Goal: Ask a question: Seek information or help from site administrators or community

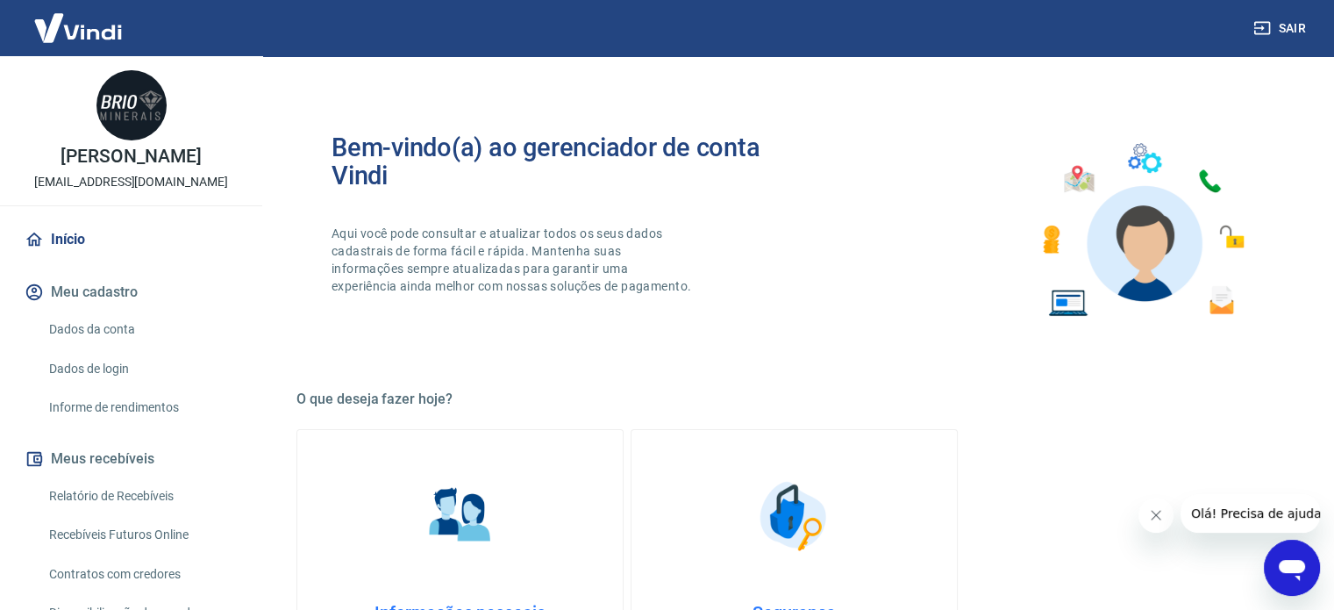
click at [451, 348] on div "Bem-vindo(a) ao gerenciador de conta Vindi Aqui você pode consultar e atualizar…" at bounding box center [794, 230] width 996 height 250
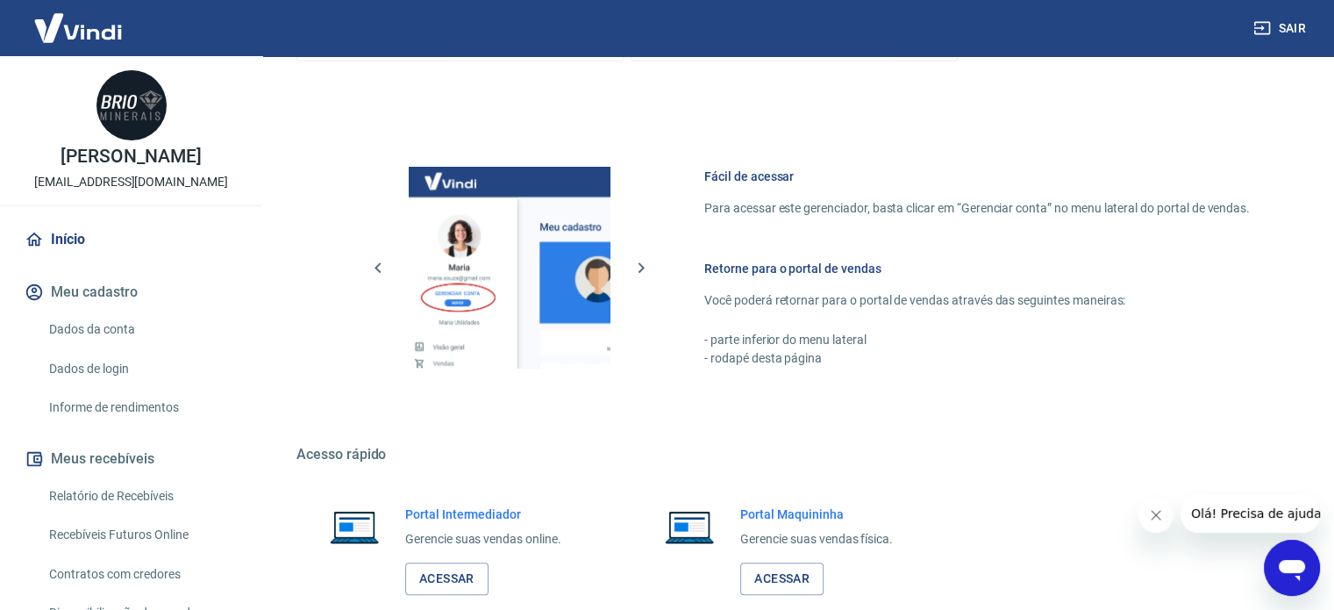
scroll to position [775, 0]
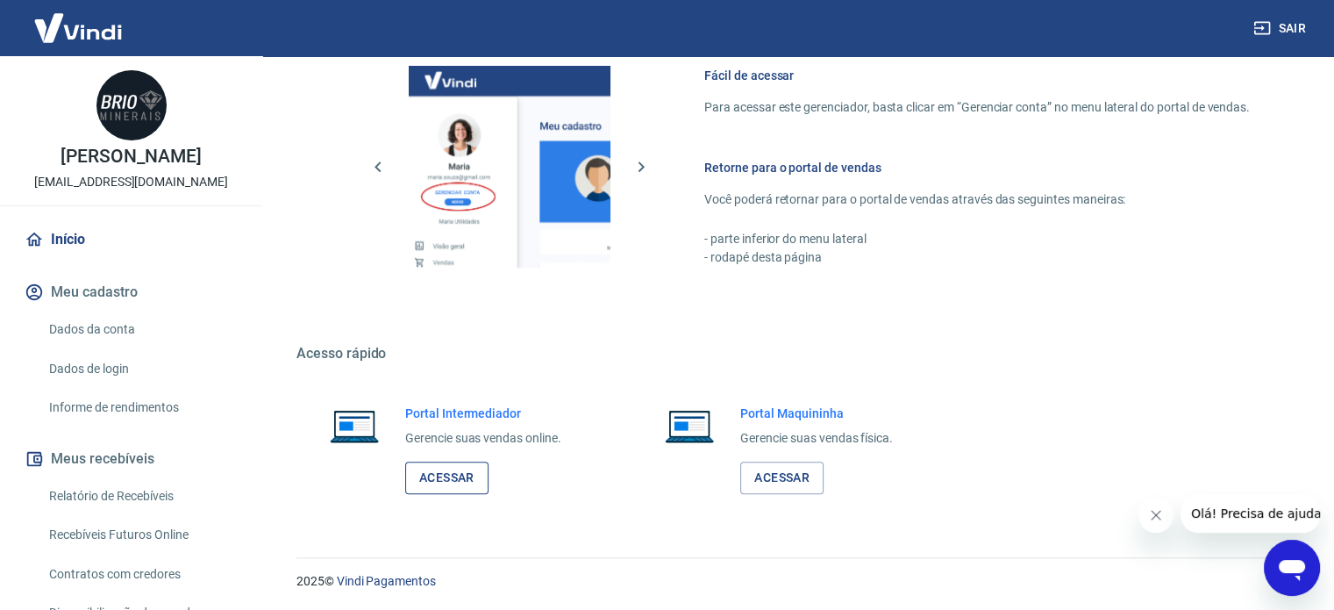
click at [446, 477] on link "Acessar" at bounding box center [446, 477] width 83 height 32
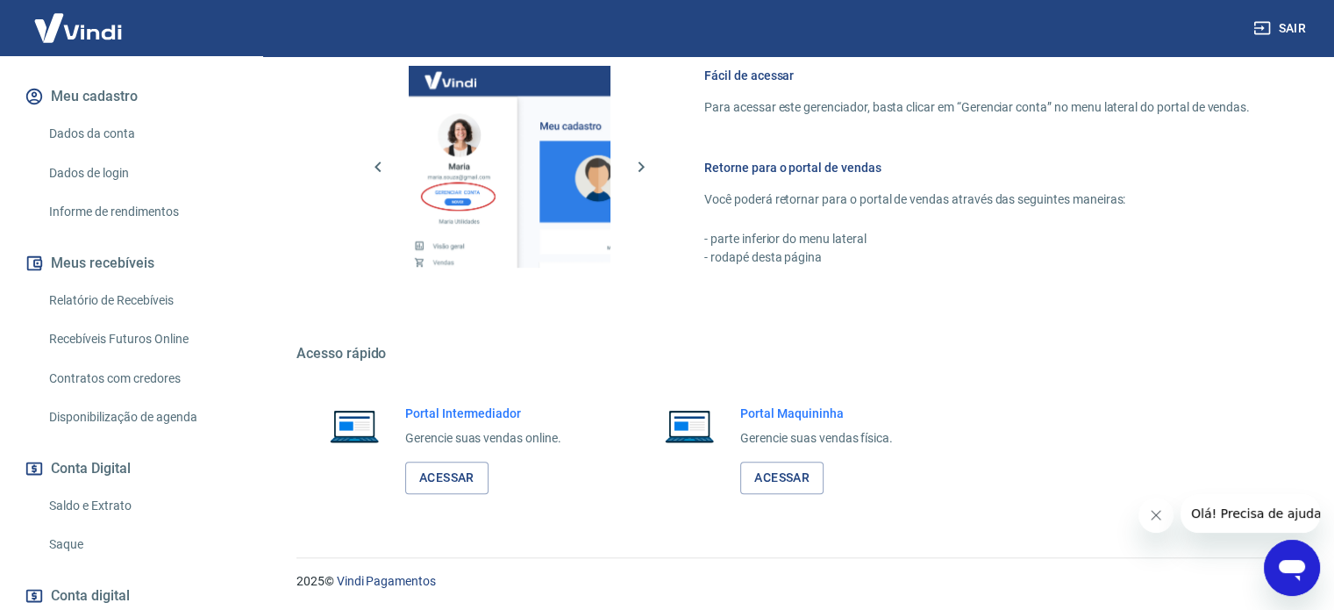
scroll to position [249, 0]
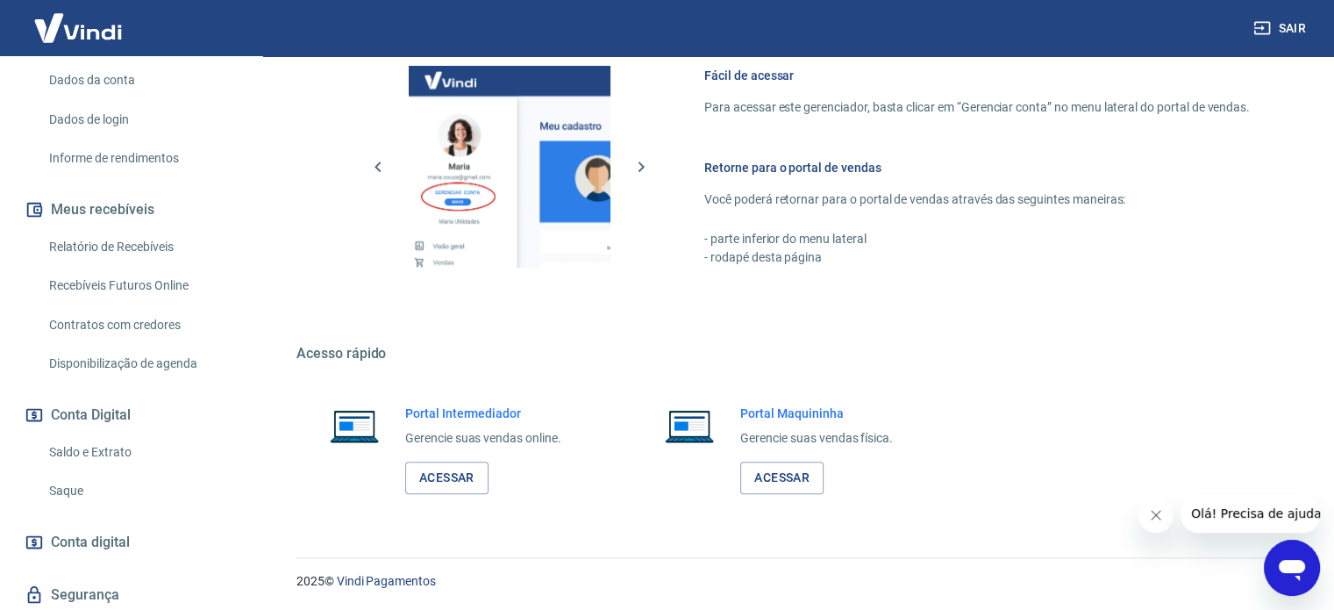
click at [88, 455] on link "Saldo e Extrato" at bounding box center [141, 452] width 199 height 36
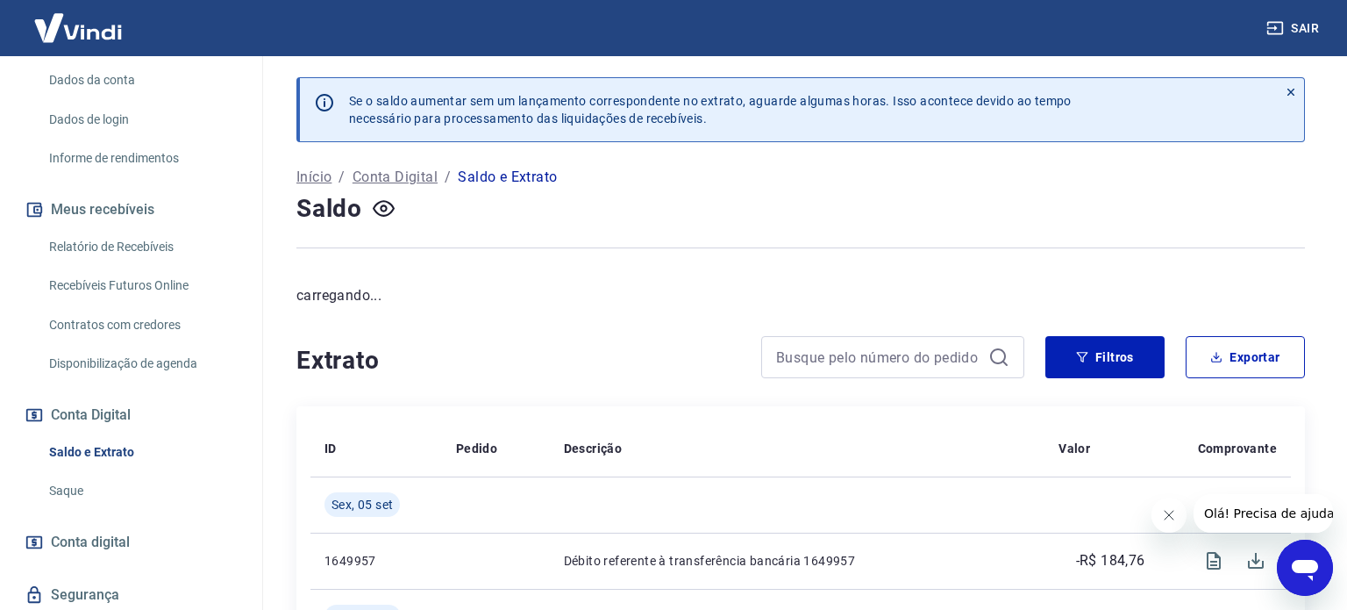
click at [534, 359] on h4 "Extrato" at bounding box center [518, 360] width 444 height 35
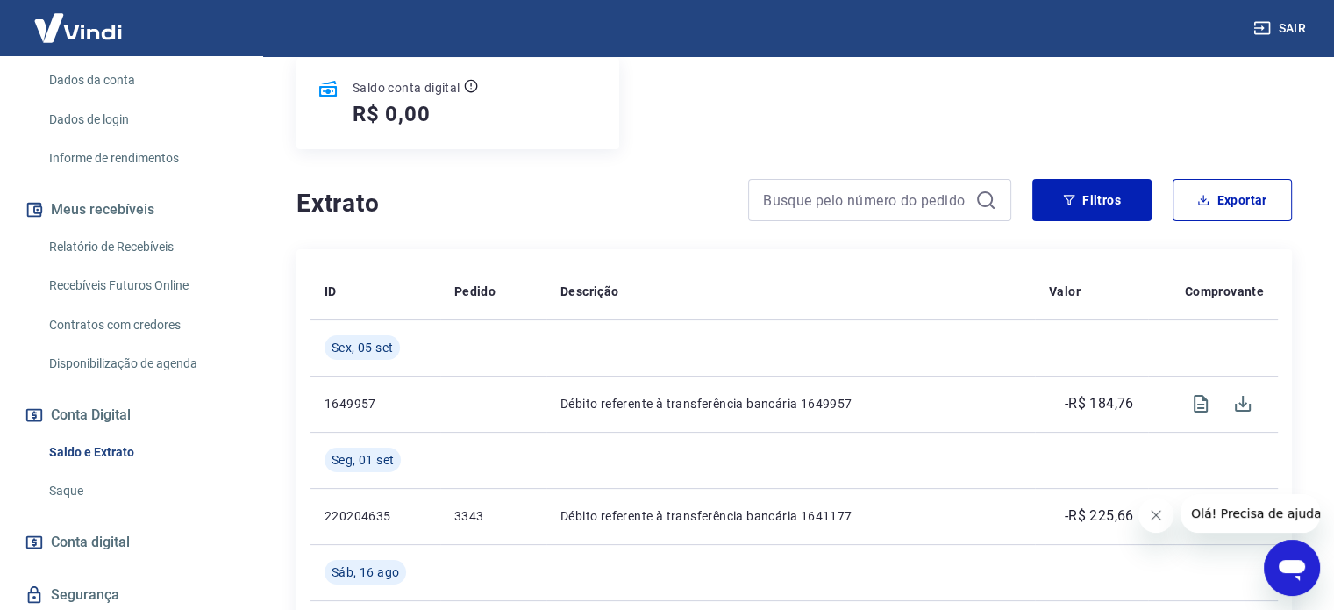
scroll to position [421, 0]
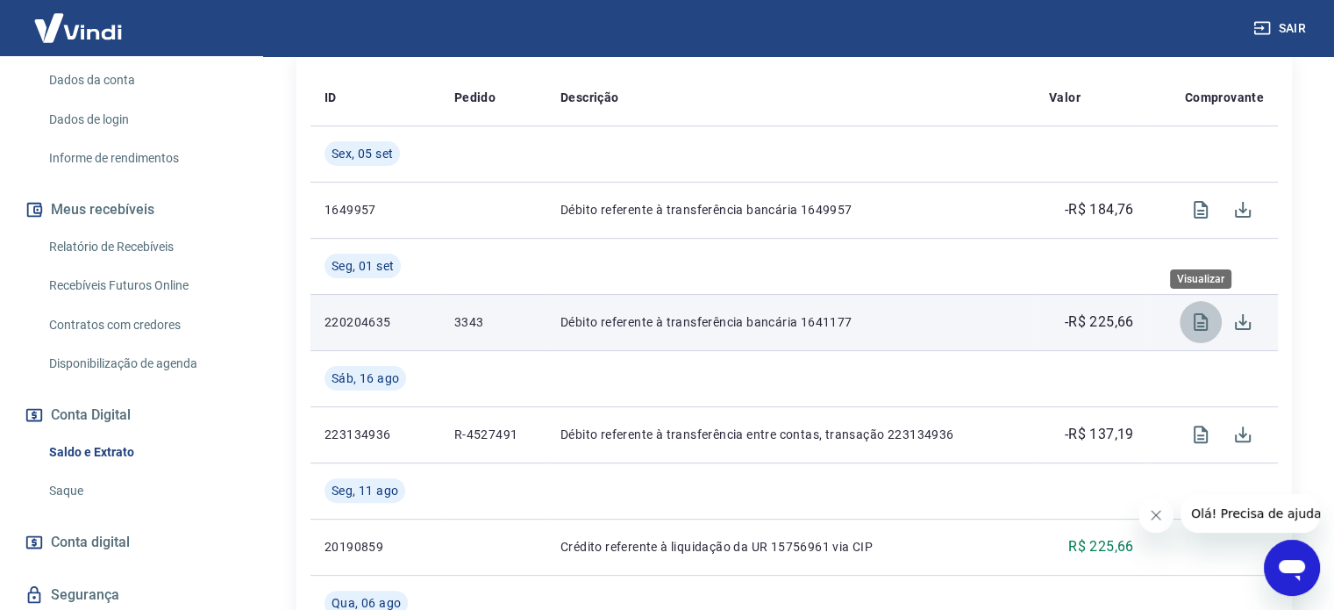
click at [1204, 321] on icon "Visualizar" at bounding box center [1200, 321] width 21 height 21
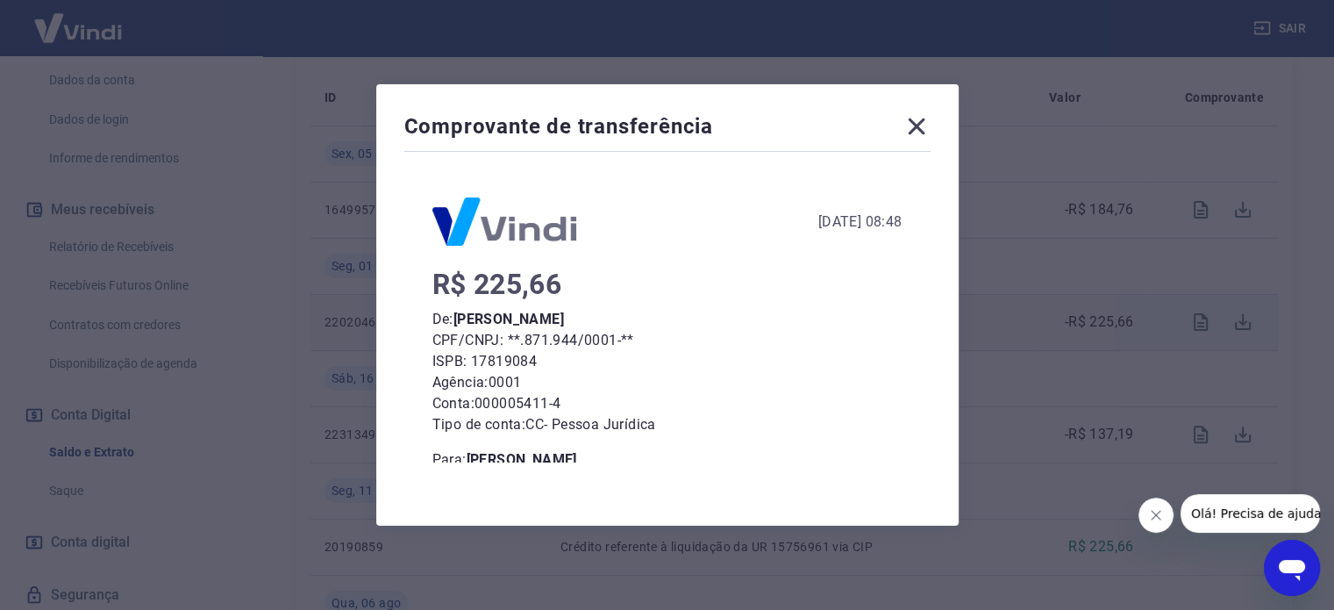
scroll to position [161, 0]
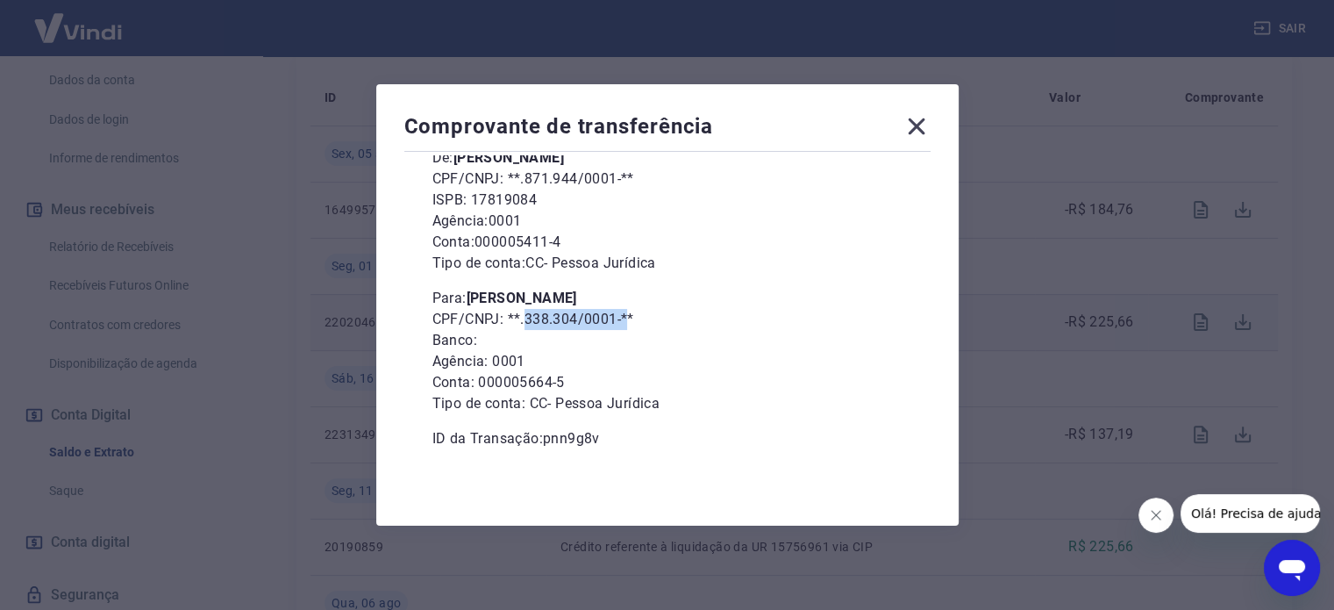
drag, startPoint x: 530, startPoint y: 314, endPoint x: 636, endPoint y: 315, distance: 106.1
click at [636, 315] on p "CPF/CNPJ: **.338.304/0001-**" at bounding box center [667, 319] width 470 height 21
click at [918, 122] on icon at bounding box center [916, 126] width 17 height 17
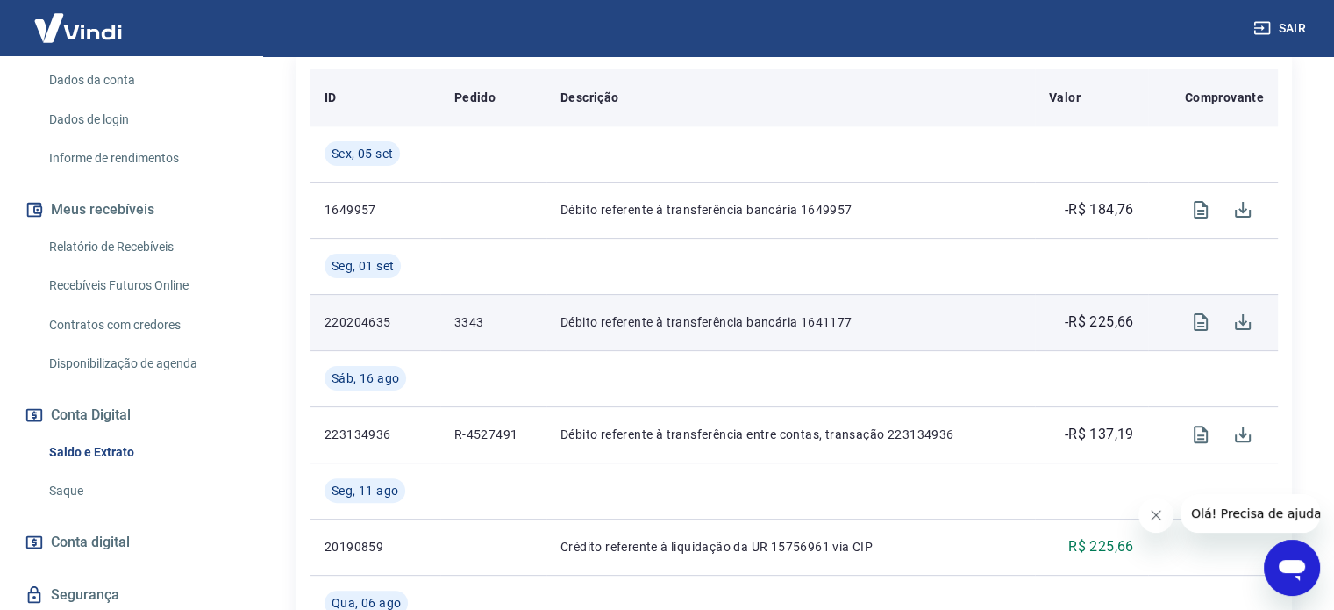
click at [825, 100] on div "Descrição" at bounding box center [791, 98] width 461 height 18
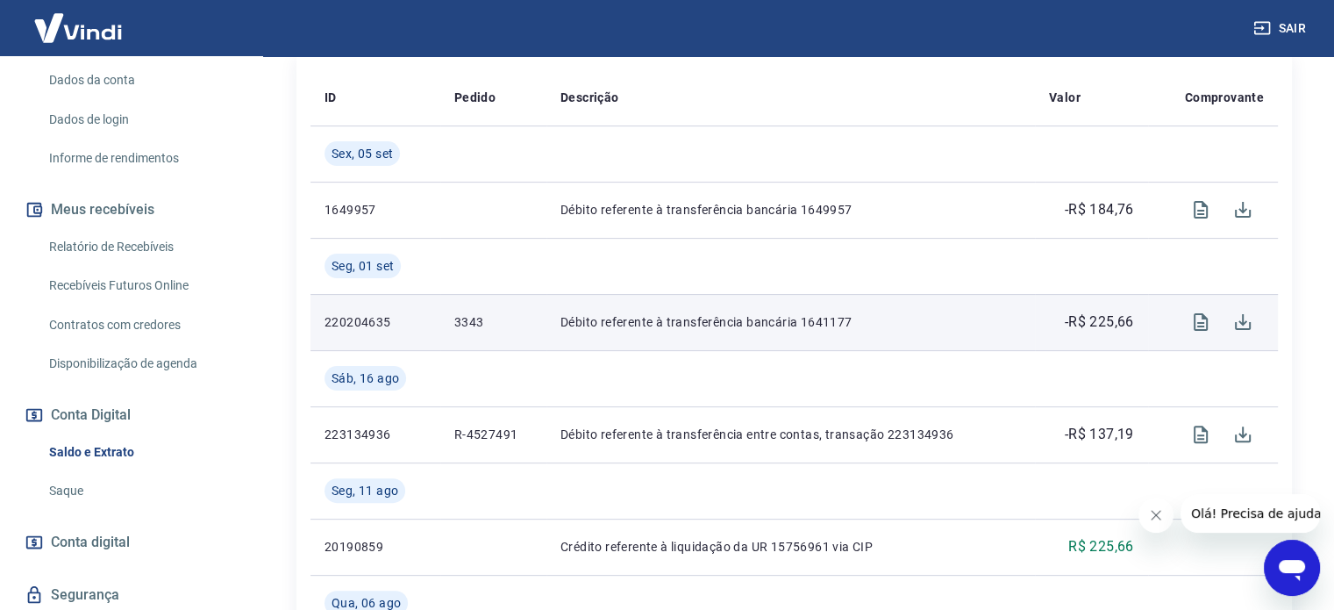
click at [1278, 552] on icon "Abrir janela de mensagens" at bounding box center [1292, 568] width 32 height 32
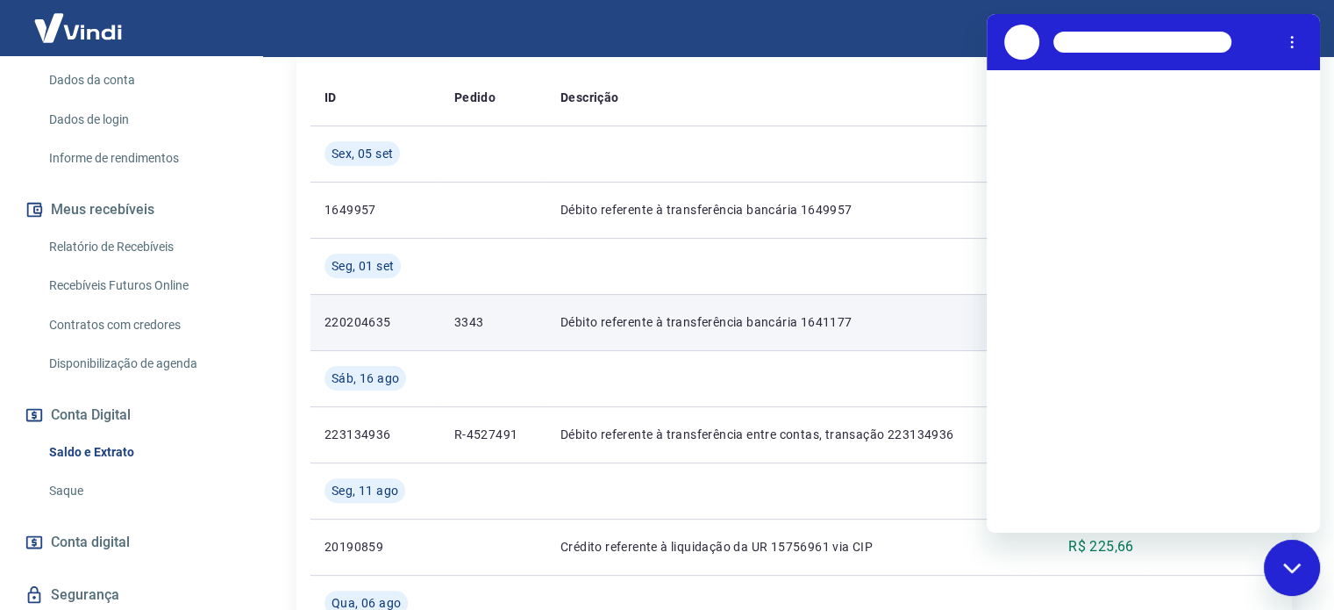
scroll to position [0, 0]
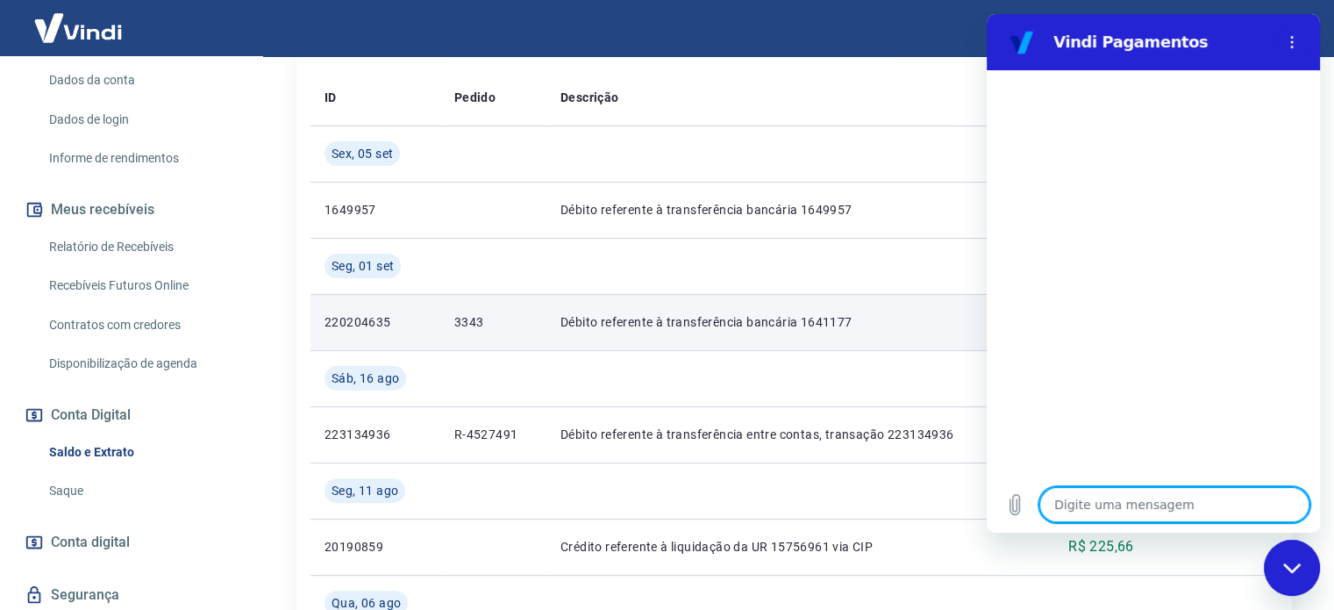
type textarea "B"
type textarea "x"
type textarea "Bo"
type textarea "x"
type textarea "Boa"
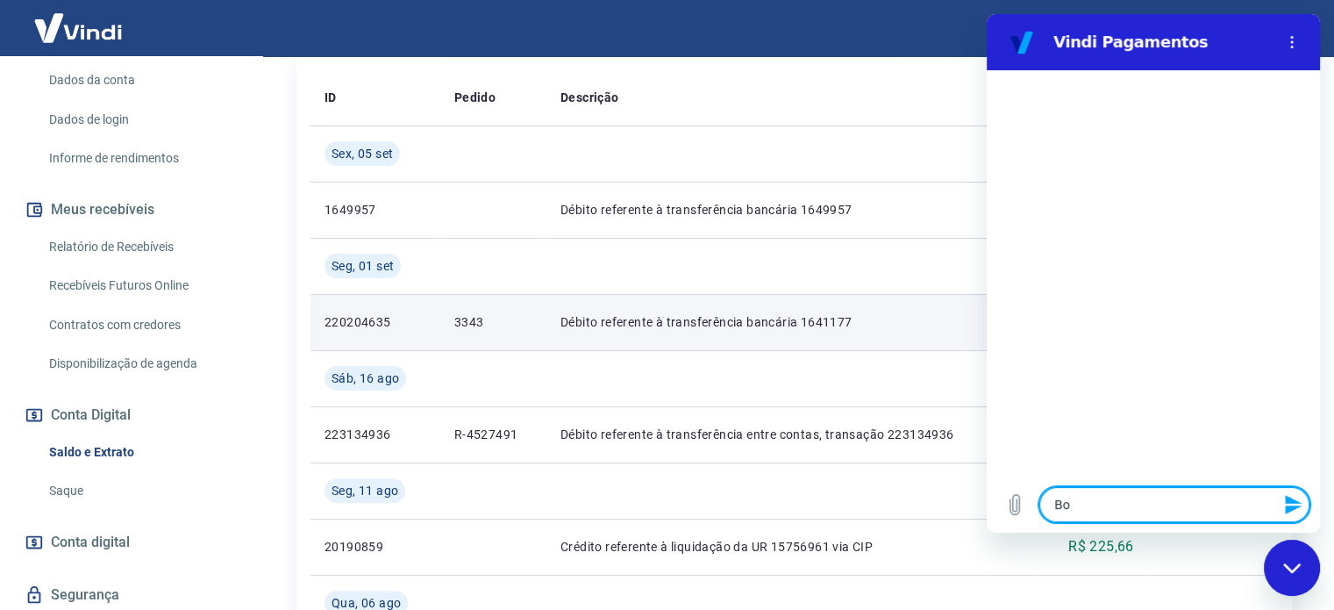
type textarea "x"
type textarea "Boa"
type textarea "x"
type textarea "Boa n"
type textarea "x"
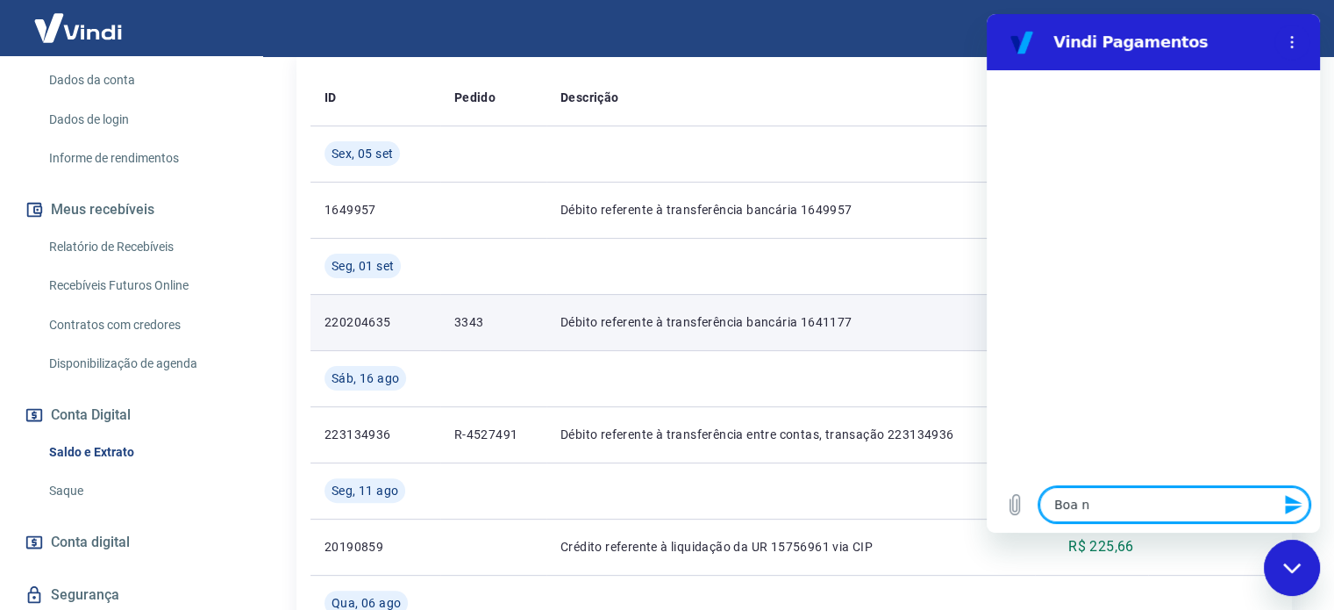
type textarea "Boa no"
type textarea "x"
type textarea "Boa noi"
type textarea "x"
type textarea "Boa noit"
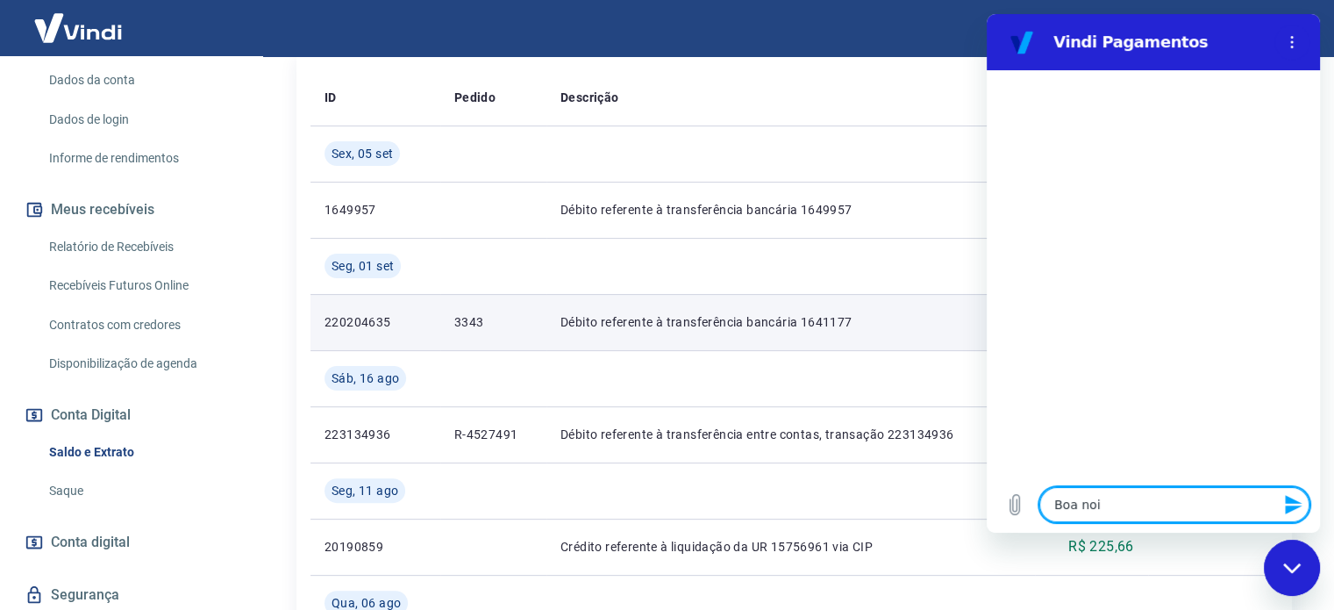
type textarea "x"
type textarea "Boa noite"
type textarea "x"
type textarea "Boa noite!"
type textarea "x"
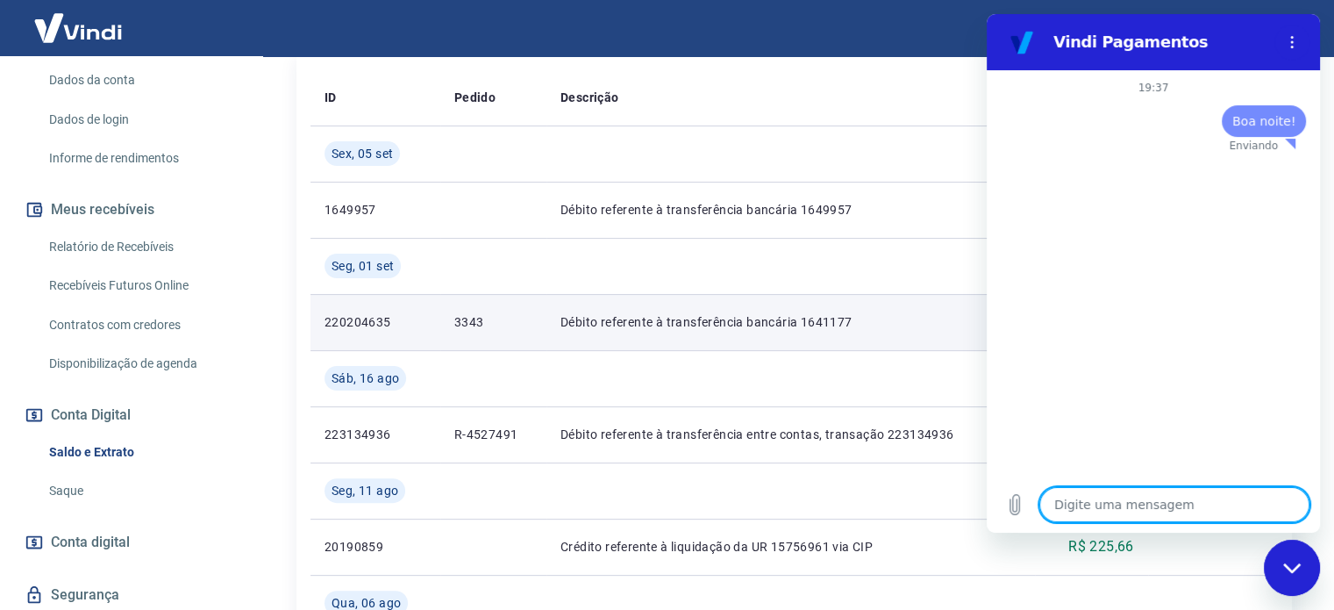
type textarea "x"
type textarea "T"
type textarea "x"
type textarea "Tu"
type textarea "x"
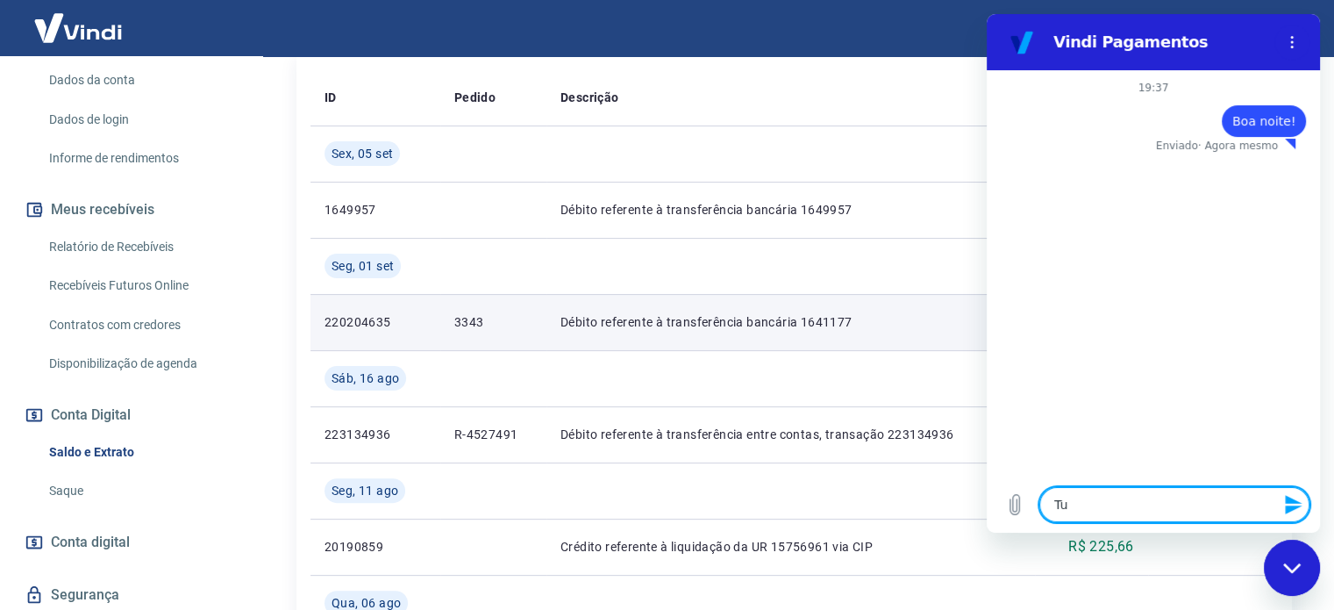
type textarea "Tud"
type textarea "x"
type textarea "Tudo"
type textarea "x"
type textarea "Tudo"
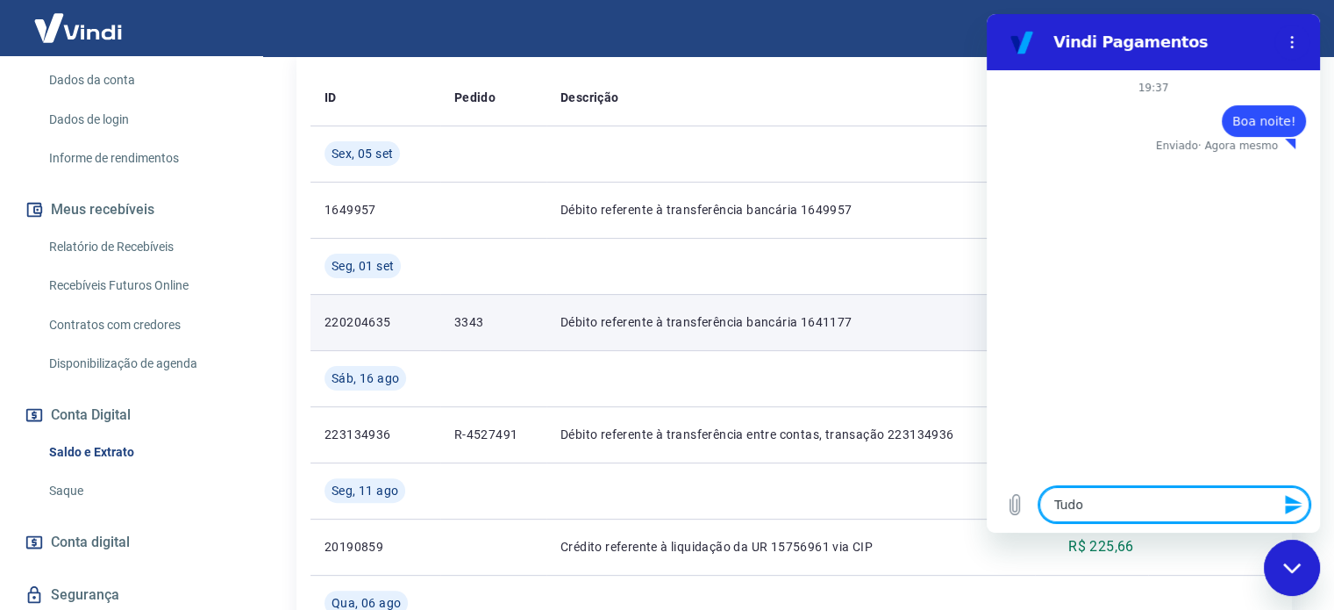
type textarea "x"
type textarea "Tudo b"
type textarea "x"
type textarea "Tudo be"
type textarea "x"
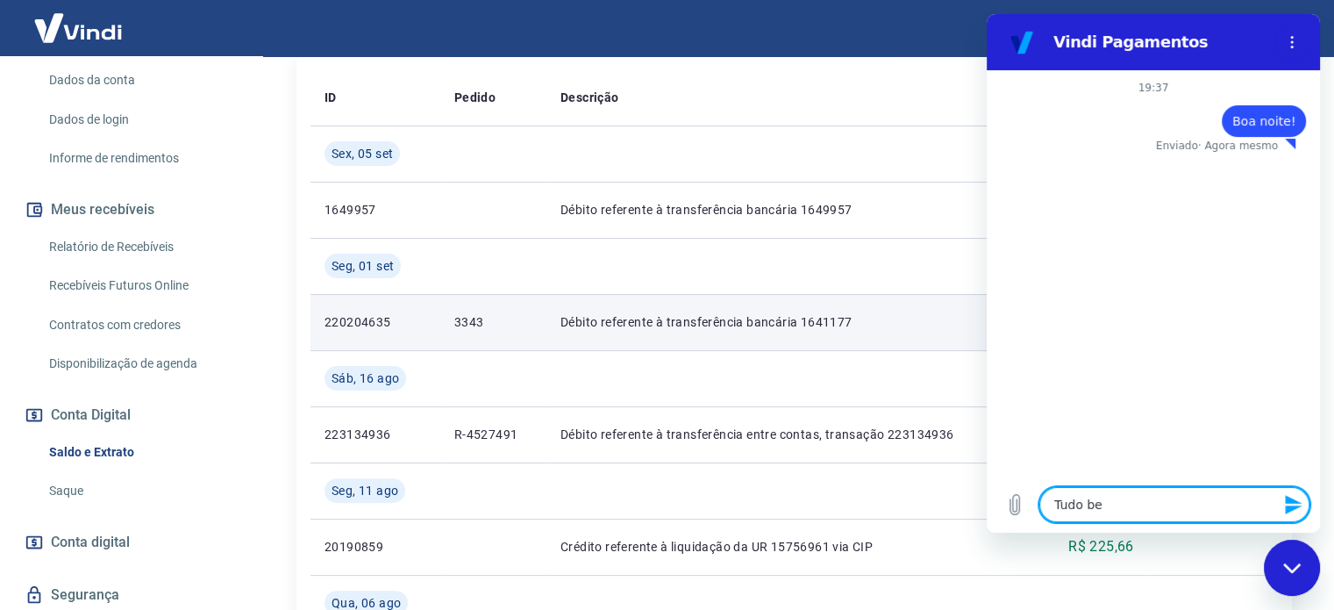
type textarea "Tudo bem"
type textarea "x"
type textarea "Tudo bem?"
type textarea "x"
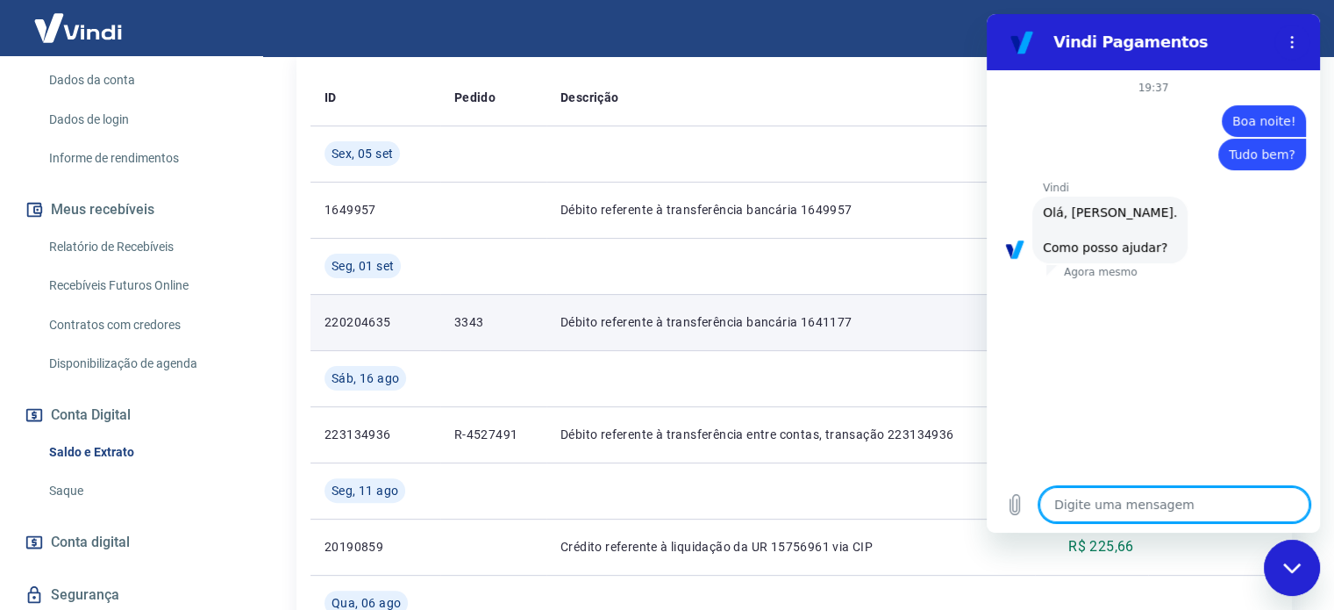
type textarea "x"
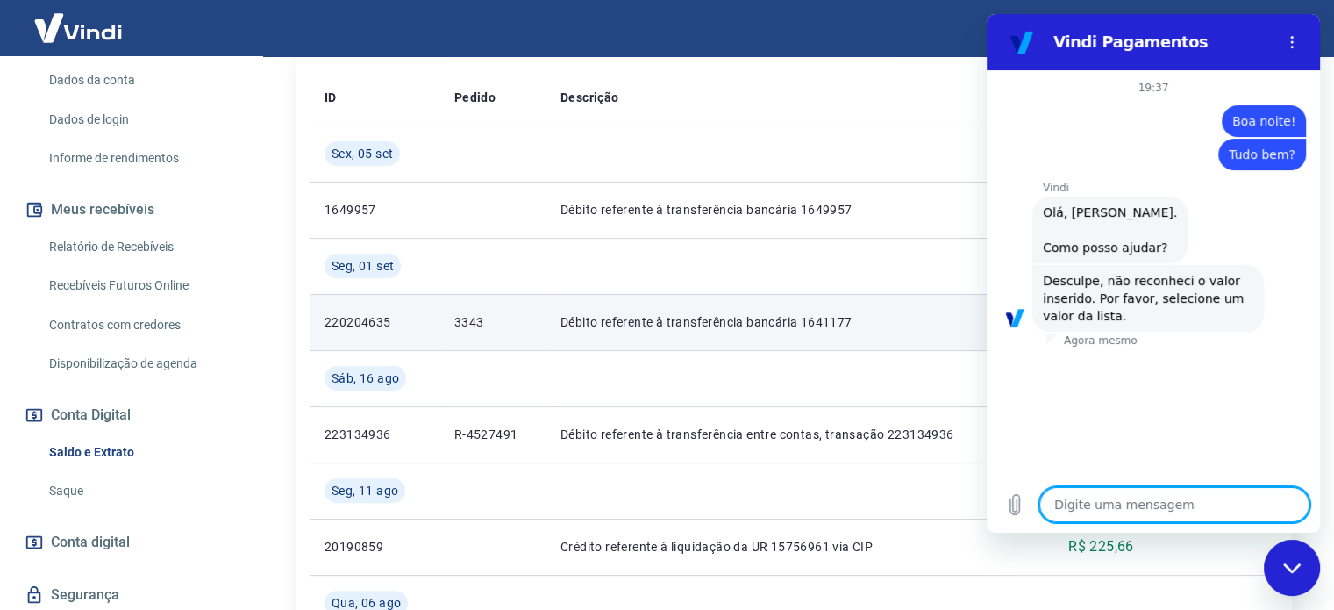
click at [1074, 324] on span "Desculpe, não reconheci o valor inserido. Por favor, selecione um valor da list…" at bounding box center [1148, 298] width 211 height 53
click at [1111, 497] on textarea at bounding box center [1174, 504] width 270 height 35
type textarea "Q"
type textarea "x"
type textarea "Qu"
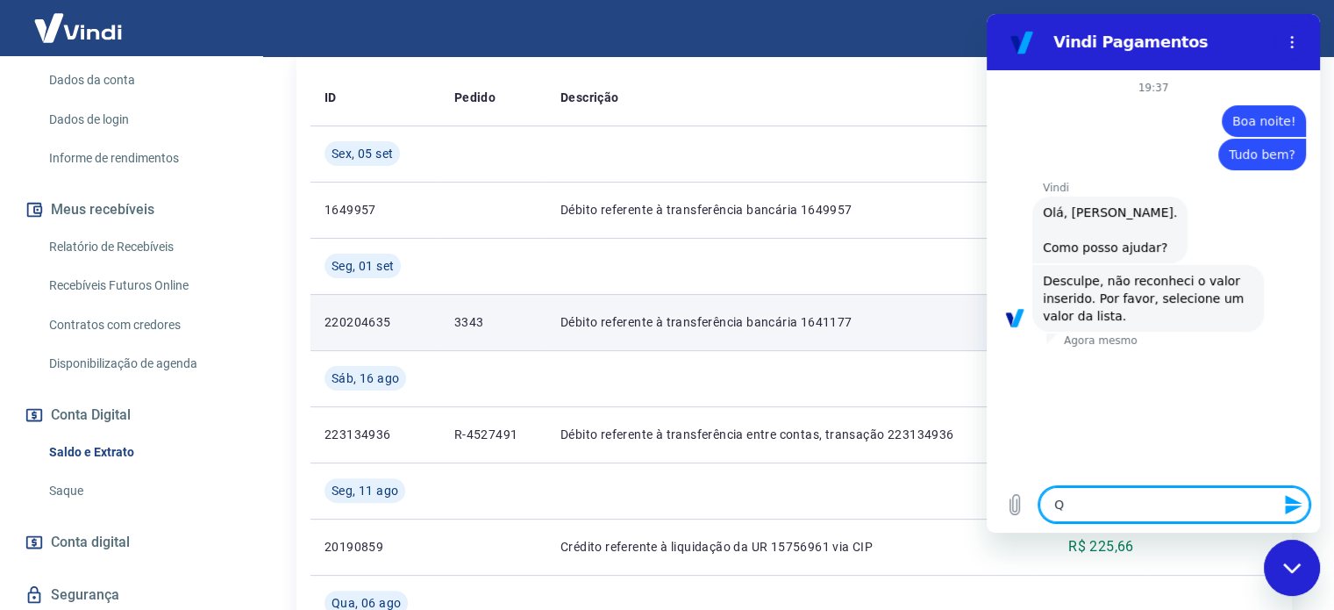
type textarea "x"
type textarea "Qua"
type textarea "x"
type textarea "Qual"
type textarea "x"
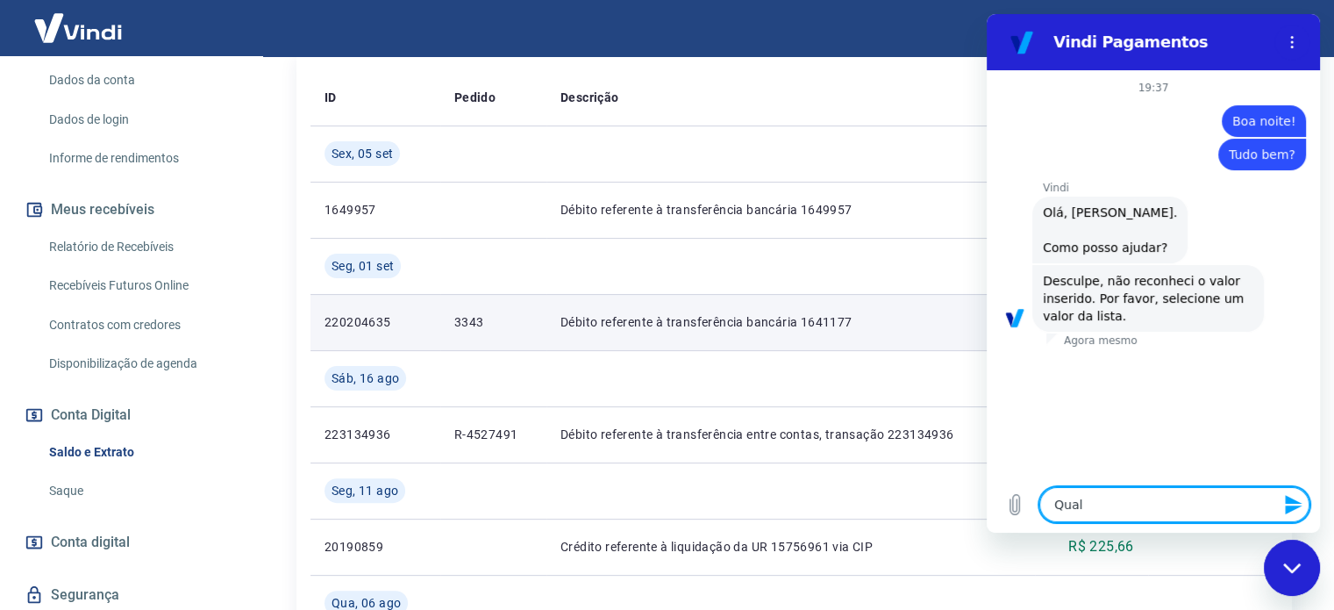
type textarea "Qual"
type textarea "x"
type textarea "Qual l"
type textarea "x"
type textarea "Qual li"
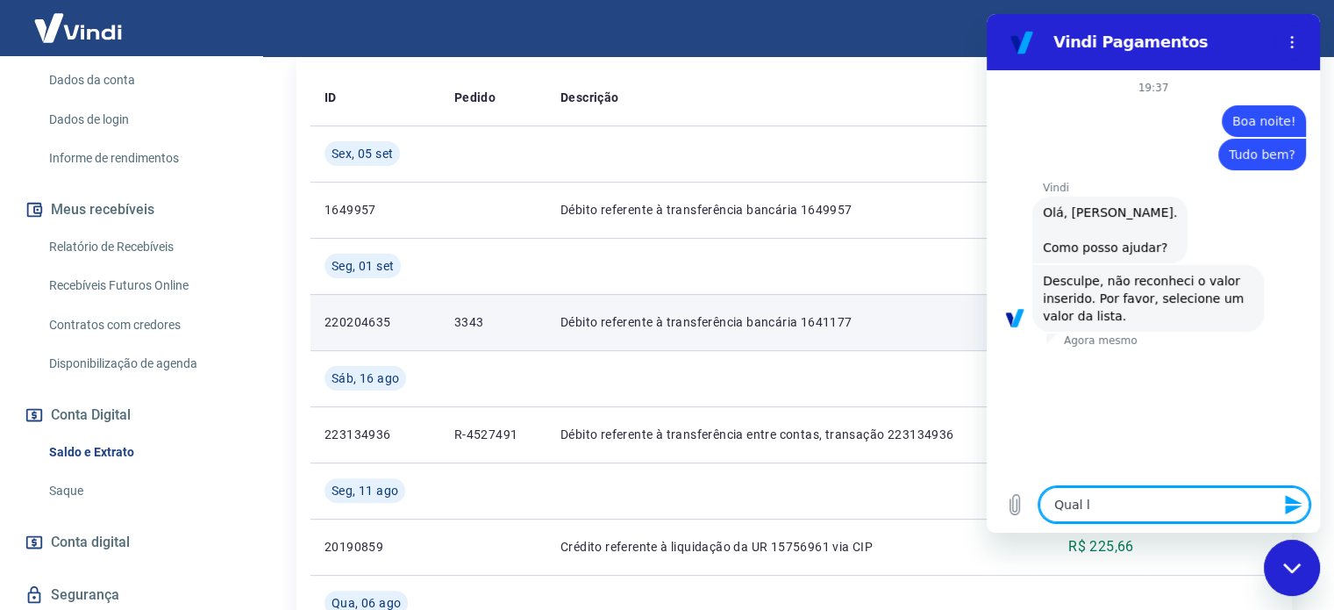
type textarea "x"
type textarea "Qual lis"
type textarea "x"
type textarea "Qual list"
type textarea "x"
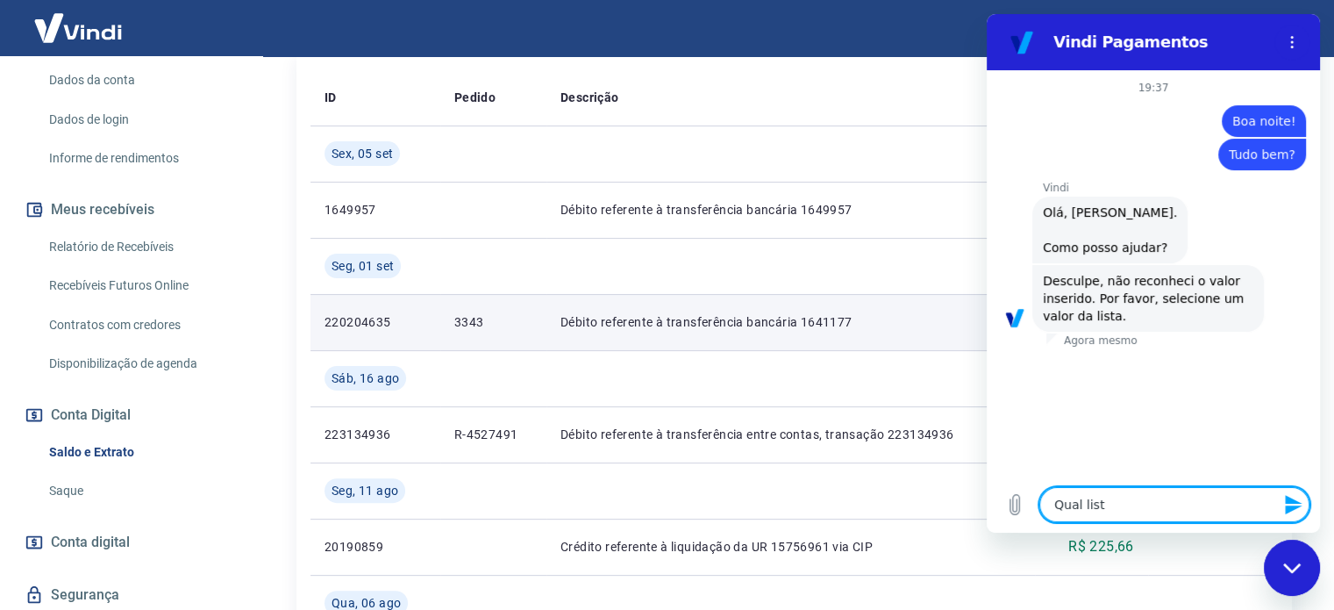
type textarea "Qual lista"
type textarea "x"
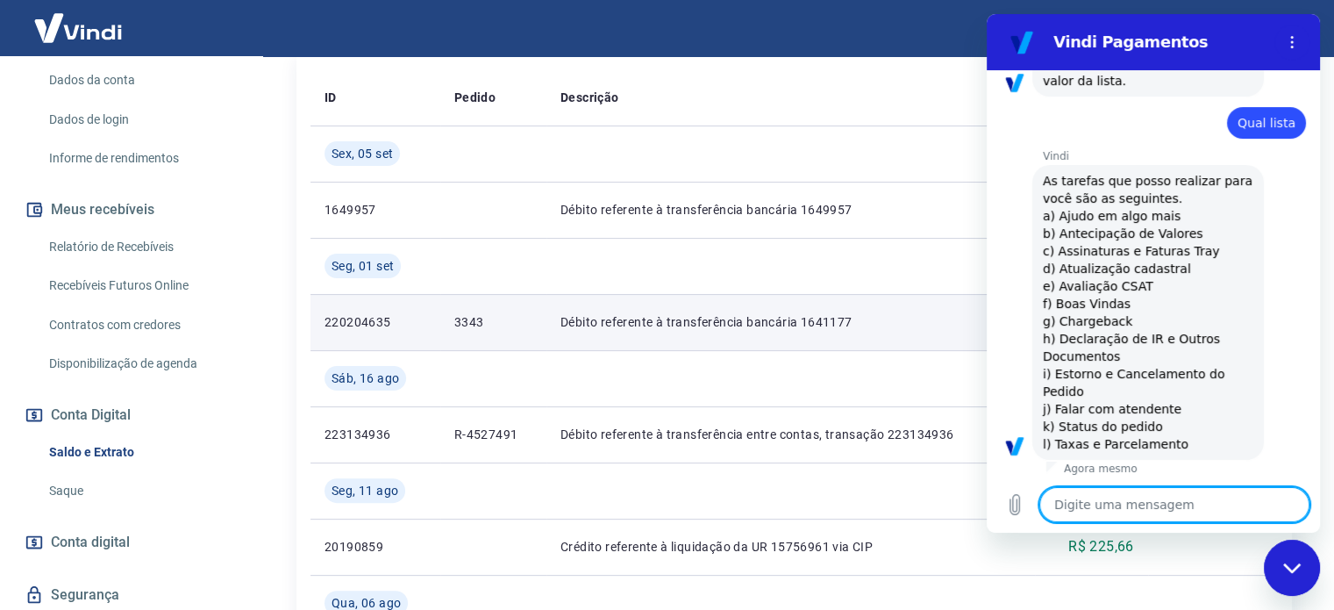
type textarea "?"
type textarea "x"
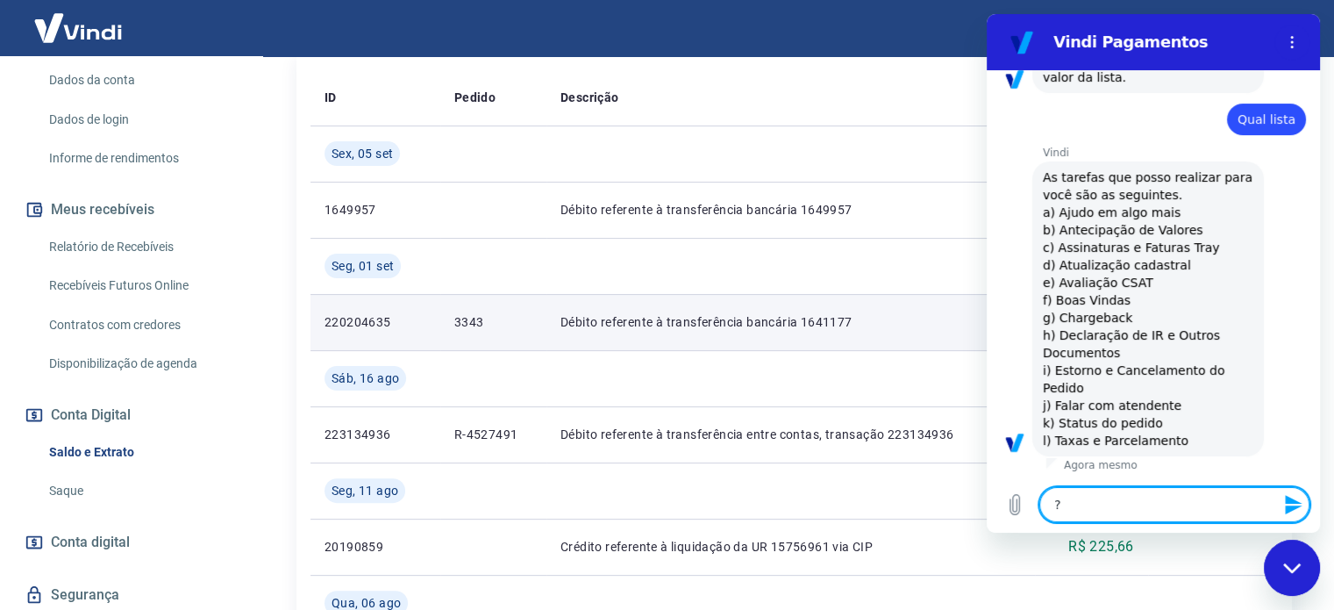
type textarea "x"
type textarea "j"
type textarea "x"
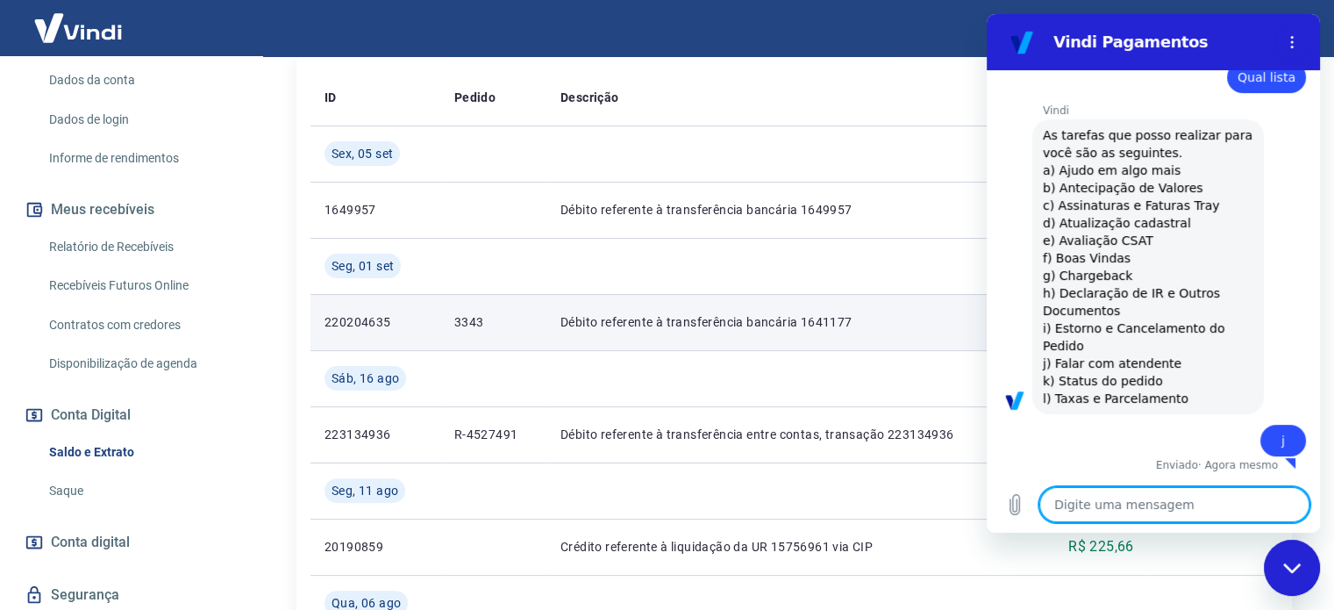
type textarea "x"
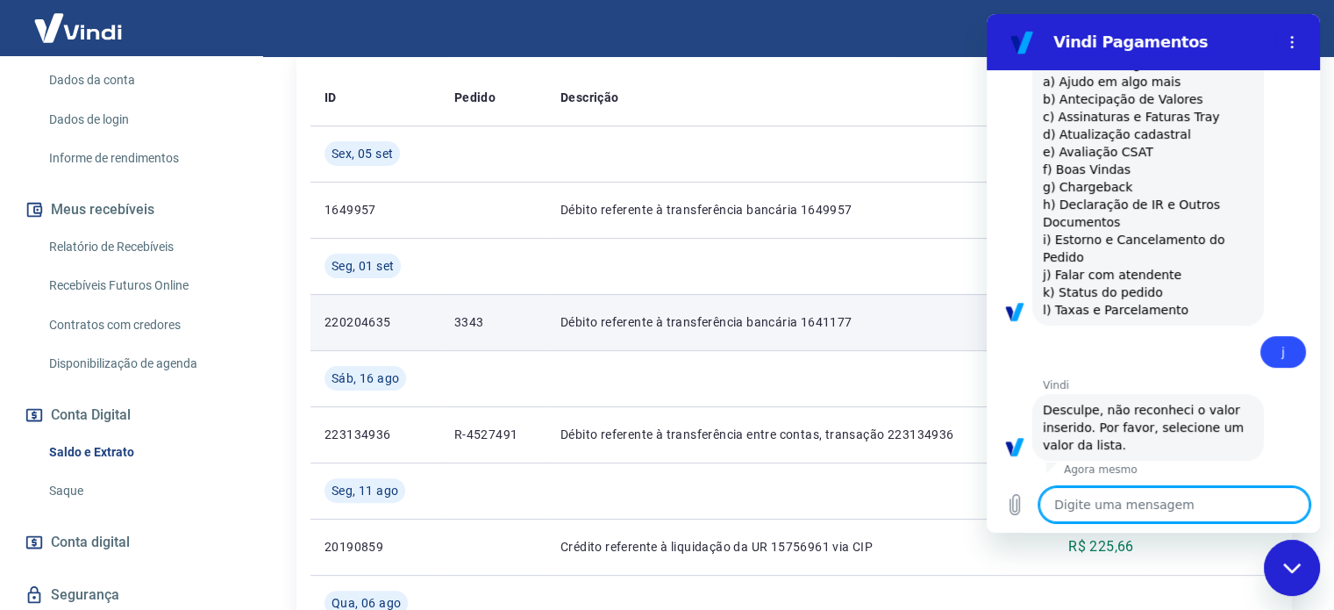
scroll to position [373, 0]
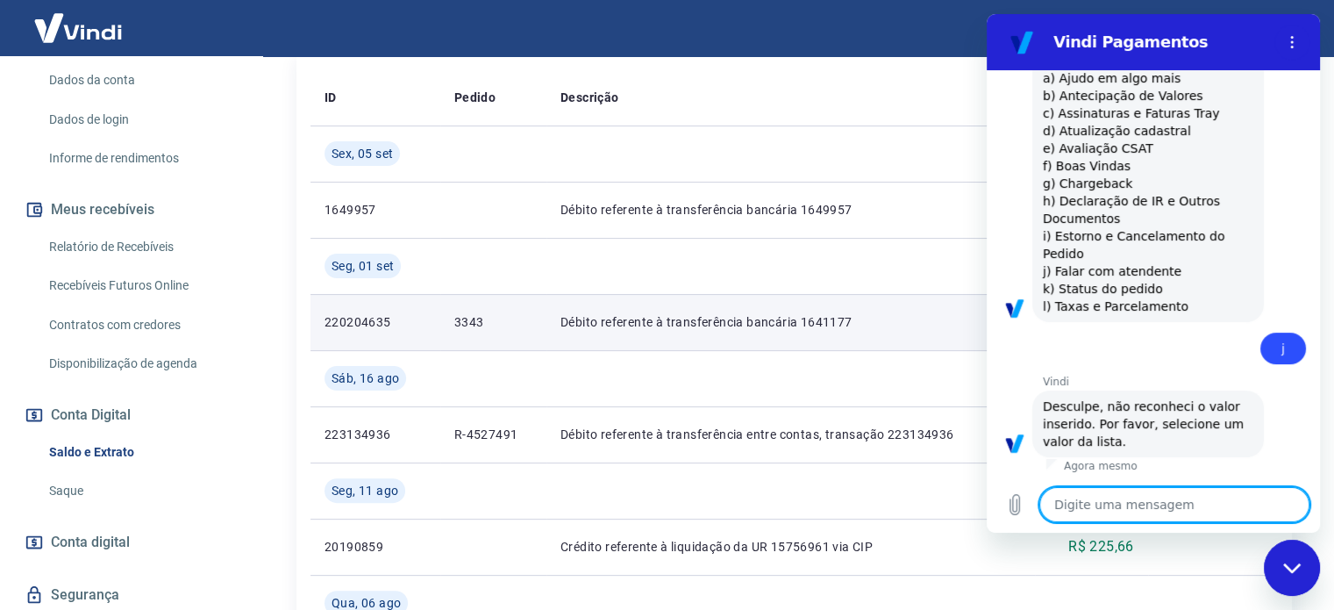
type textarea "j"
type textarea "x"
type textarea "j)"
type textarea "x"
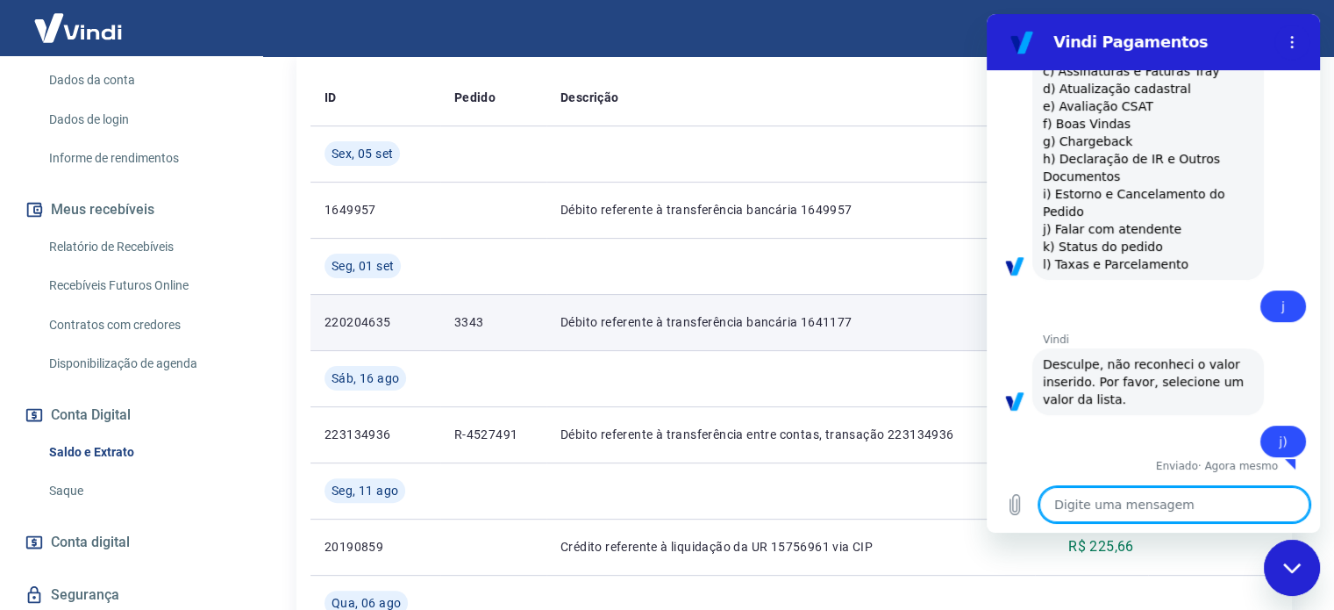
type textarea "x"
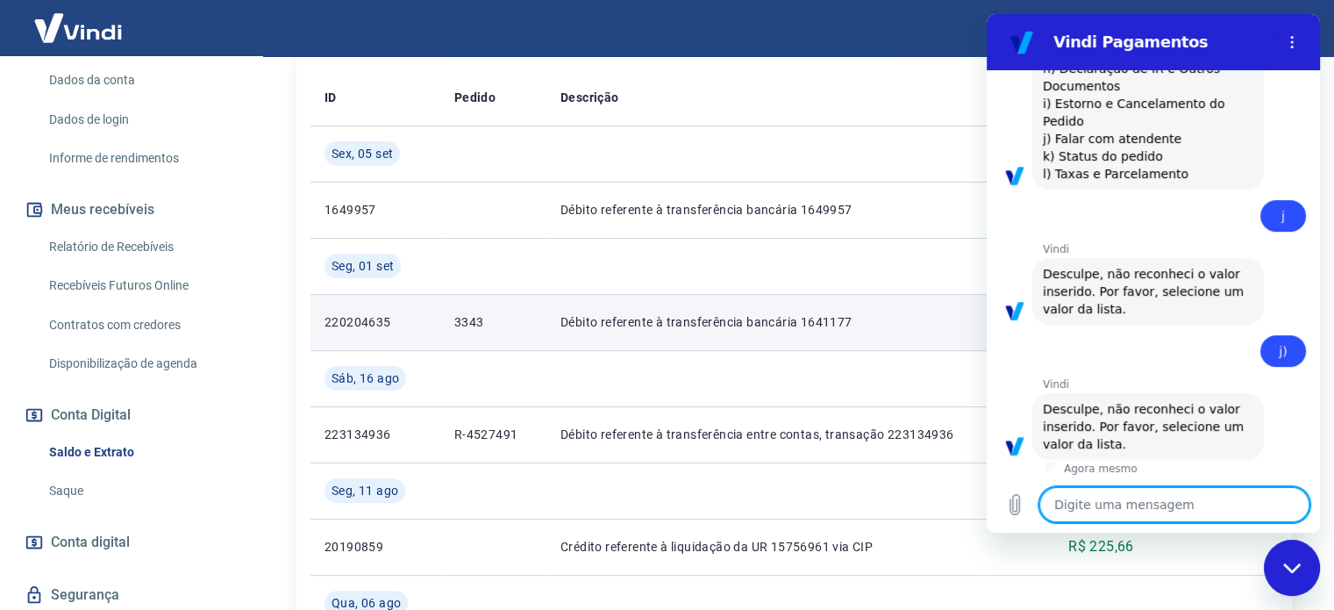
scroll to position [509, 0]
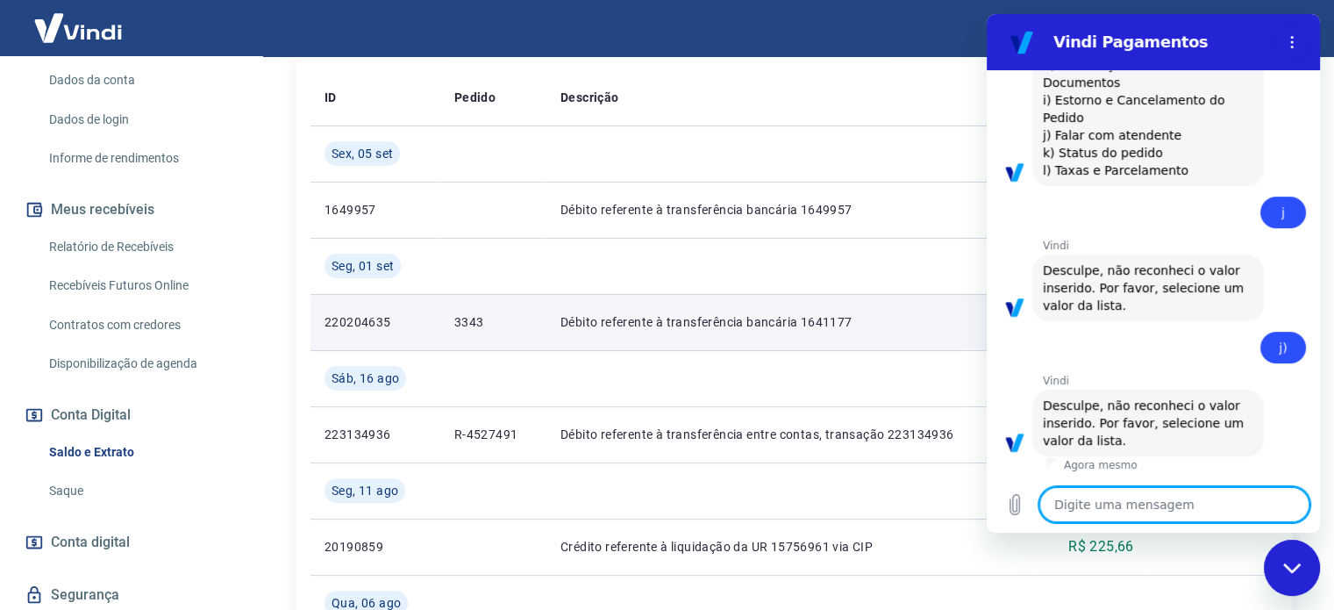
type textarea "F"
type textarea "x"
type textarea "Fa"
type textarea "x"
type textarea "Fal"
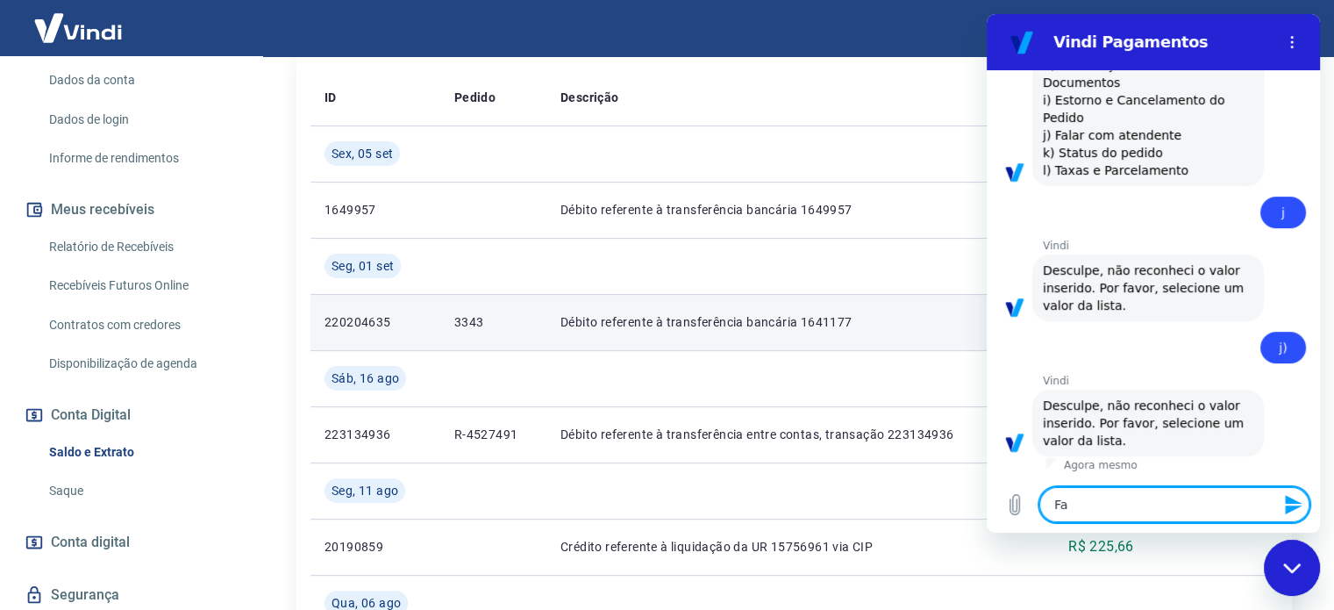
type textarea "x"
type textarea "Falr"
type textarea "x"
type textarea "Fal"
type textarea "x"
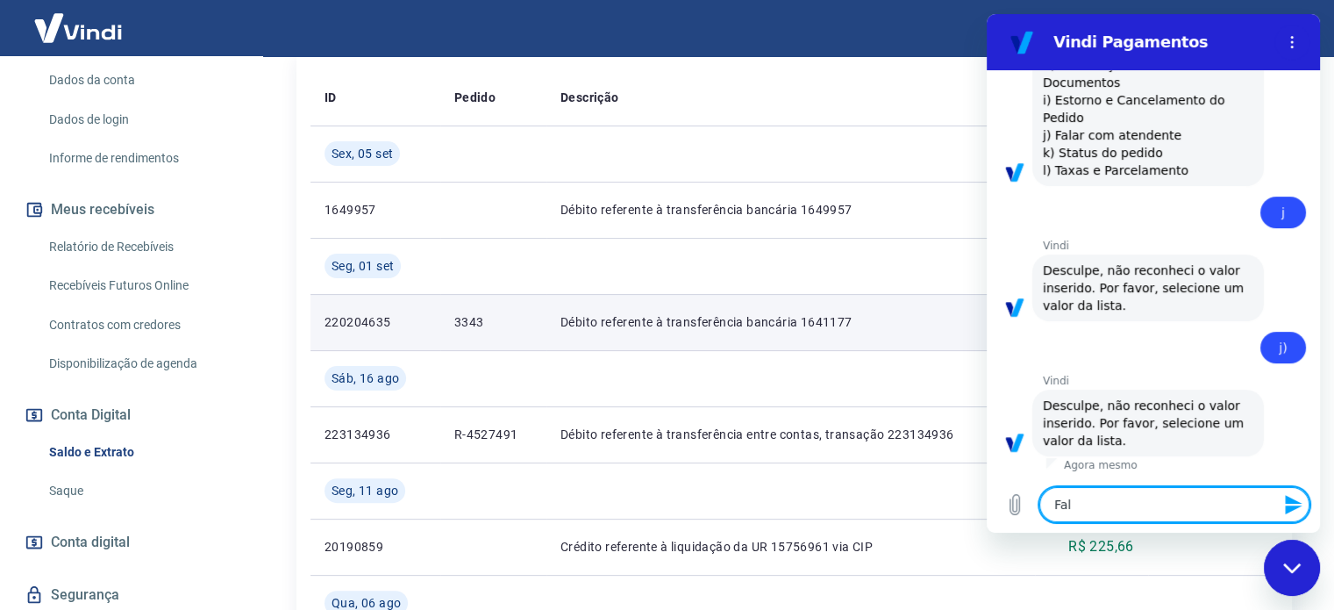
type textarea "Fala"
type textarea "x"
type textarea "Falar"
type textarea "x"
type textarea "Falar"
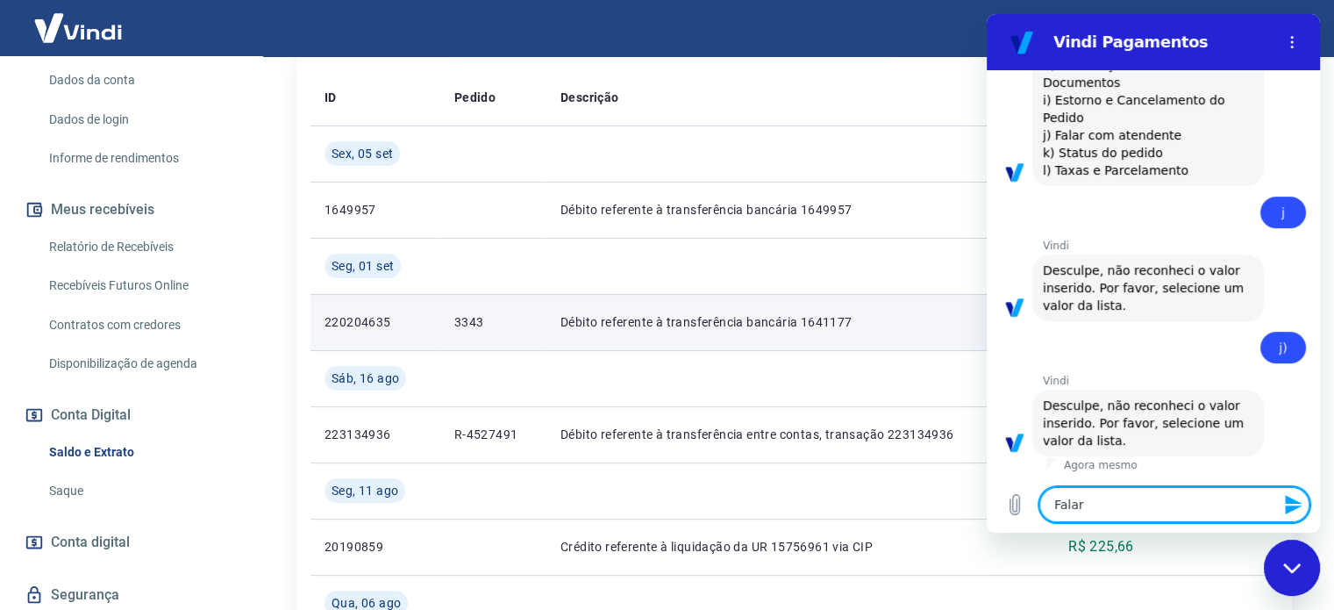
type textarea "x"
type textarea "Falar c"
type textarea "x"
type textarea "Falar co"
type textarea "x"
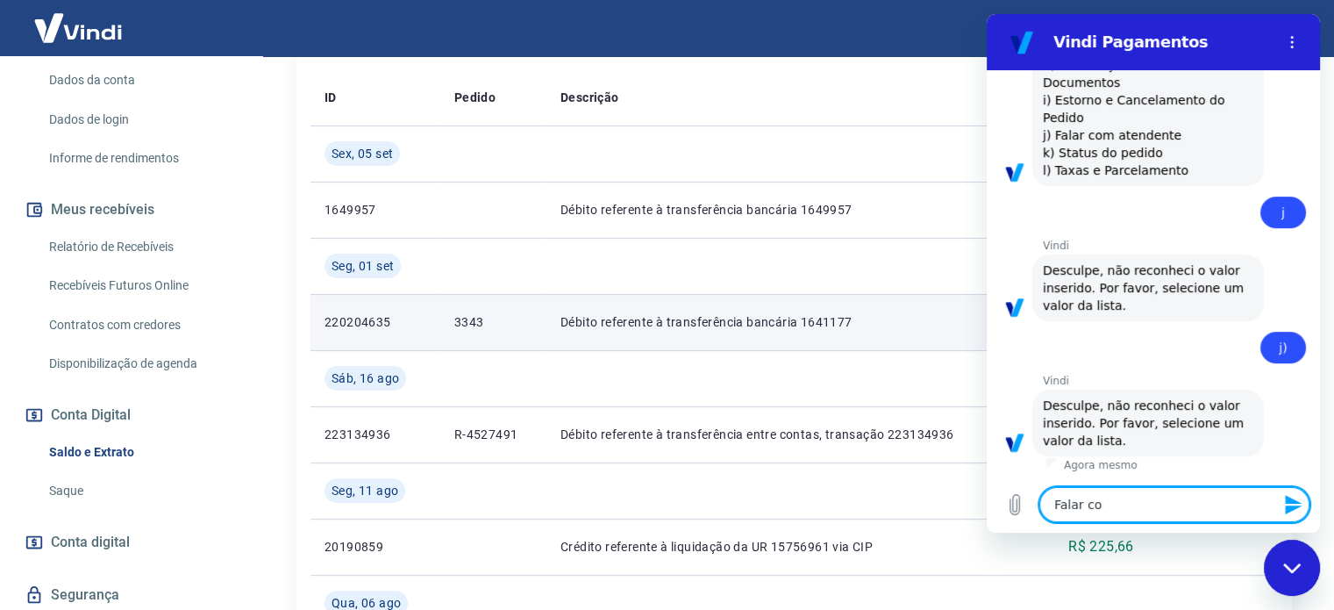
type textarea "Falar com"
type textarea "x"
type textarea "Falar com"
type textarea "x"
type textarea "Falar com a"
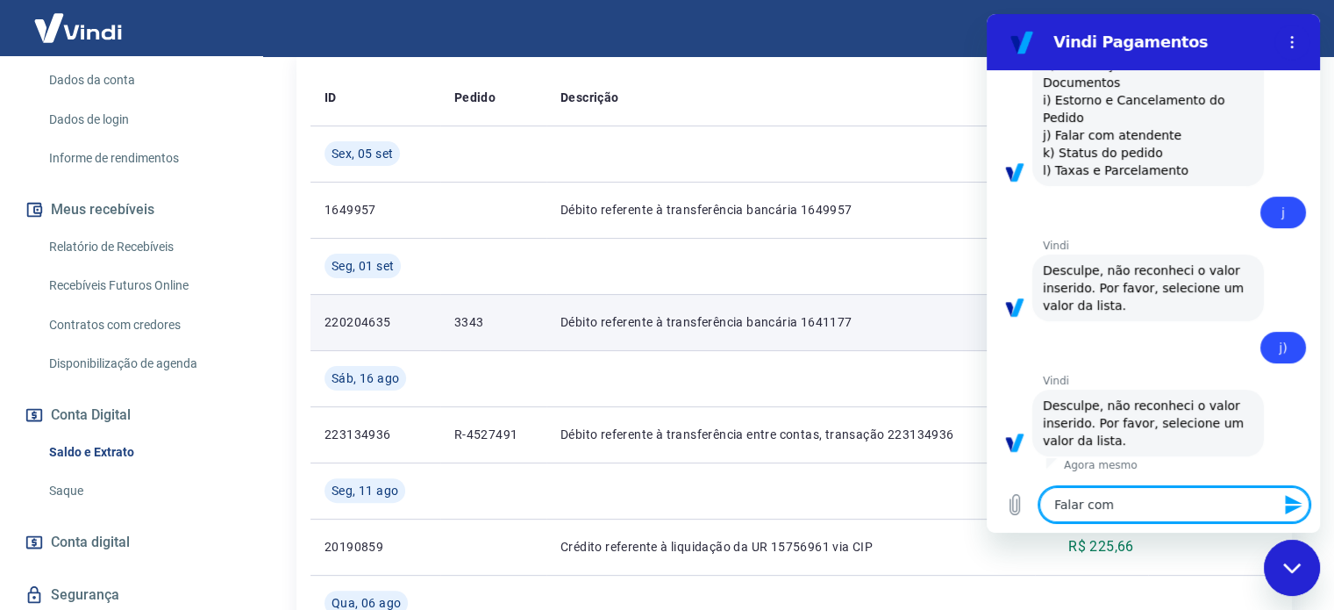
type textarea "x"
type textarea "Falar com at"
type textarea "x"
type textarea "Falar com ate"
type textarea "x"
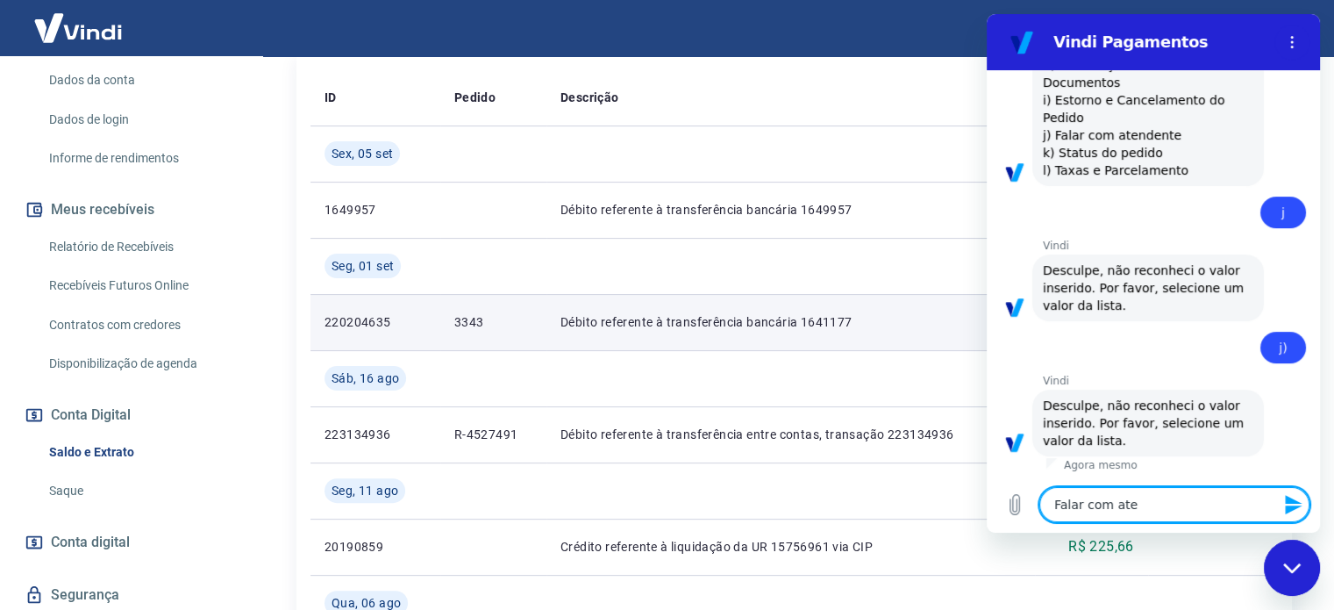
type textarea "Falar com [GEOGRAPHIC_DATA]"
type textarea "x"
type textarea "Falar com atend"
type textarea "x"
type textarea "Falar com atende"
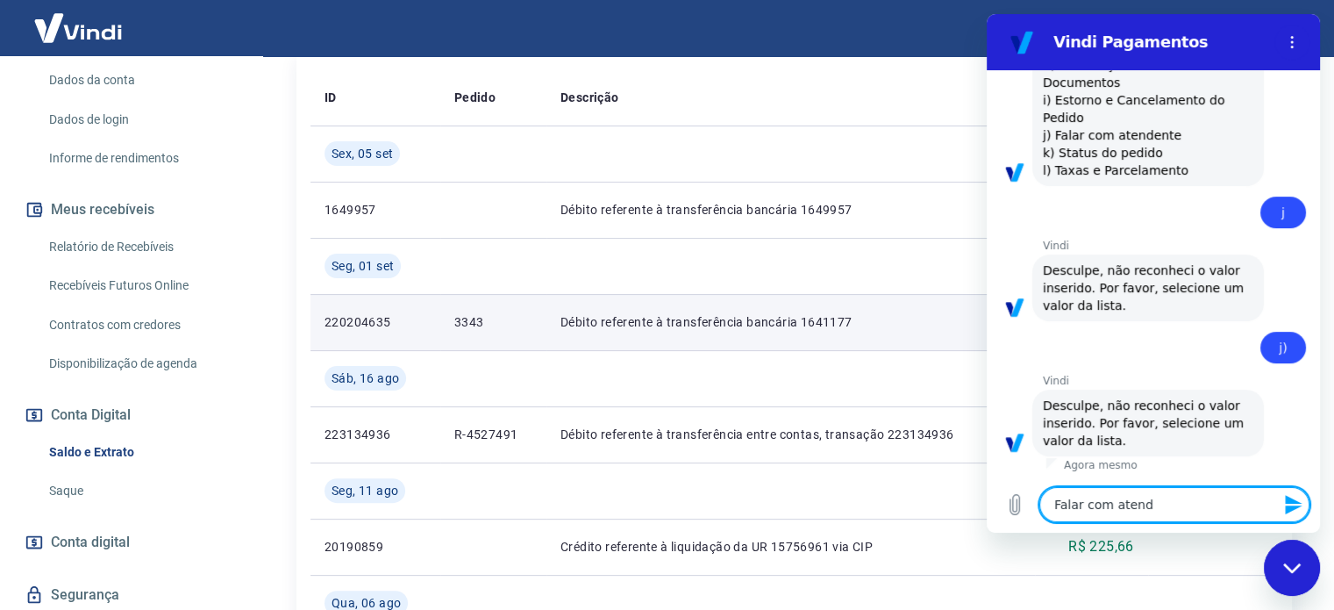
type textarea "x"
type textarea "Falar com atenden"
type textarea "x"
type textarea "Falar com atendent"
type textarea "x"
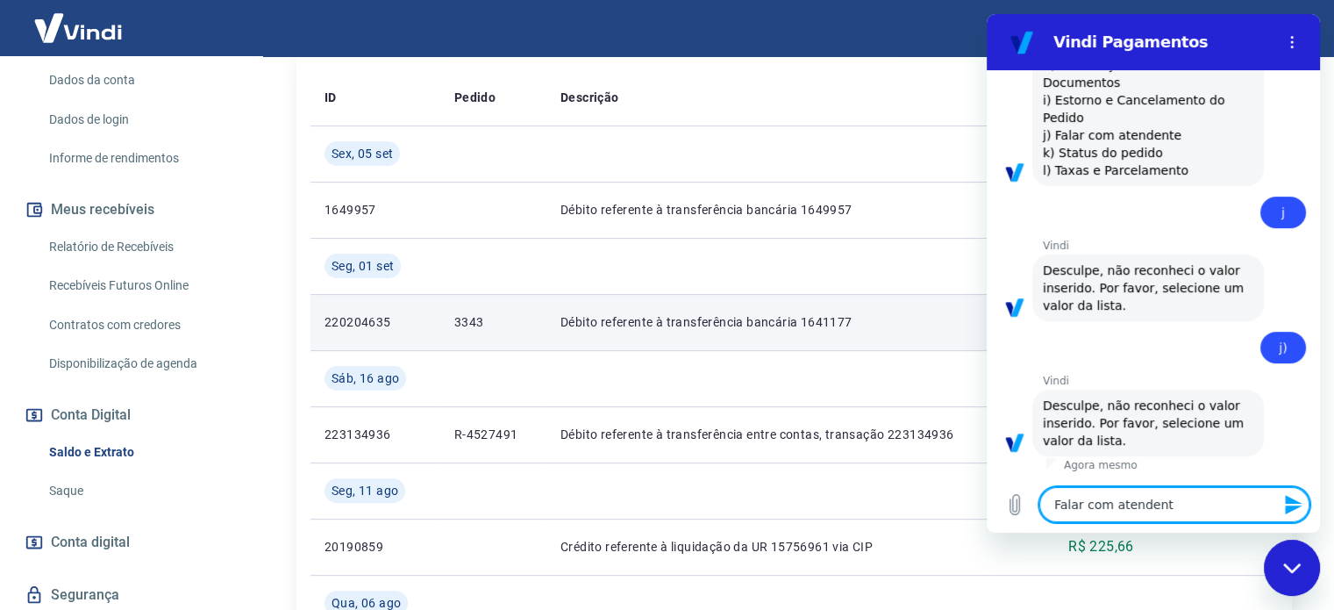
type textarea "Falar com atendente"
type textarea "x"
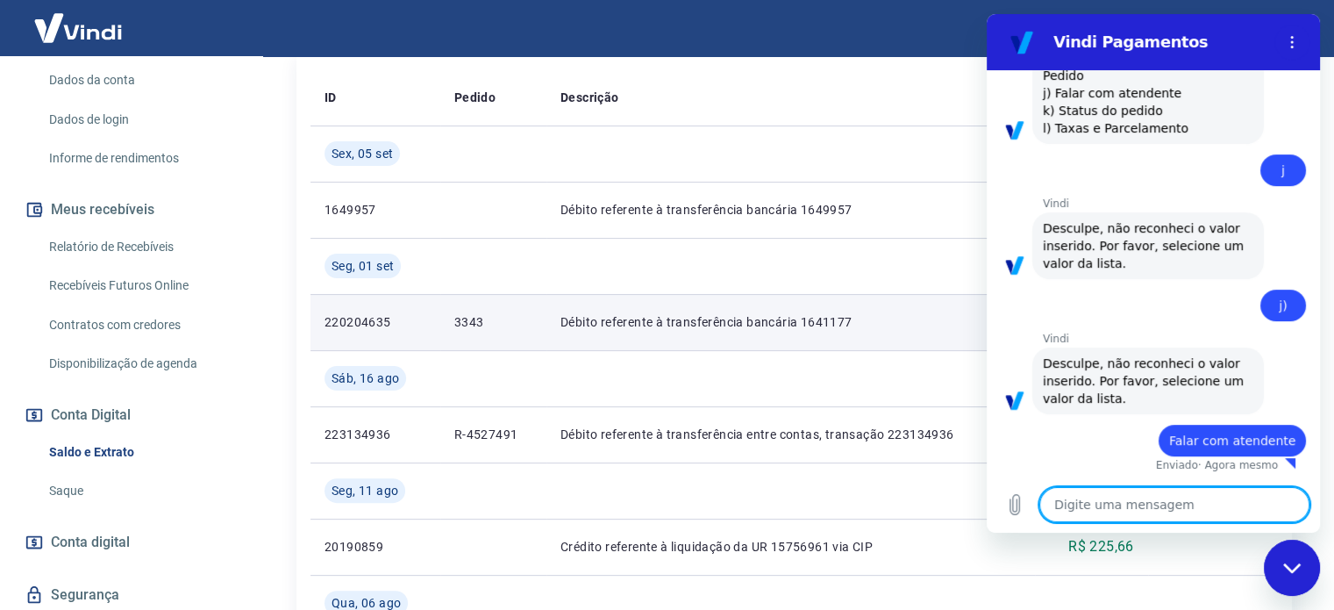
type textarea "x"
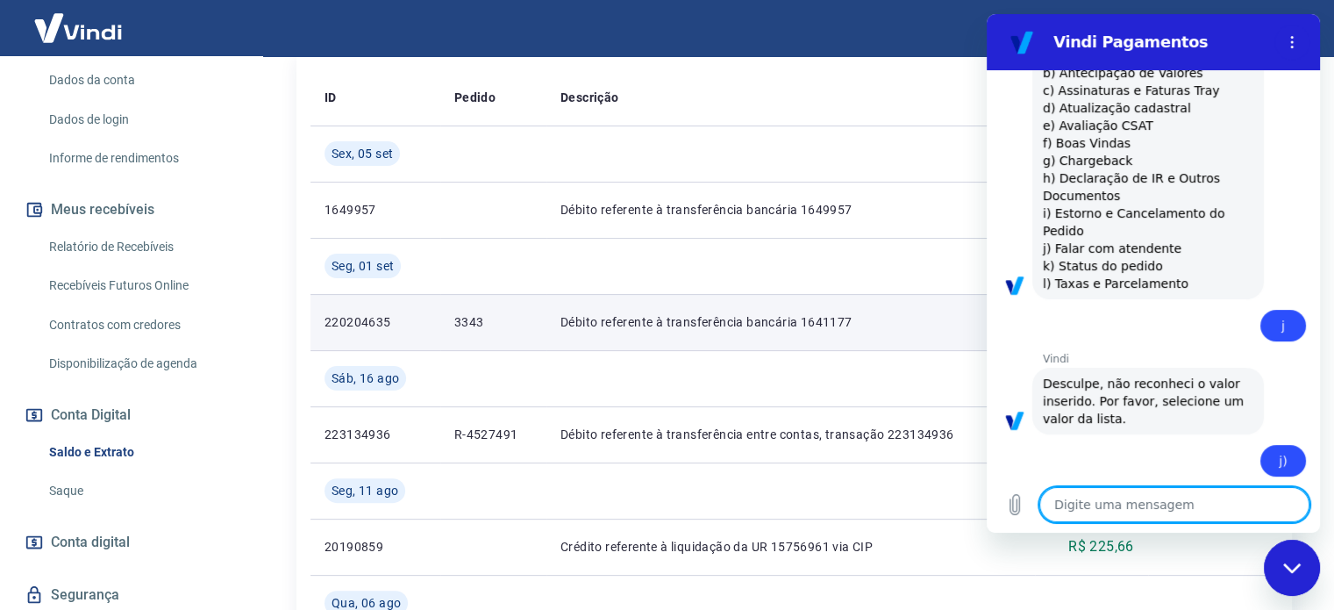
scroll to position [382, 0]
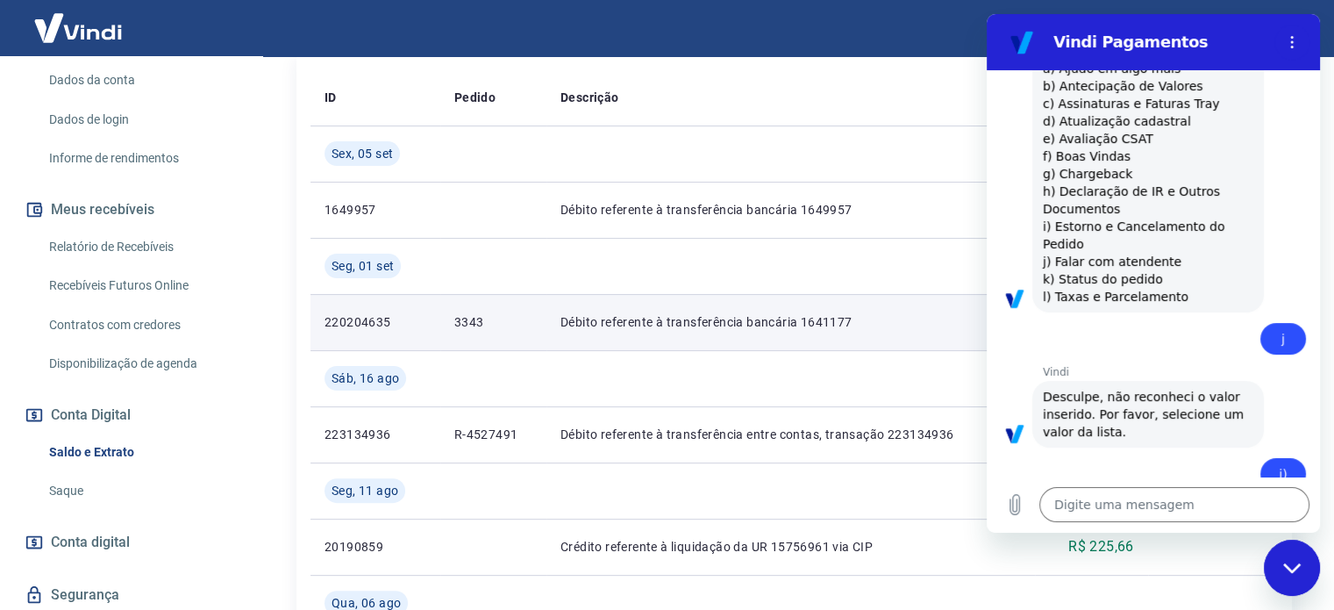
drag, startPoint x: 1168, startPoint y: 261, endPoint x: 1042, endPoint y: 264, distance: 126.3
click at [1042, 264] on div "Vindi diz: As tarefas que posso realizar para você são as seguintes. a) Ajudo e…" at bounding box center [1148, 165] width 232 height 295
copy span "j) Falar com atendente"
click at [1097, 513] on textarea at bounding box center [1174, 504] width 270 height 35
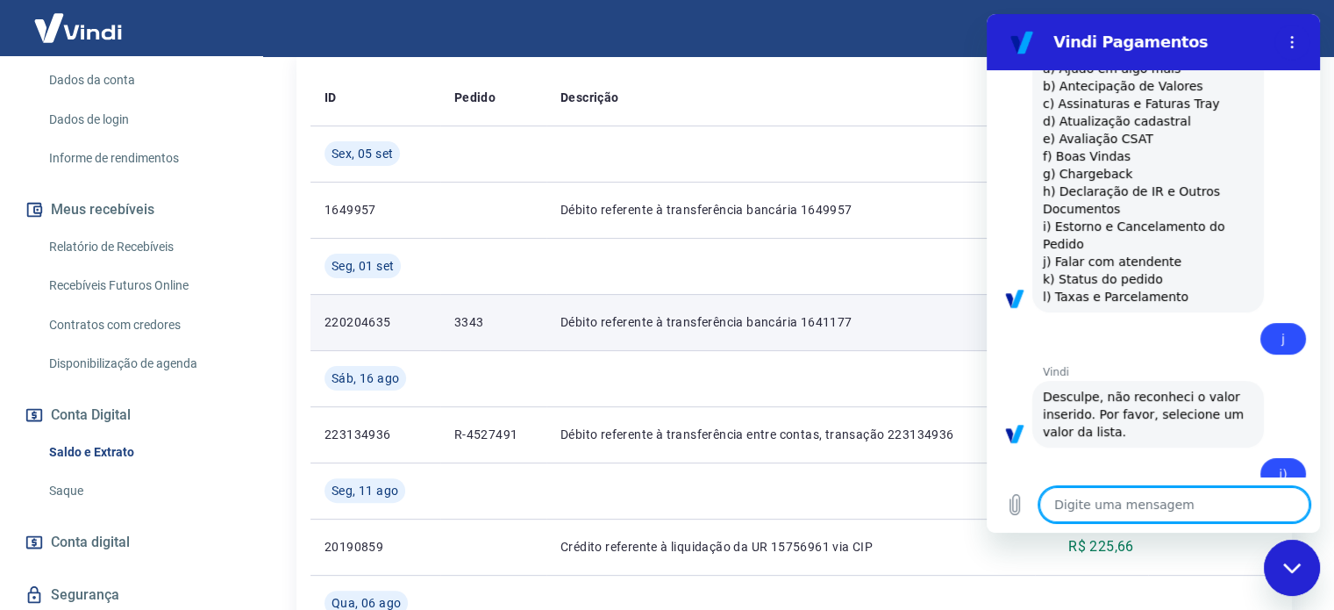
paste textarea "j) Falar com atendente"
type textarea "j) Falar com atendente"
type textarea "x"
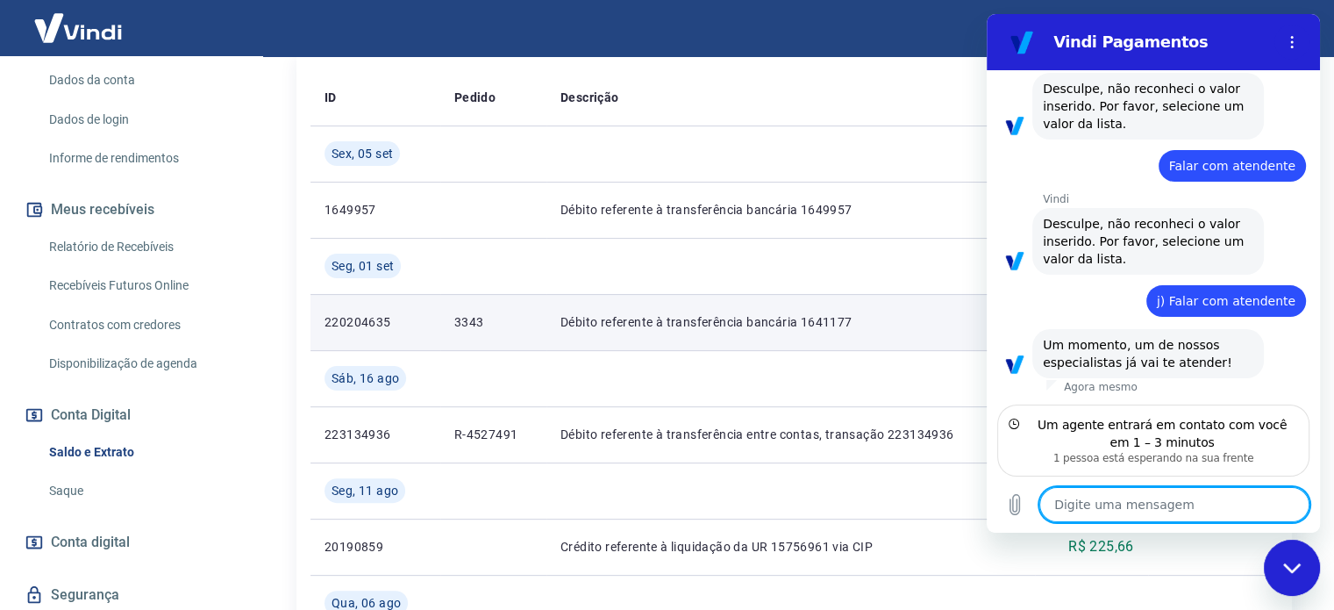
scroll to position [808, 0]
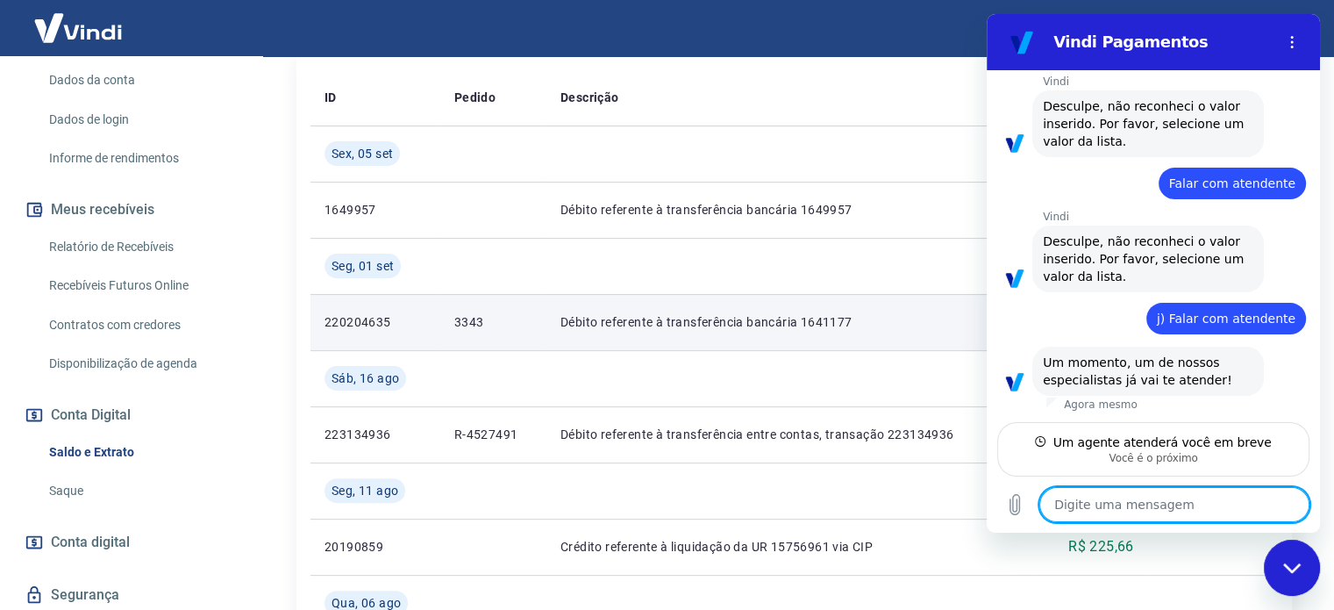
click at [1106, 448] on div "Um agente atenderá você em breve" at bounding box center [1162, 442] width 218 height 18
click at [1088, 508] on textarea at bounding box center [1174, 504] width 270 height 35
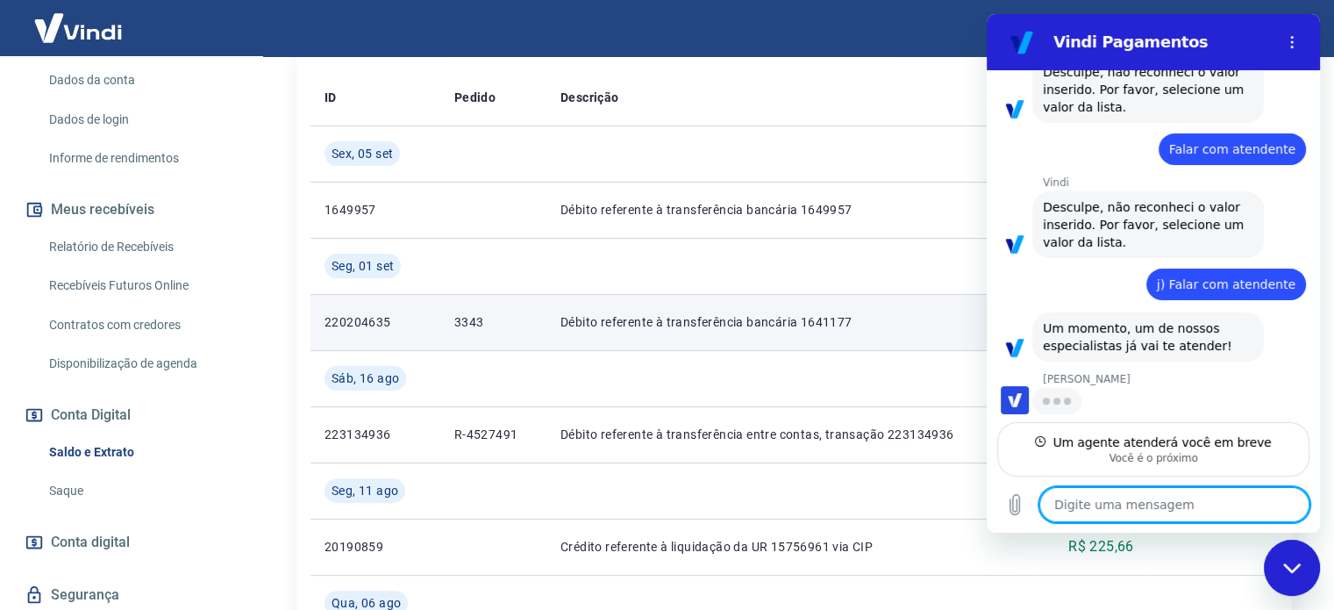
scroll to position [841, 0]
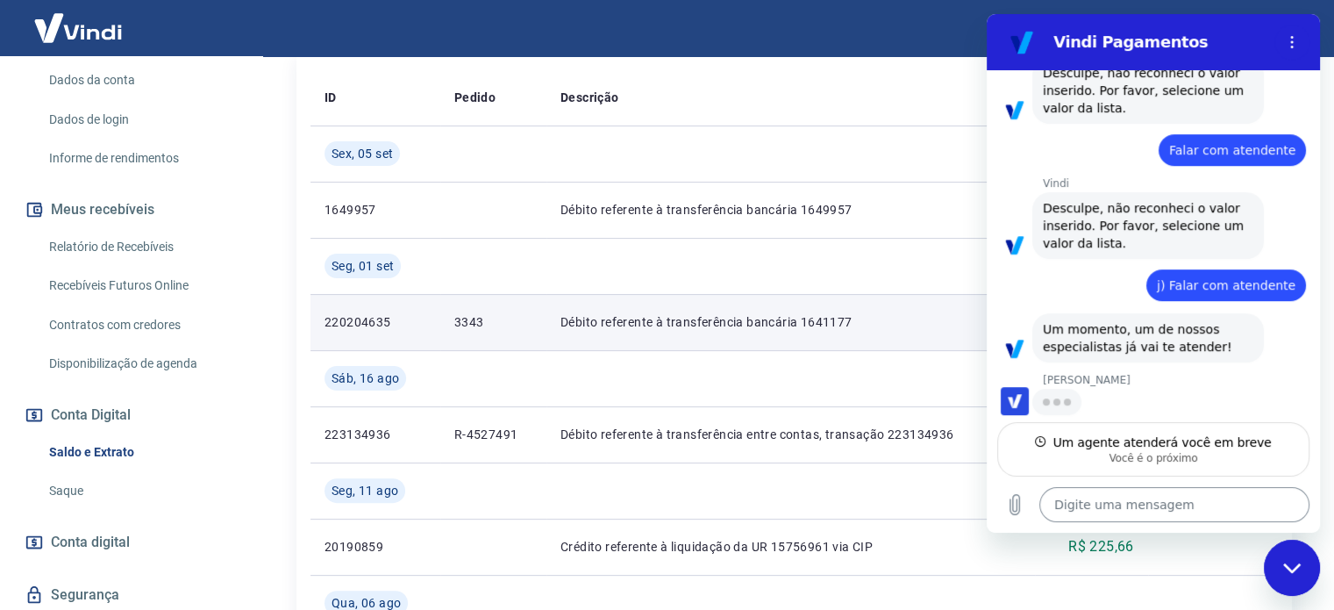
type textarea "x"
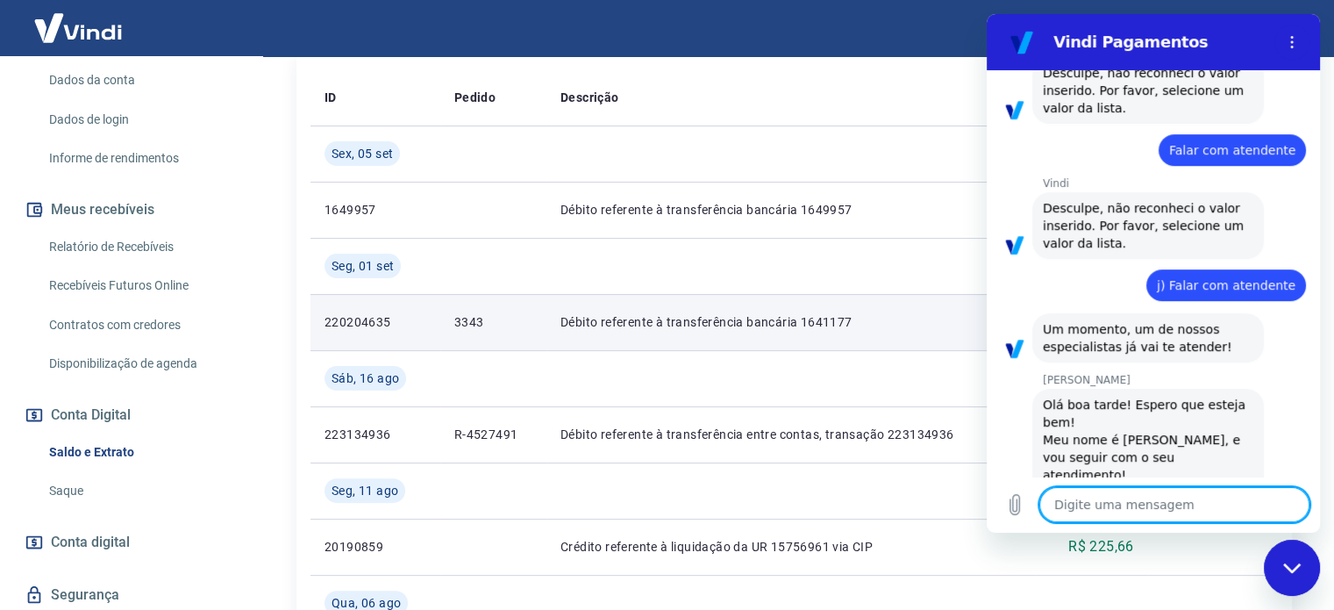
scroll to position [892, 0]
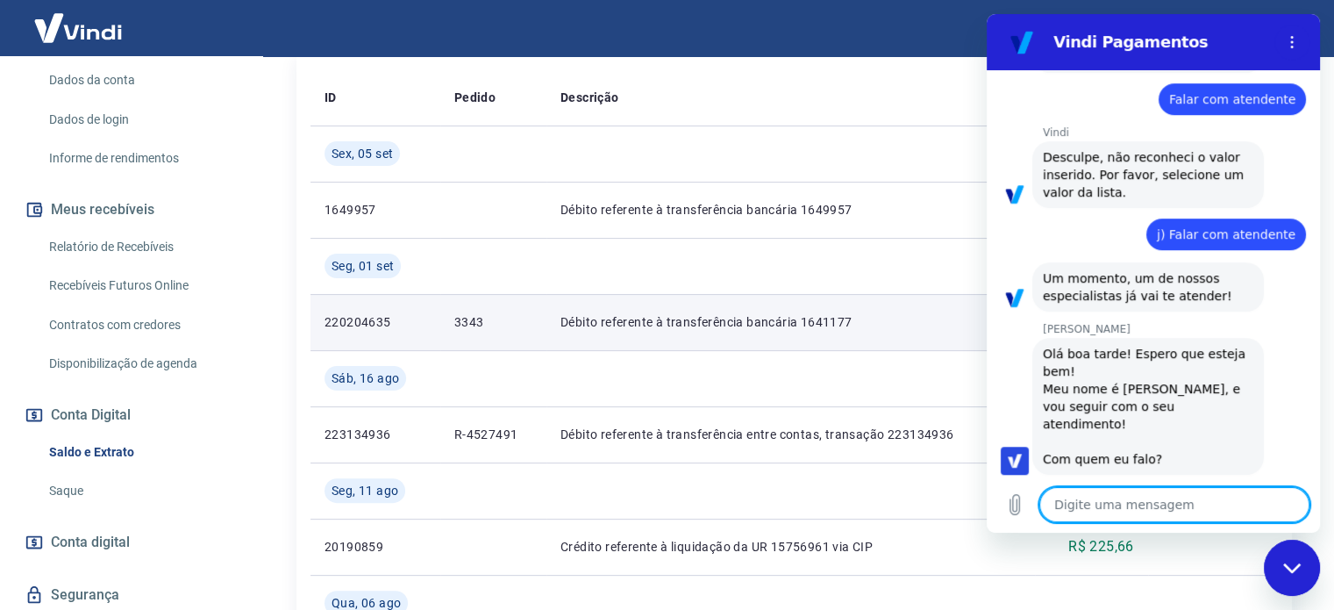
type textarea "O"
type textarea "x"
type textarea "Ol"
type textarea "x"
type textarea "Olá"
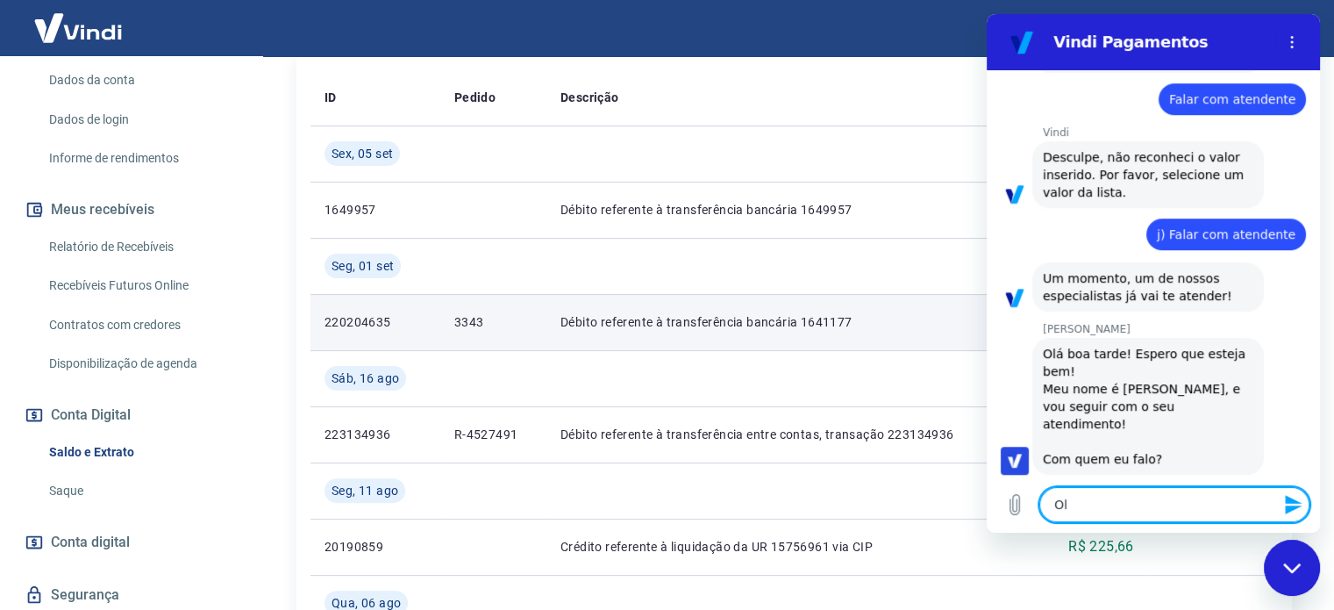
type textarea "x"
type textarea "Olá"
type textarea "x"
type textarea "Olá N"
type textarea "x"
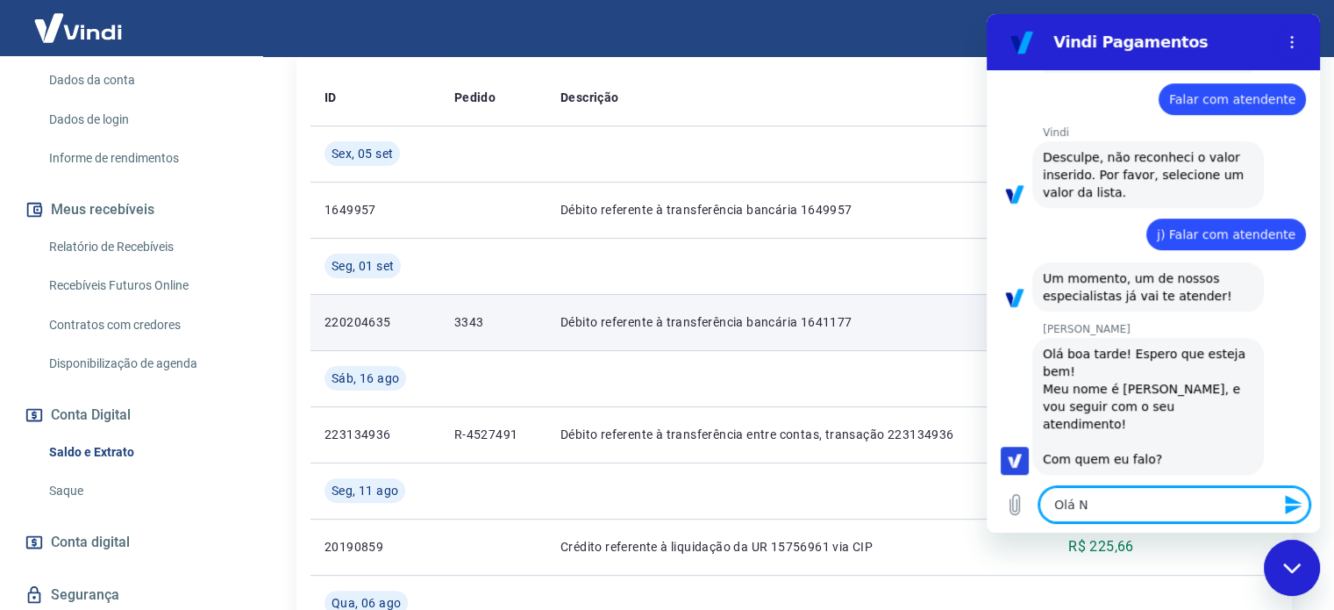
type textarea "Olá Na"
type textarea "x"
type textarea "[PERSON_NAME]"
type textarea "x"
type textarea "[PERSON_NAME]"
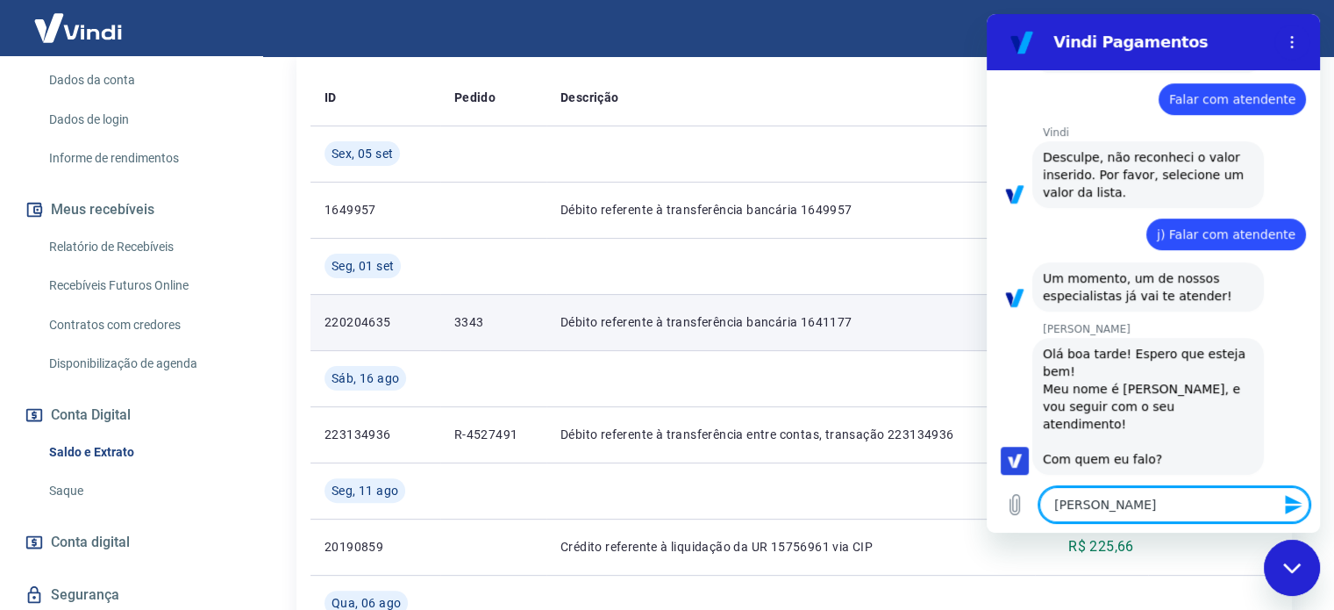
type textarea "x"
type textarea "[PERSON_NAME],"
type textarea "x"
type textarea "[PERSON_NAME],"
type textarea "x"
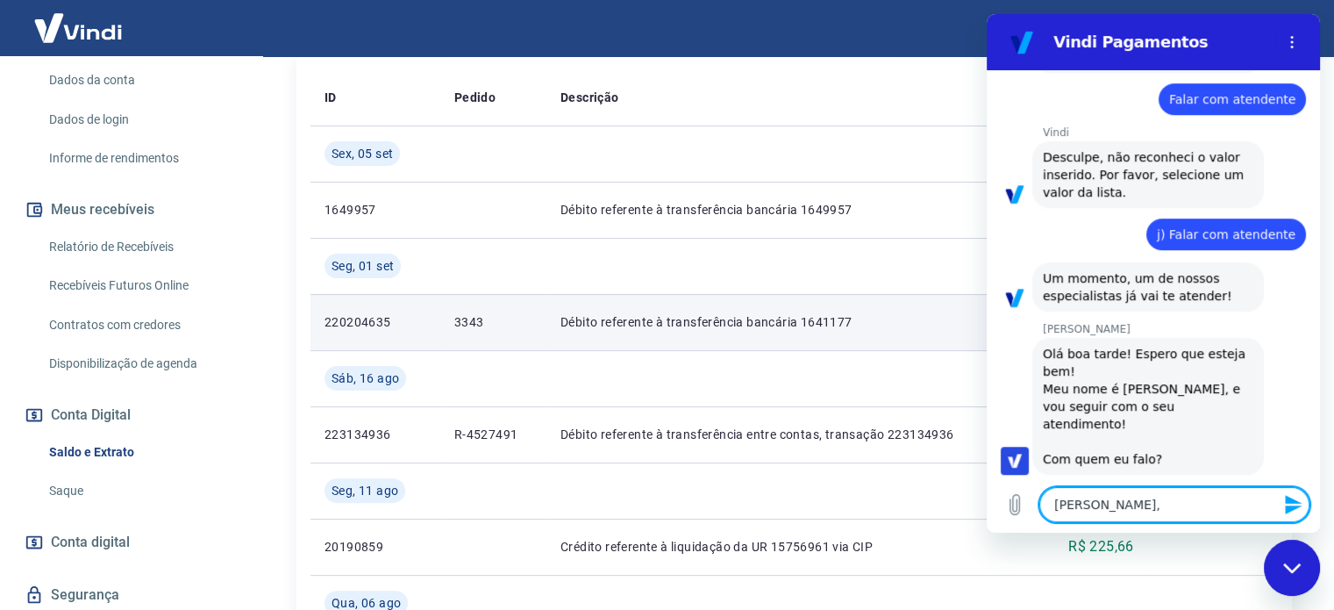
type textarea "[PERSON_NAME], s"
type textarea "x"
type textarea "[PERSON_NAME], so"
type textarea "x"
type textarea "[PERSON_NAME], sou"
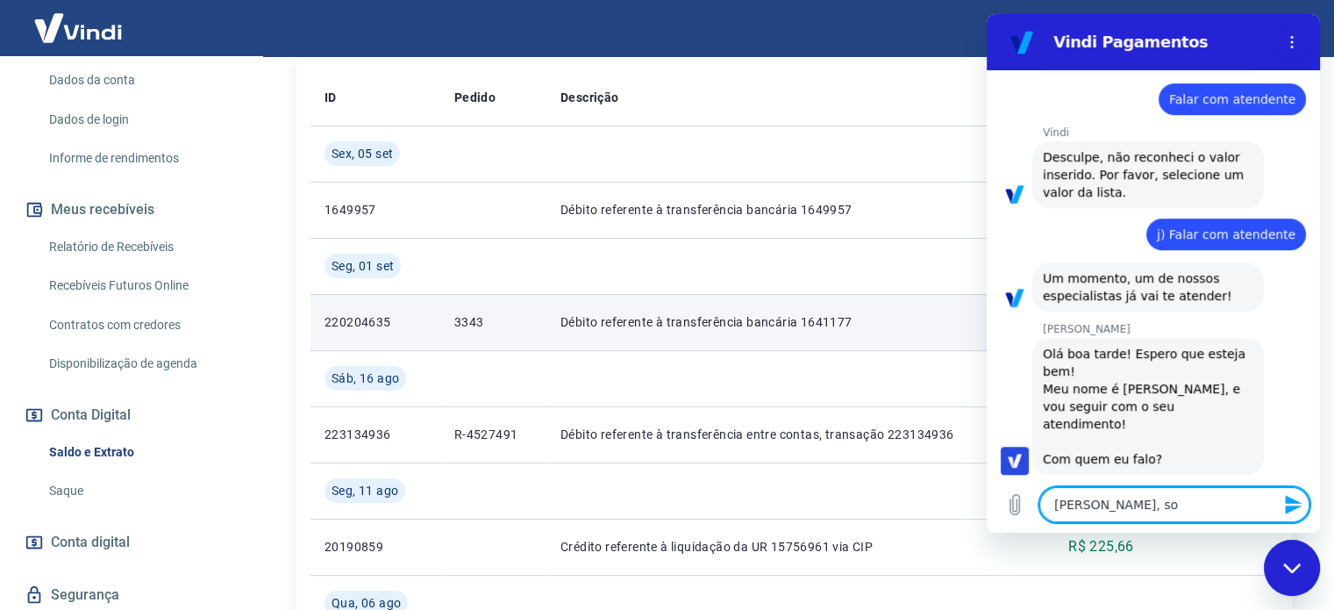
type textarea "x"
type textarea "[PERSON_NAME], sou"
type textarea "x"
type textarea "[PERSON_NAME], sou o"
type textarea "x"
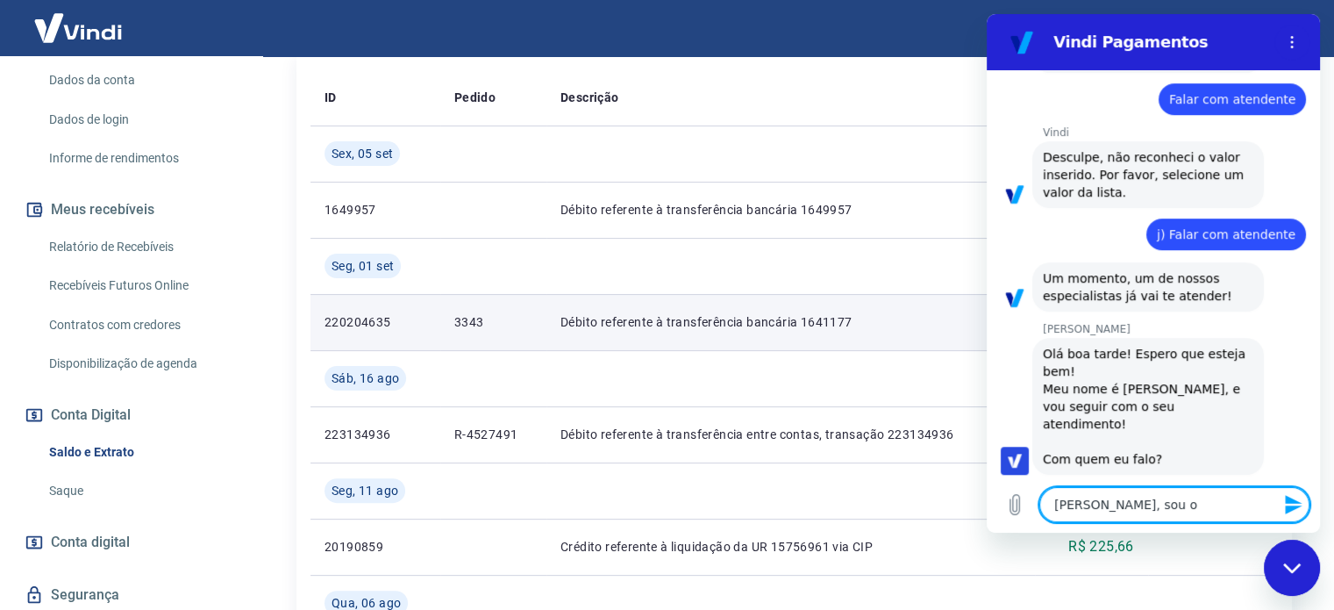
type textarea "[PERSON_NAME], sou o"
type textarea "x"
type textarea "[PERSON_NAME], sou o T"
type textarea "x"
type textarea "[PERSON_NAME], sou o Th"
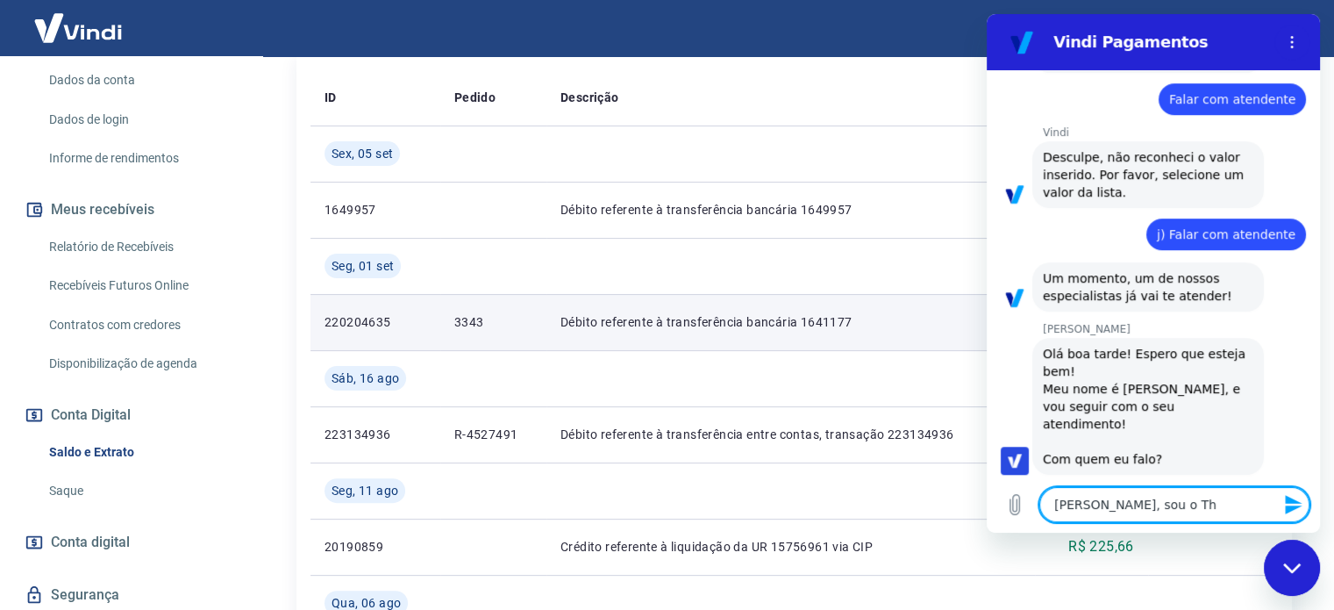
type textarea "x"
type textarea "[PERSON_NAME], sou o Thi"
type textarea "x"
type textarea "Olá Nani, sou o Thia"
type textarea "x"
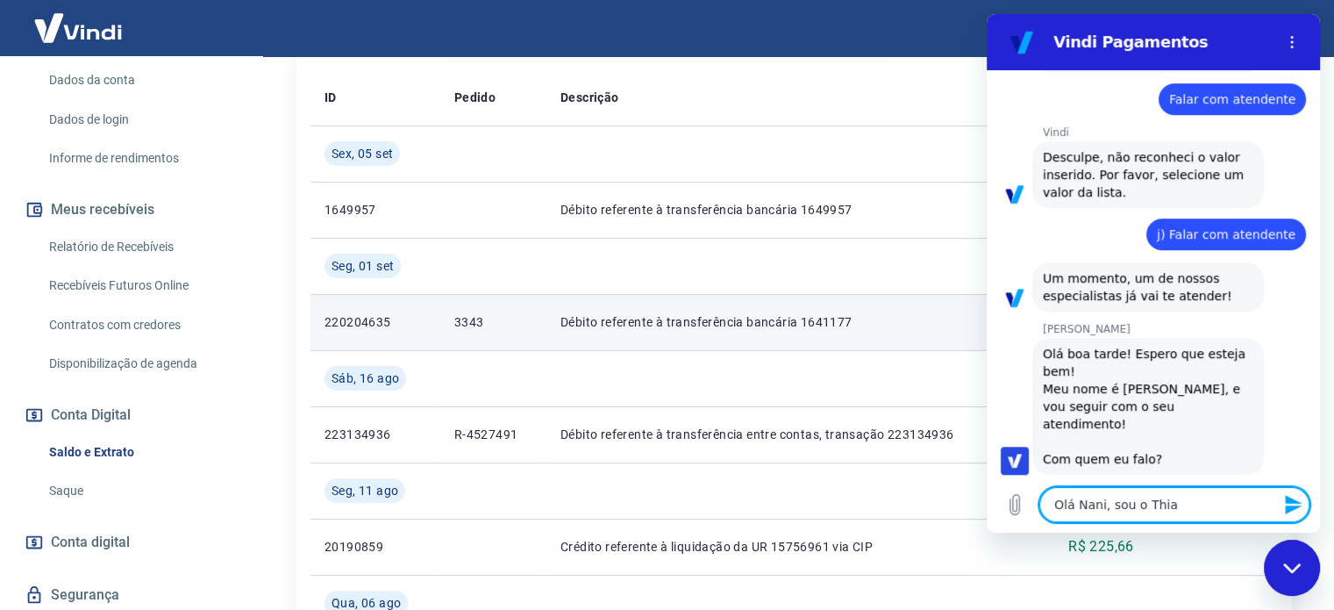
type textarea "[PERSON_NAME], sou o Thiag"
type textarea "x"
type textarea "Olá Nani, sou o Thiago"
type textarea "x"
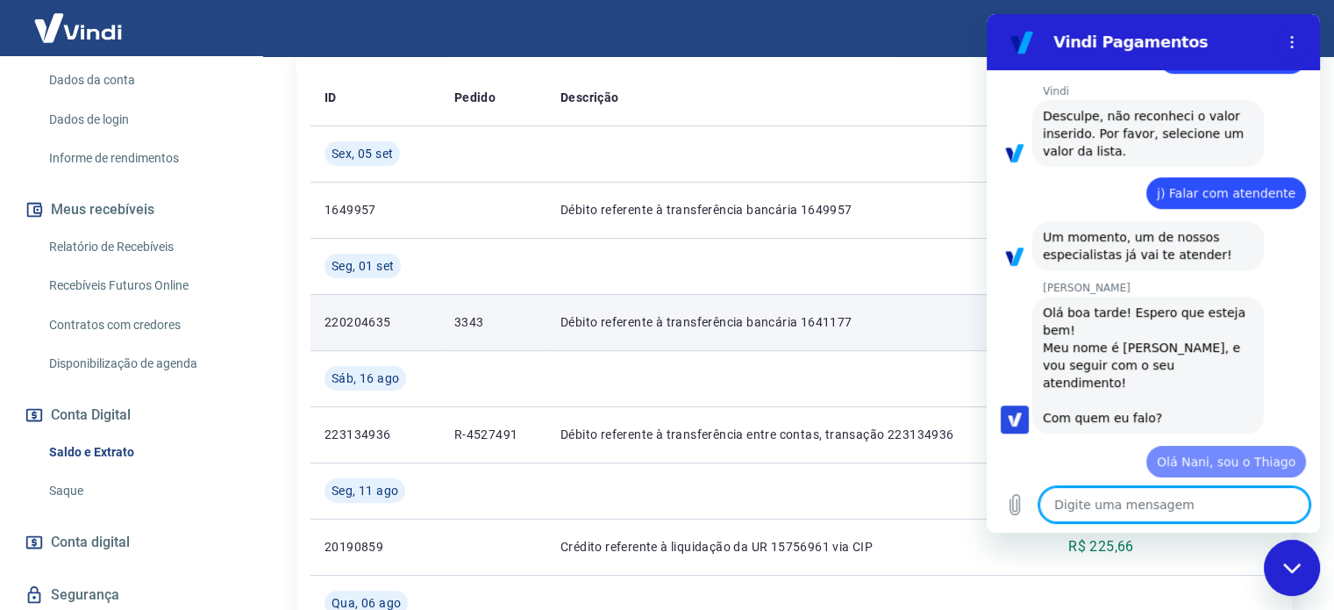
type textarea "x"
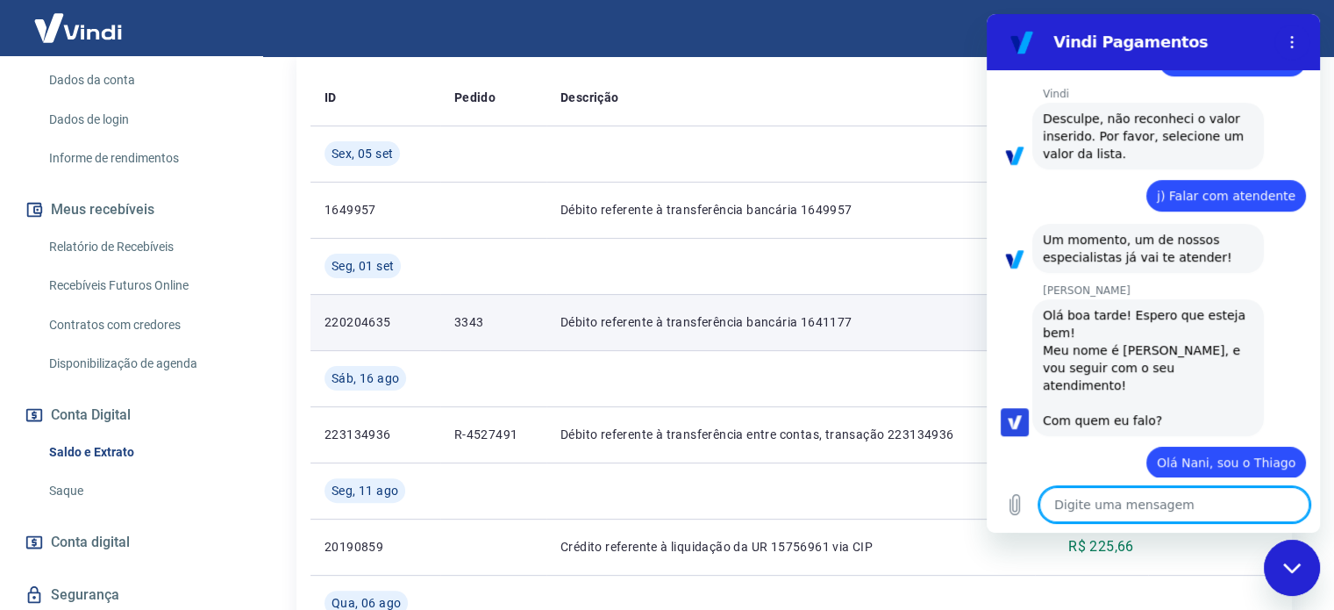
scroll to position [934, 0]
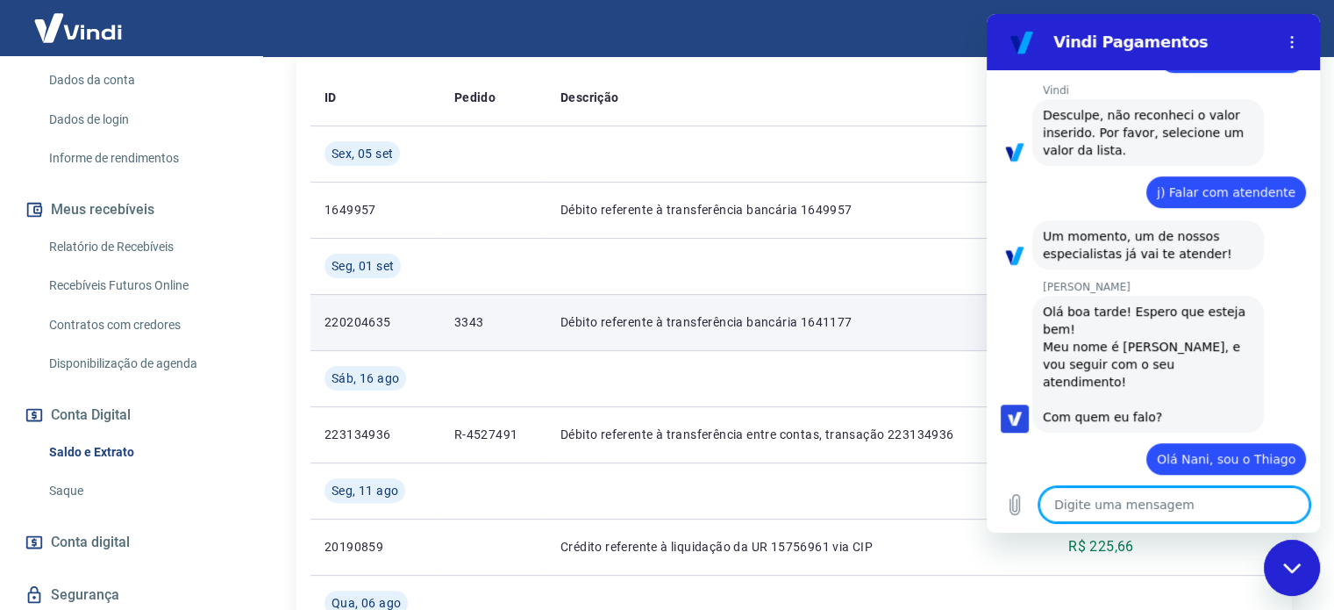
type textarea "E"
type textarea "x"
type textarea "Es"
type textarea "x"
type textarea "Est"
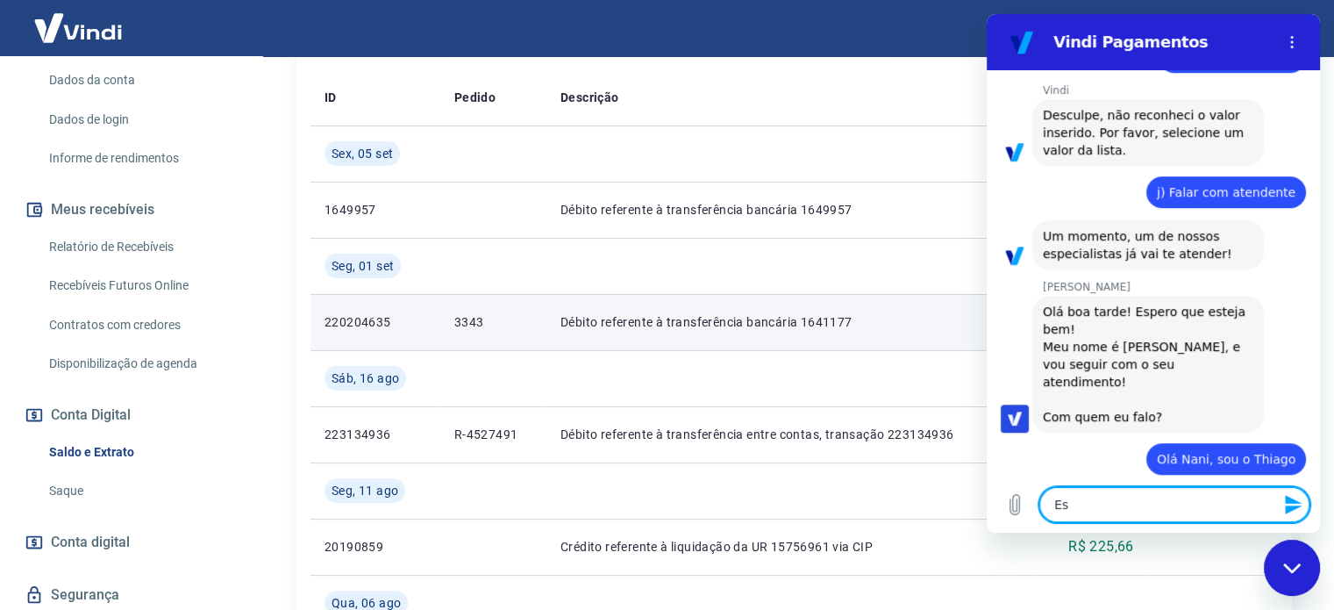
type textarea "x"
type textarea "Esto"
type textarea "x"
type textarea "Estou"
type textarea "x"
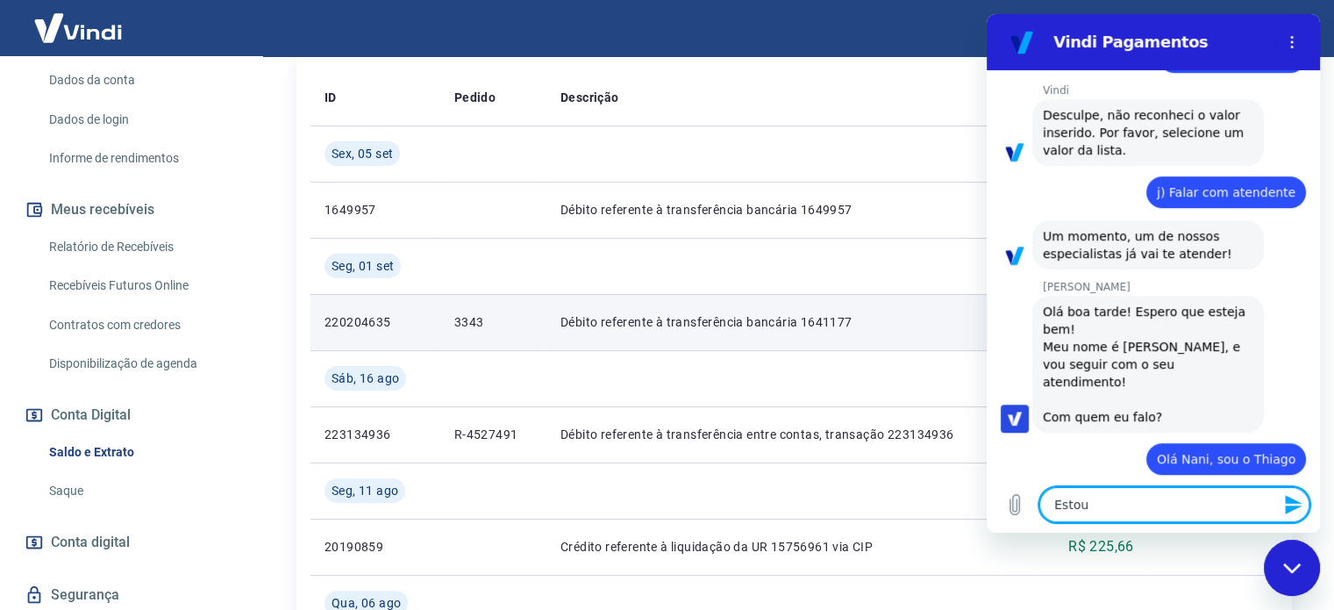
type textarea "Estou"
type textarea "x"
type textarea "Estou c"
type textarea "x"
type textarea "Estou co"
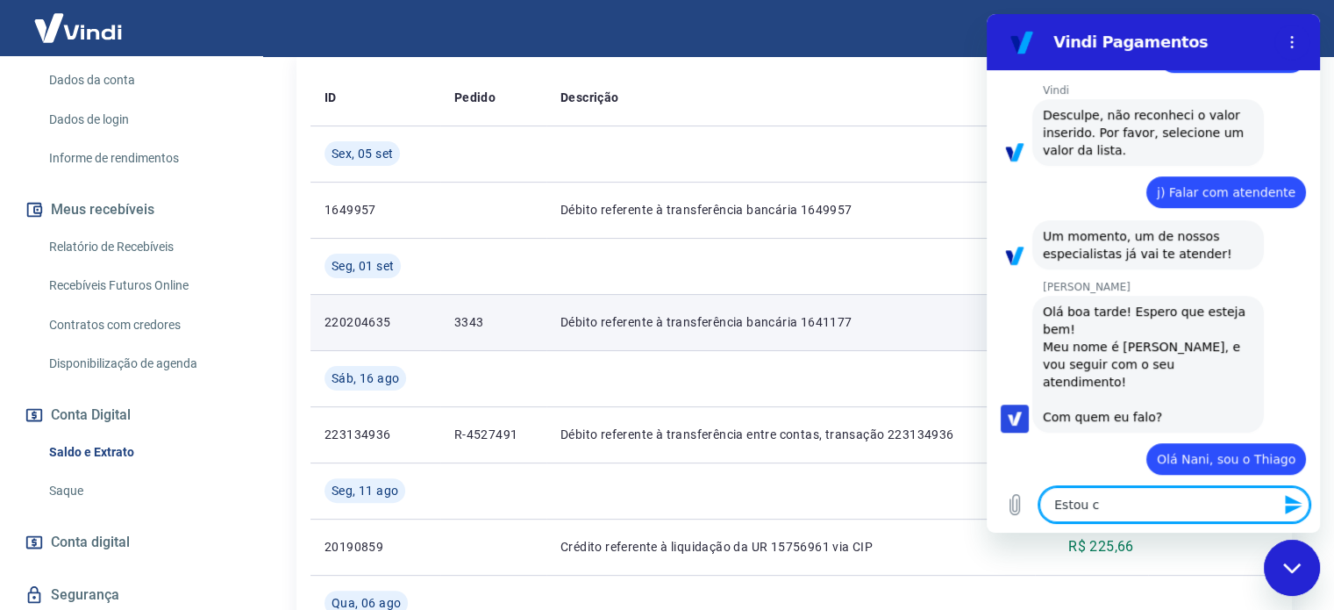
type textarea "x"
type textarea "Estou com"
type textarea "x"
type textarea "Estou com"
type textarea "x"
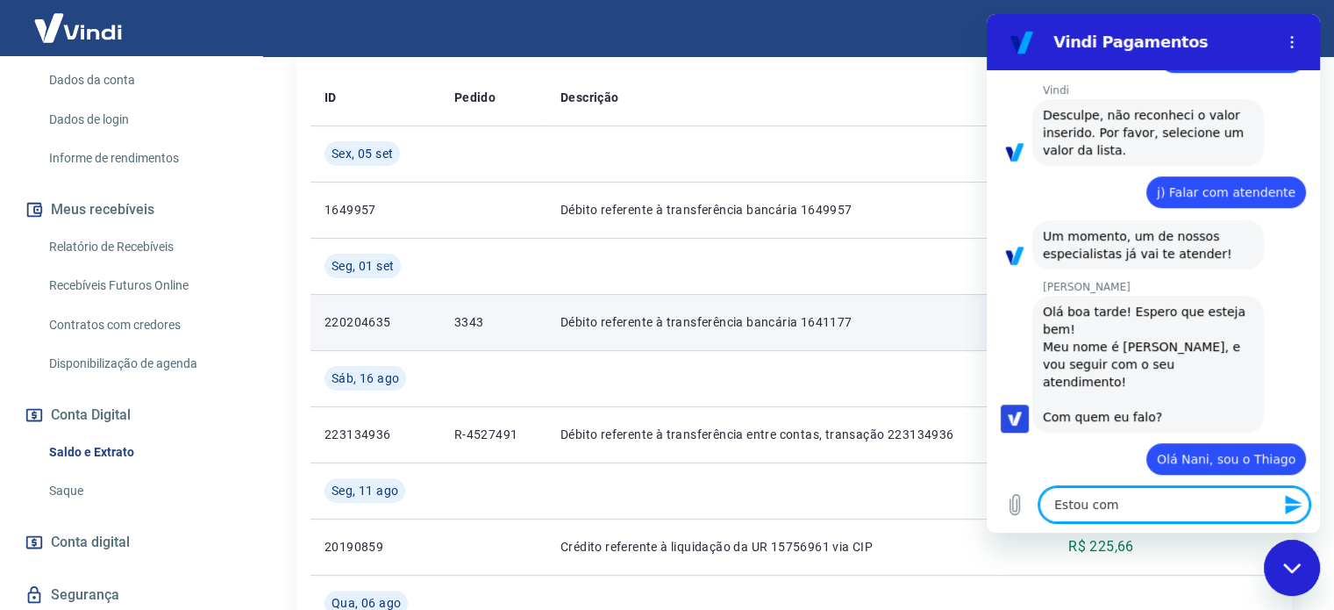
type textarea "Estou com u"
type textarea "x"
type textarea "Estou com um"
type textarea "x"
type textarea "Estou com um"
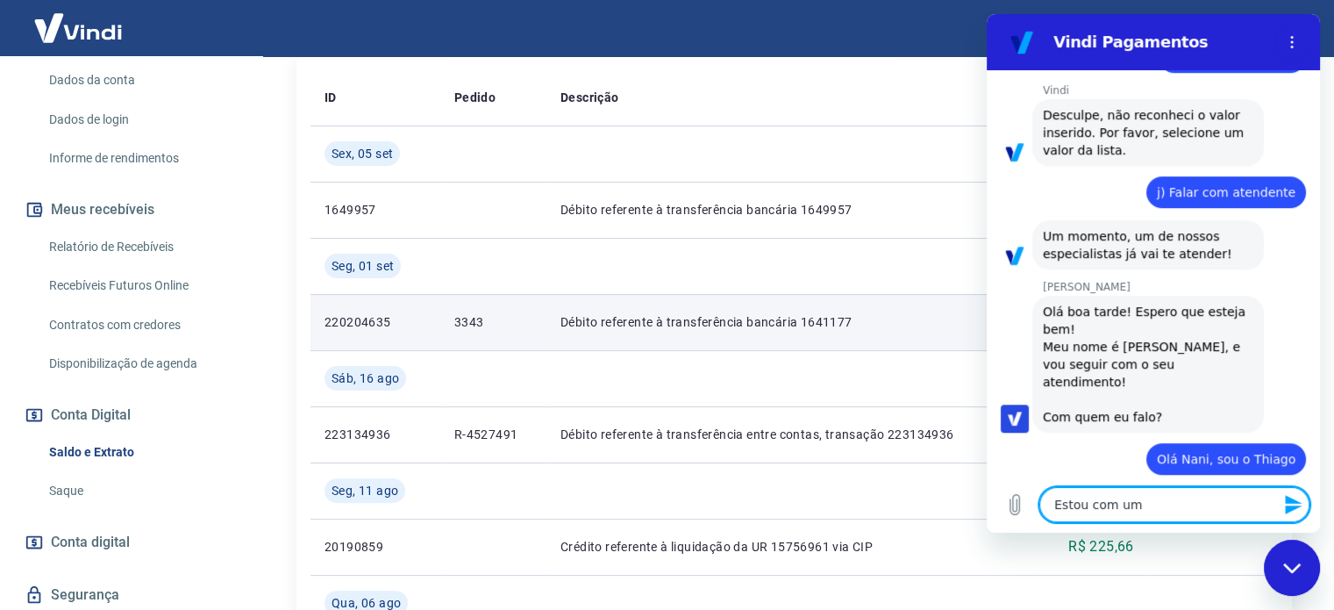
type textarea "x"
type textarea "Estou com um p"
type textarea "x"
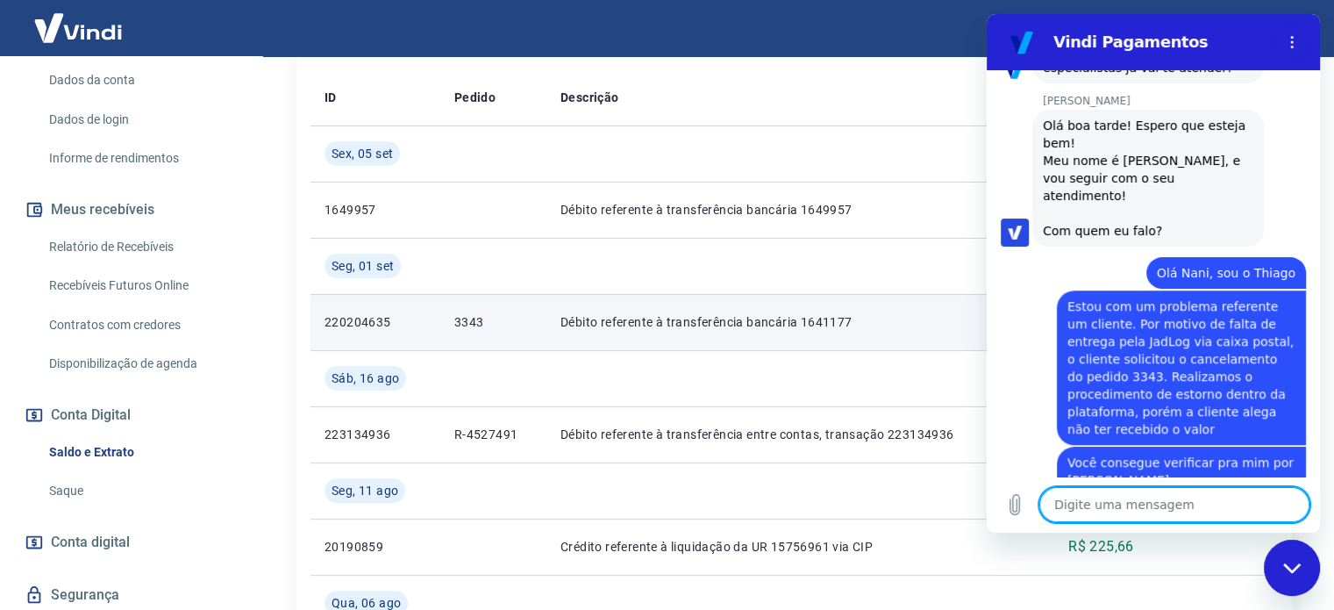
scroll to position [1124, 0]
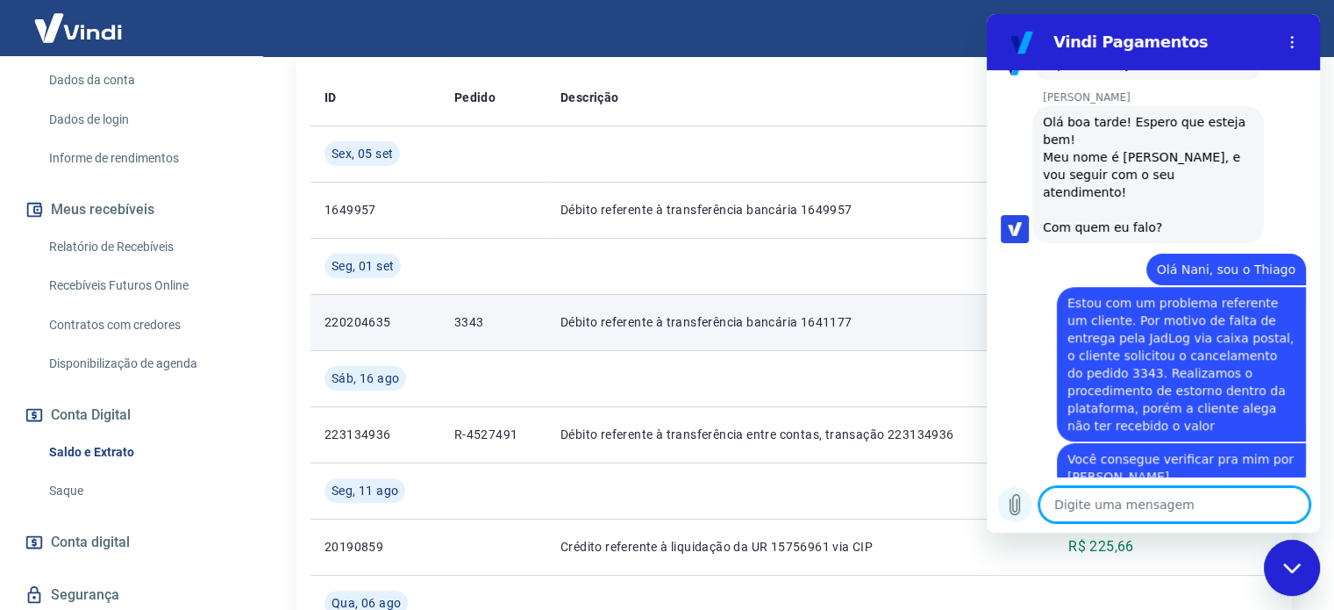
click at [1015, 491] on button "Carregar arquivo" at bounding box center [1014, 504] width 35 height 35
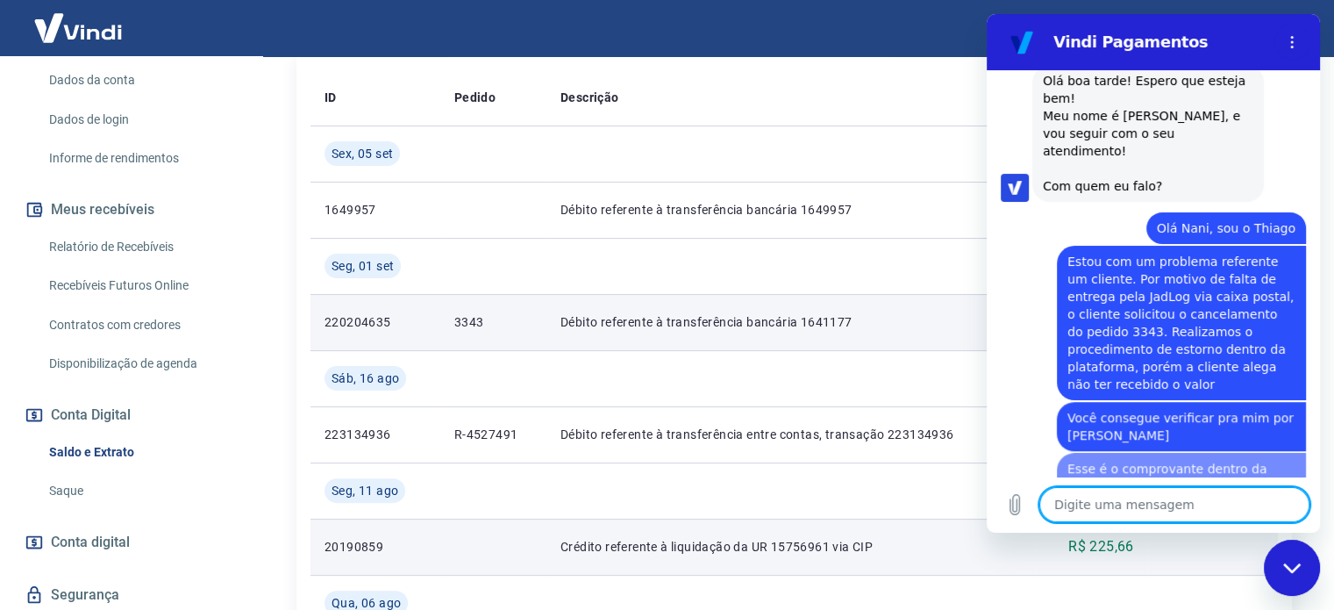
scroll to position [1215, 0]
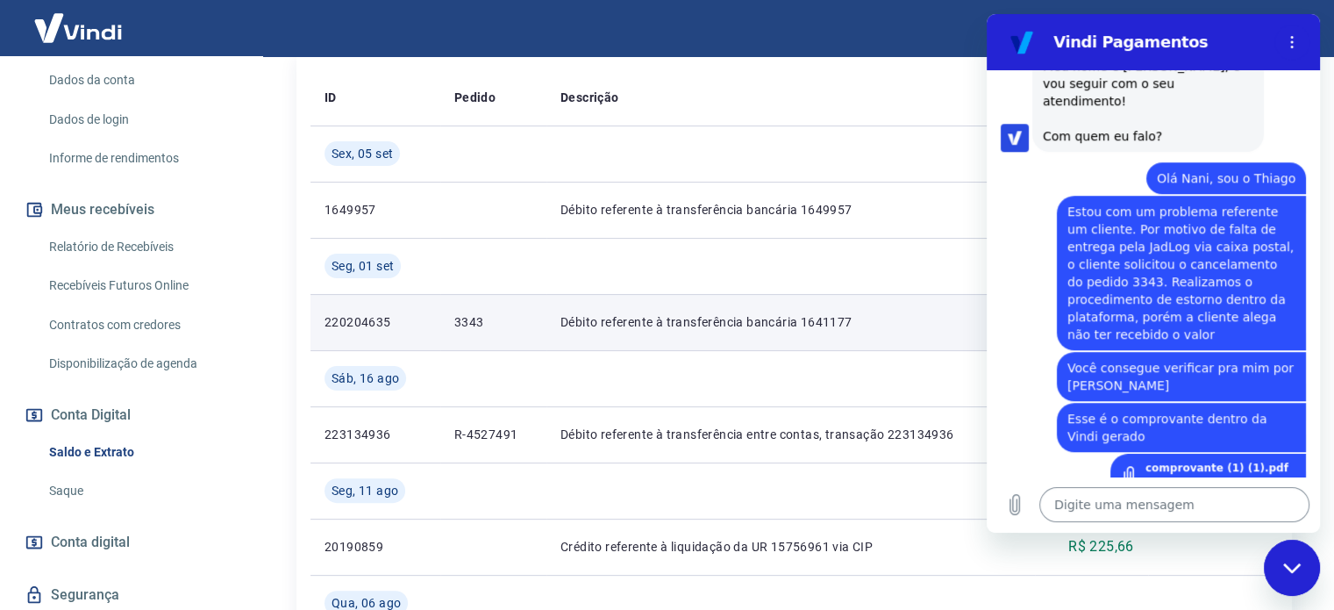
click at [1080, 511] on textarea at bounding box center [1174, 504] width 270 height 35
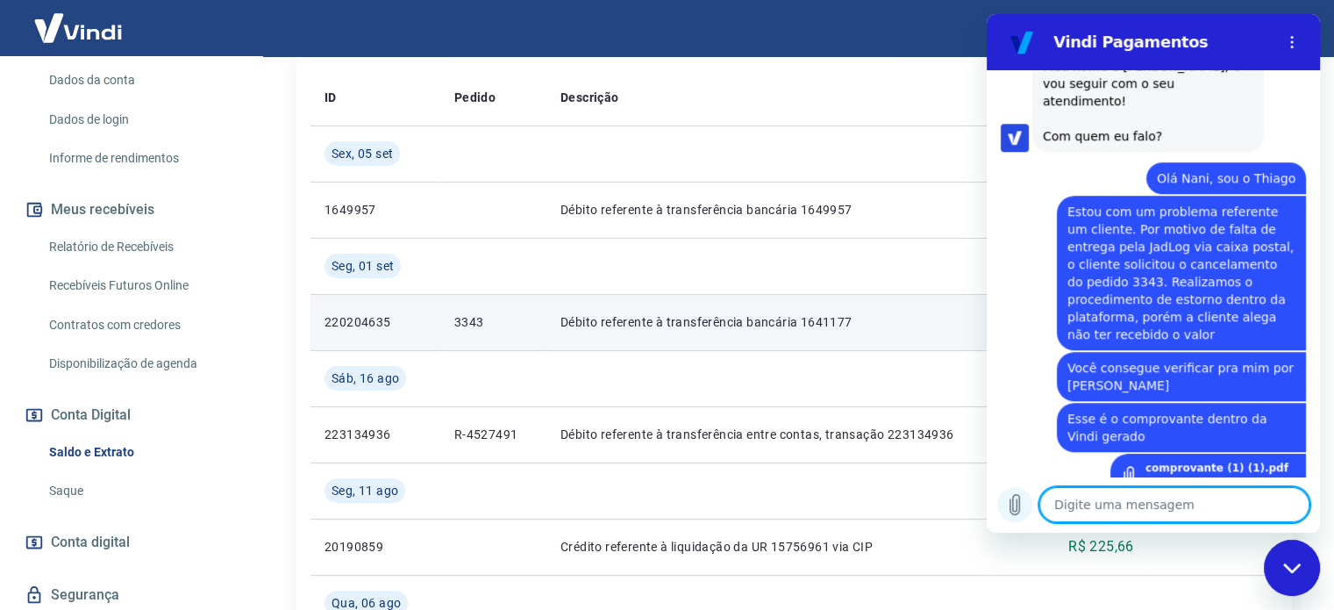
click at [1015, 501] on icon "Carregar arquivo" at bounding box center [1014, 504] width 21 height 21
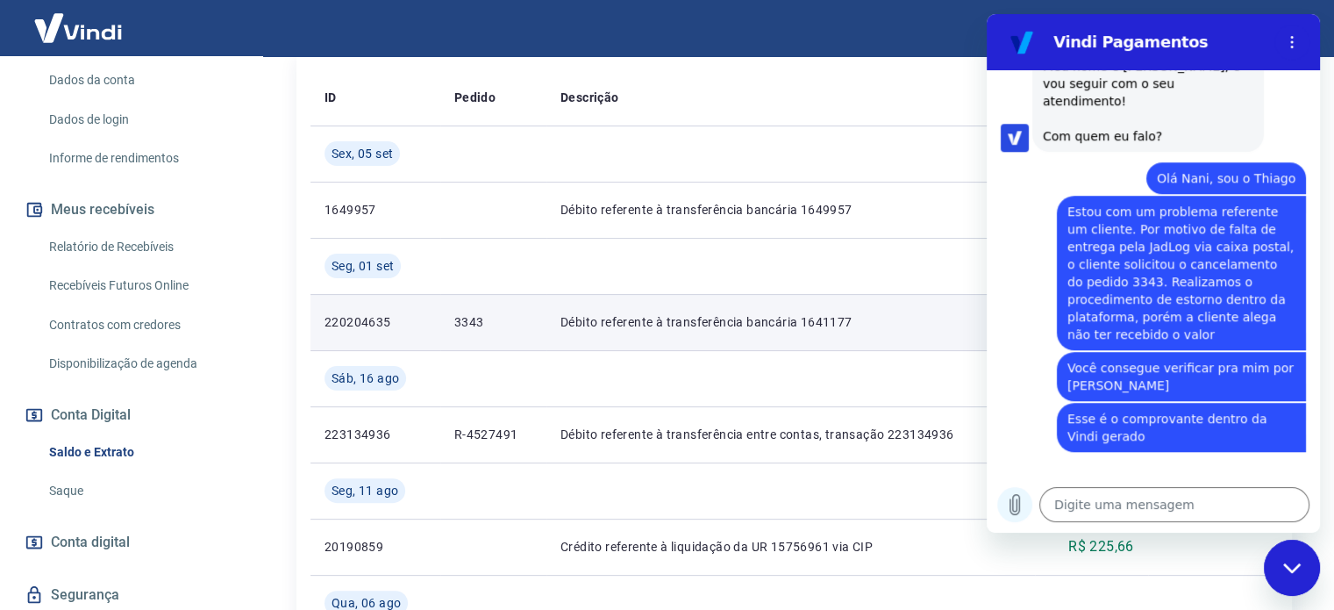
scroll to position [1344, 0]
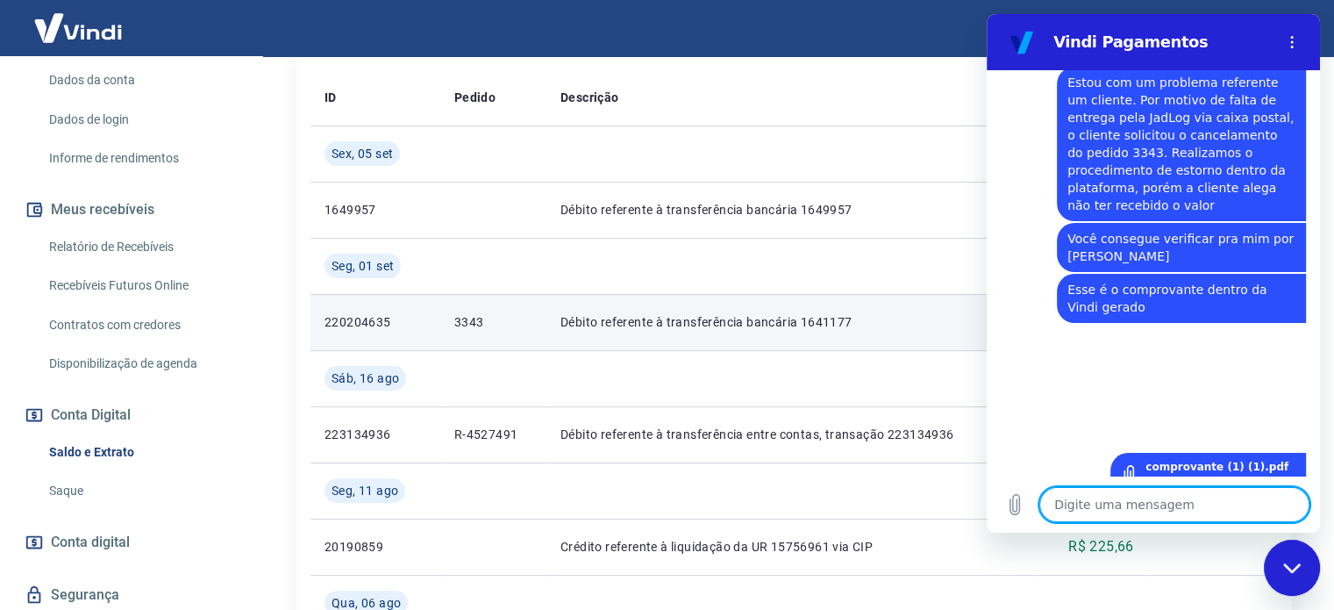
click at [1132, 511] on textarea at bounding box center [1174, 504] width 270 height 35
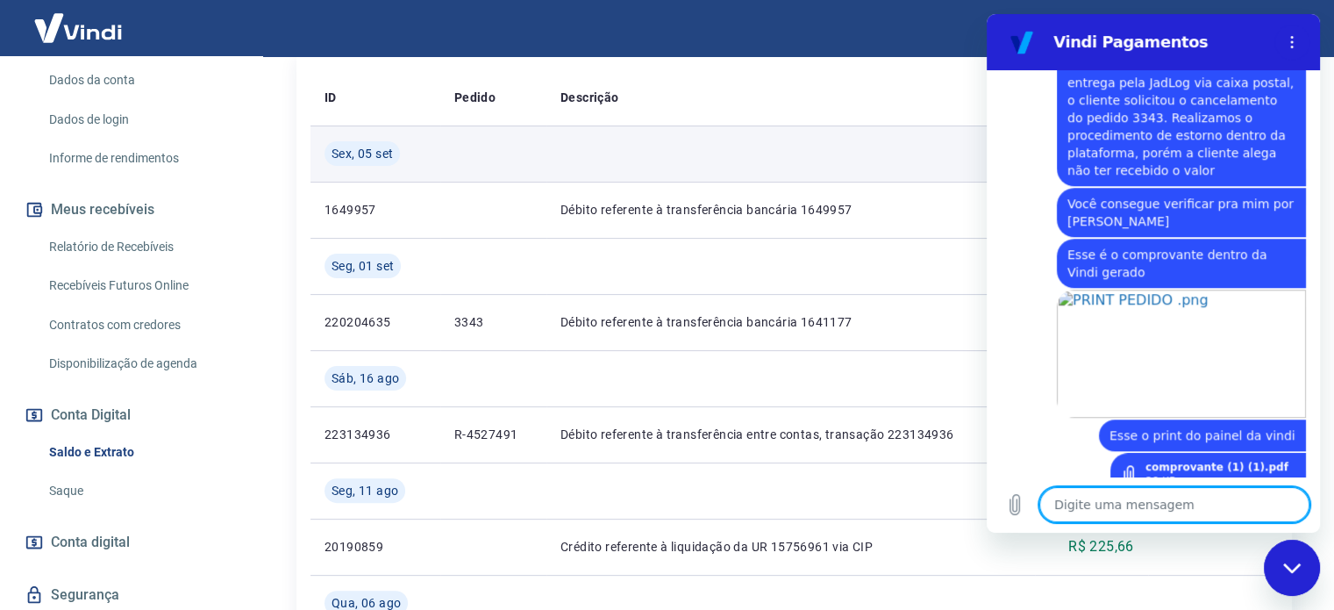
scroll to position [1422, 0]
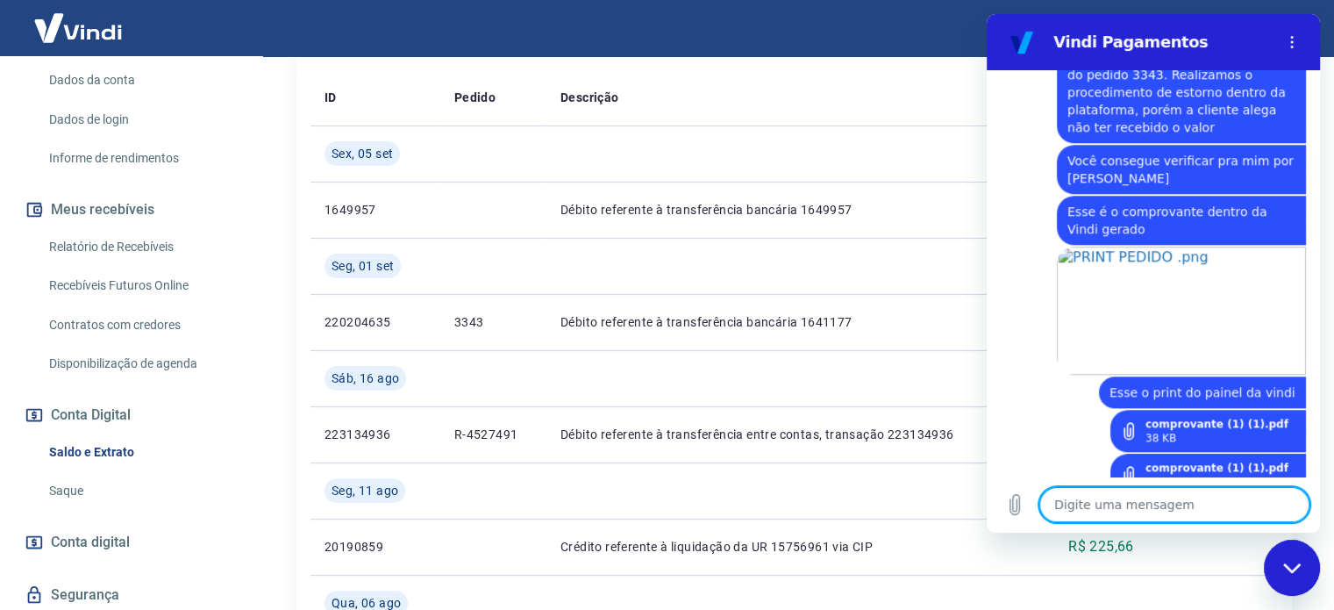
click at [1080, 499] on textarea at bounding box center [1174, 504] width 270 height 35
paste textarea "O nome que aparece aqui é [PERSON_NAME], pessoa juridica. Minha compra foi feit…"
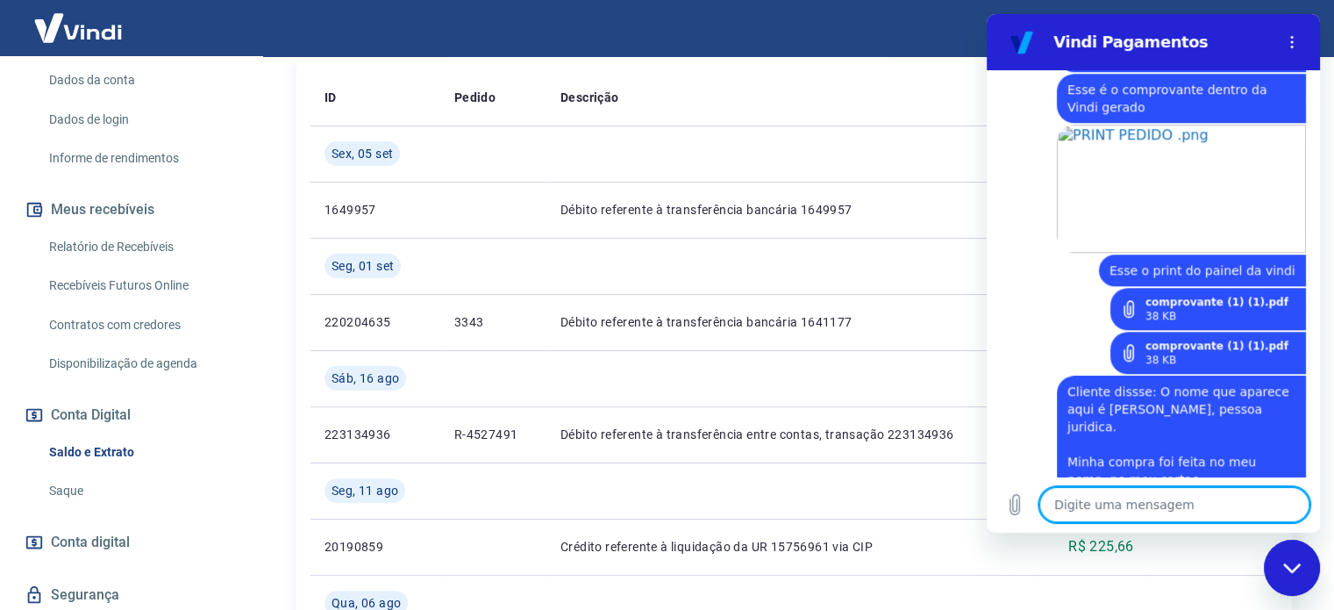
scroll to position [1547, 0]
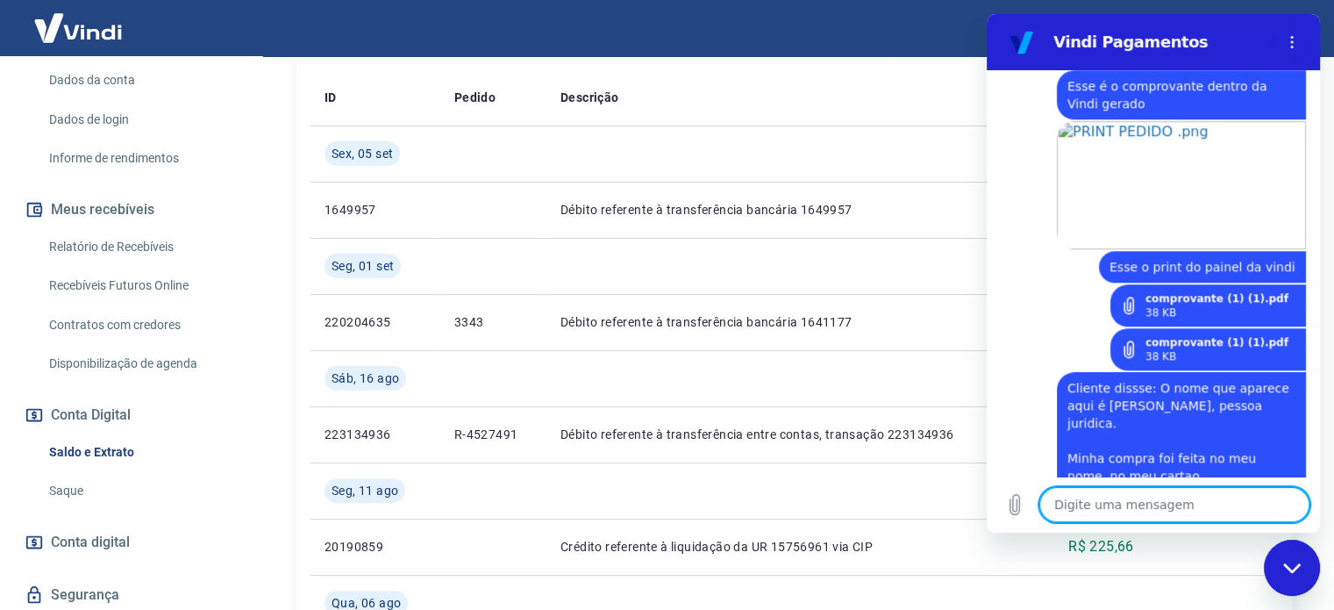
click at [1073, 497] on textarea at bounding box center [1174, 504] width 270 height 35
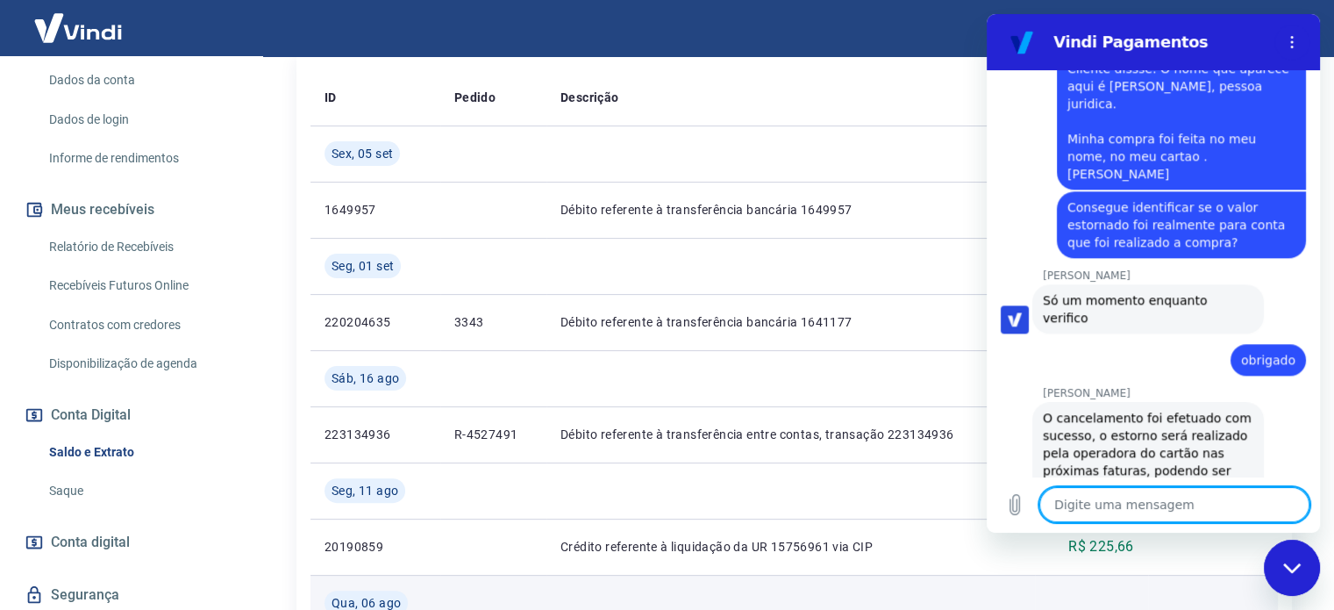
scroll to position [1870, 0]
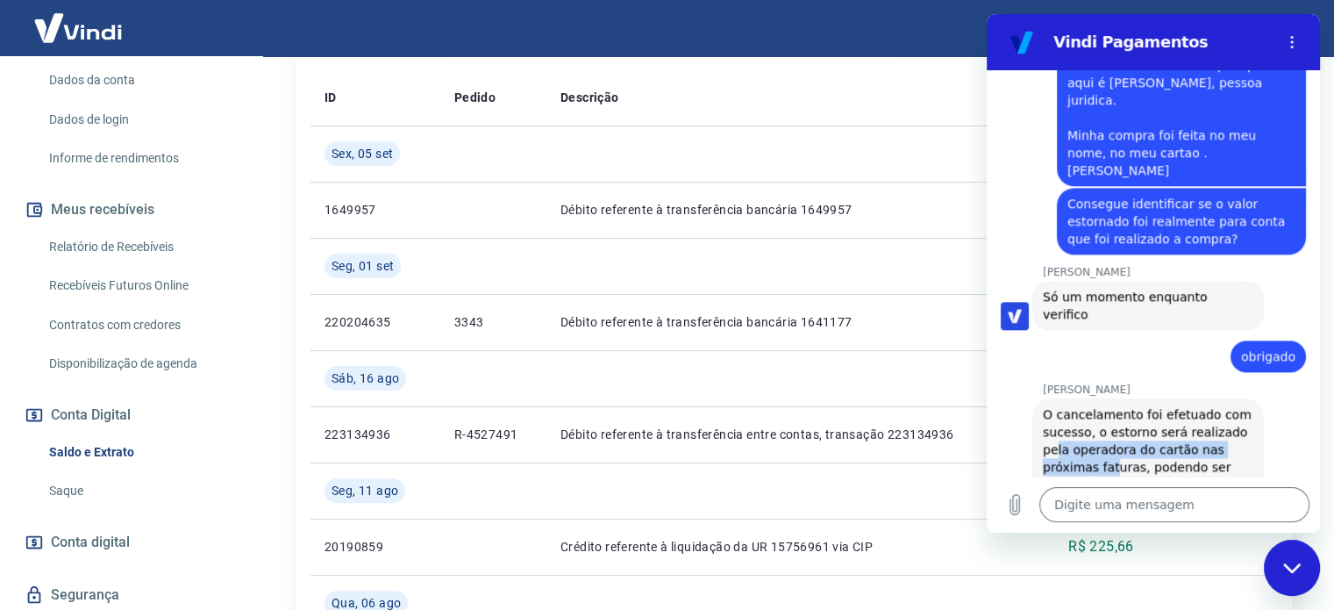
drag, startPoint x: 1057, startPoint y: 382, endPoint x: 1112, endPoint y: 397, distance: 57.5
click at [1112, 405] on div "O cancelamento foi efetuado com sucesso, o estorno será realizado pela operador…" at bounding box center [1148, 457] width 211 height 105
drag, startPoint x: 1153, startPoint y: 397, endPoint x: 1126, endPoint y: 431, distance: 42.5
click at [1126, 431] on div "O cancelamento foi efetuado com sucesso, o estorno será realizado pela operador…" at bounding box center [1148, 457] width 211 height 105
click at [1092, 405] on div "O cancelamento foi efetuado com sucesso, o estorno será realizado pela operador…" at bounding box center [1148, 457] width 211 height 105
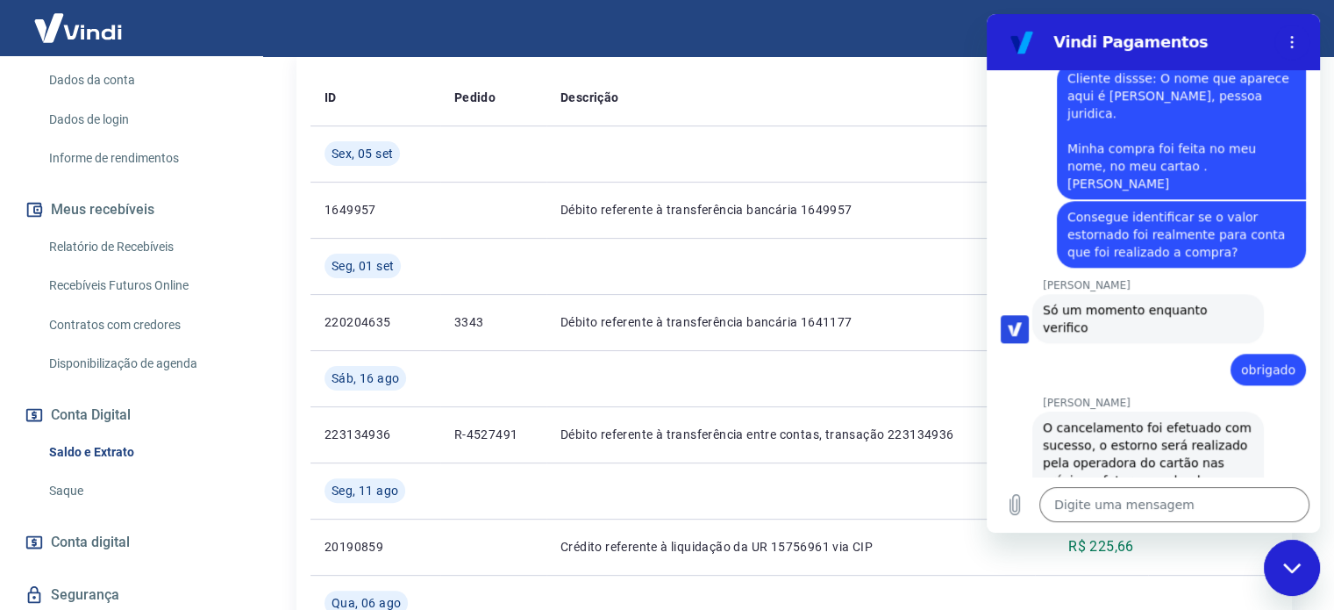
scroll to position [1861, 0]
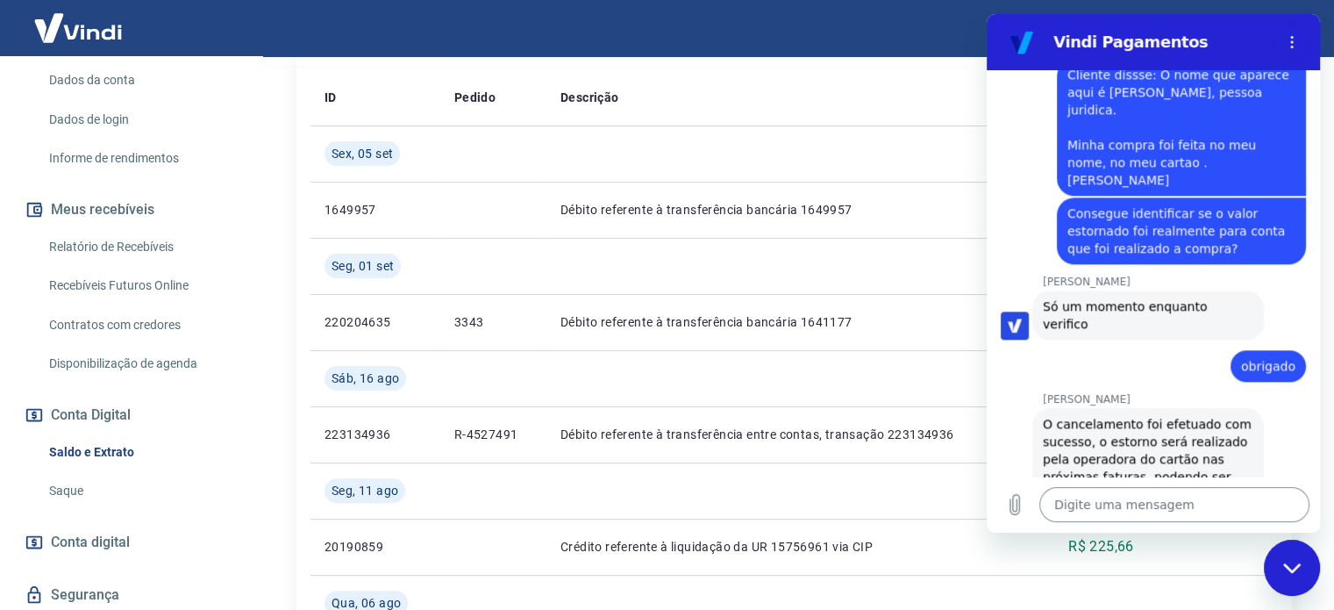
click at [1111, 511] on textarea at bounding box center [1174, 504] width 270 height 35
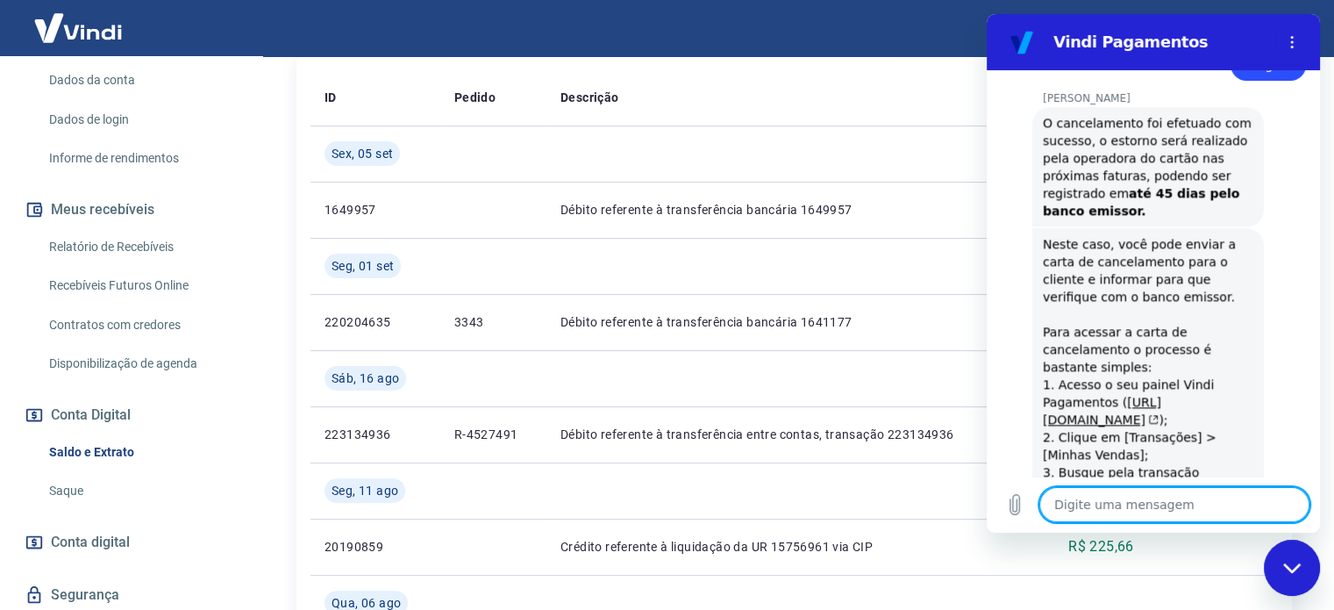
scroll to position [2175, 0]
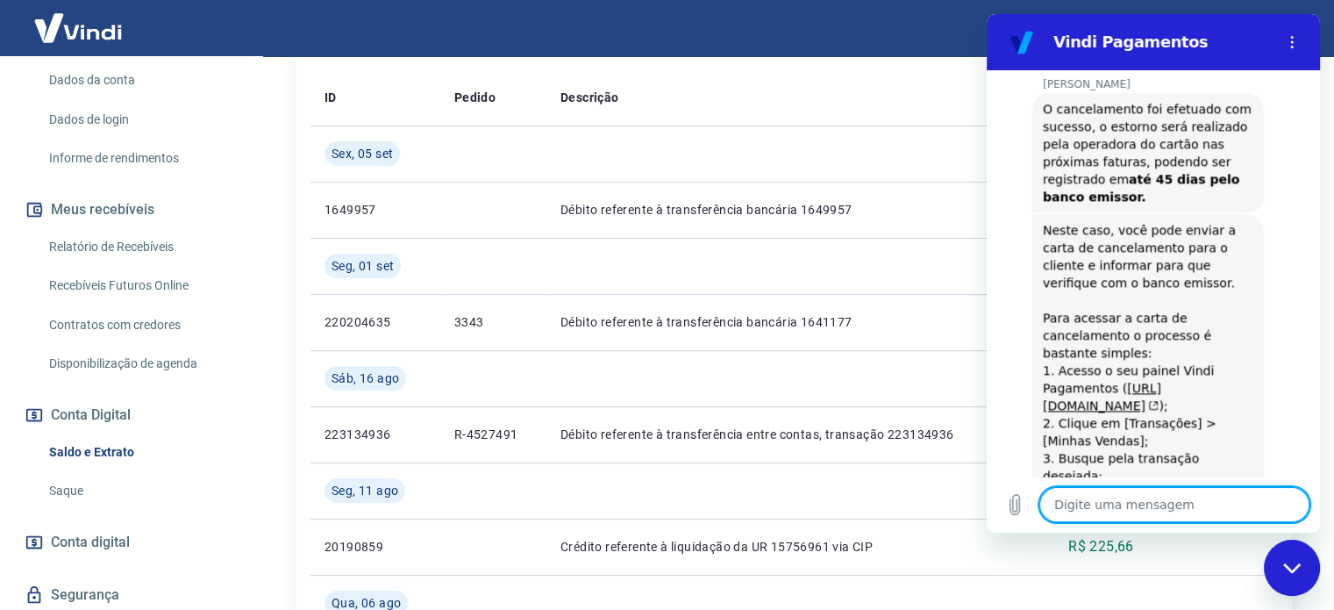
click at [1132, 502] on textarea at bounding box center [1174, 504] width 270 height 35
click at [1096, 495] on textarea at bounding box center [1174, 504] width 270 height 35
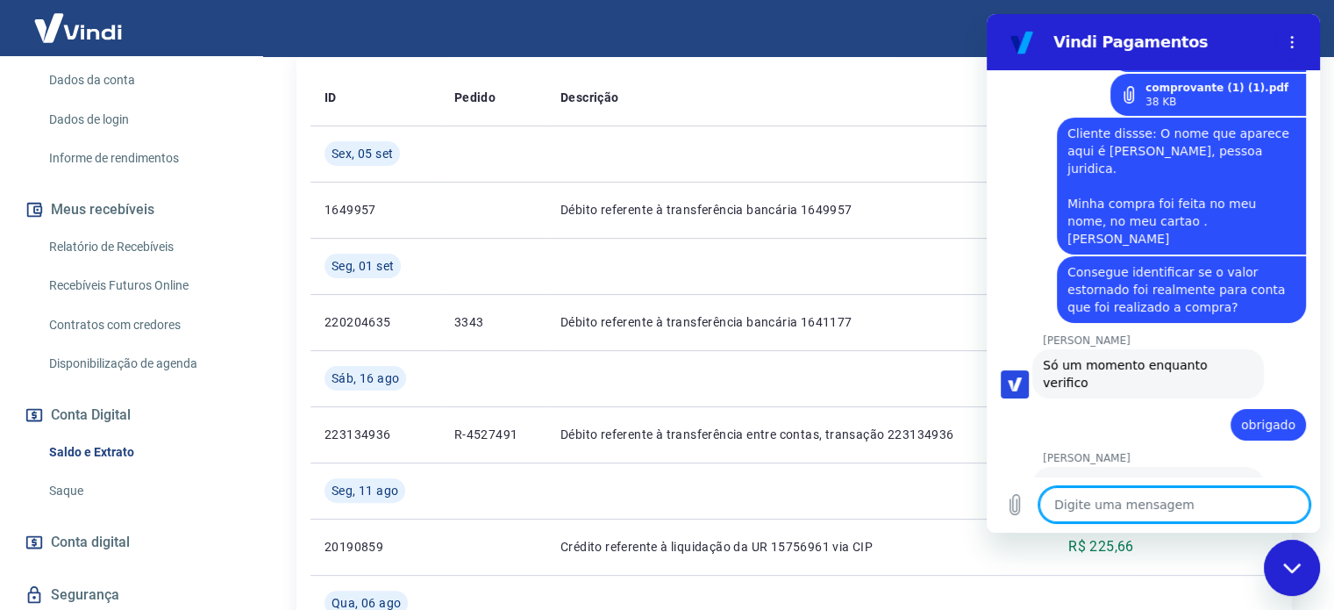
scroll to position [1847, 0]
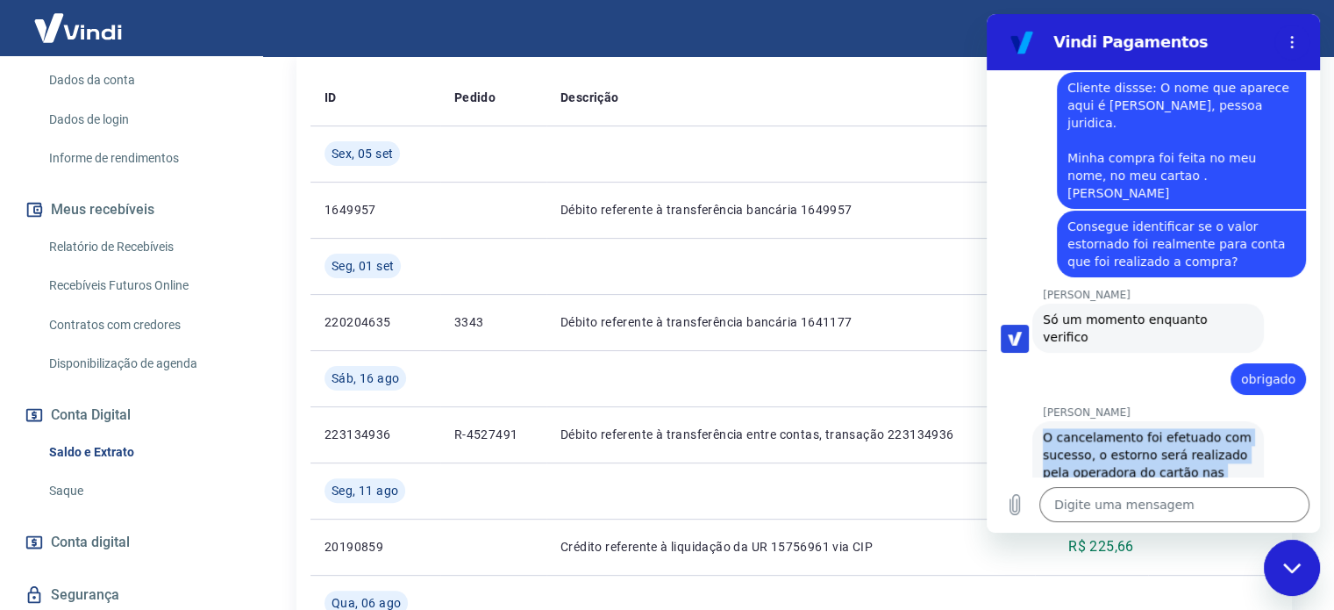
drag, startPoint x: 1045, startPoint y: 368, endPoint x: 1149, endPoint y: 451, distance: 133.0
click at [1149, 451] on div "O cancelamento foi efetuado com sucesso, o estorno será realizado pela operador…" at bounding box center [1148, 480] width 211 height 105
copy div "O cancelamento foi efetuado com sucesso, o estorno será realizado pela operador…"
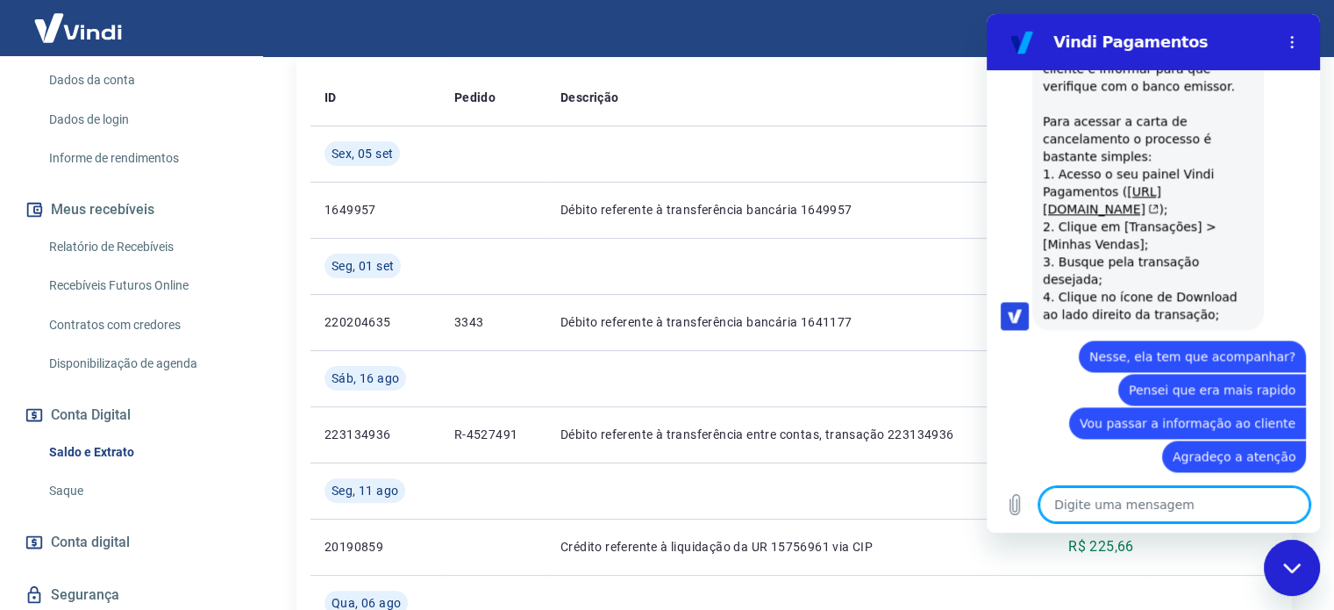
scroll to position [2375, 0]
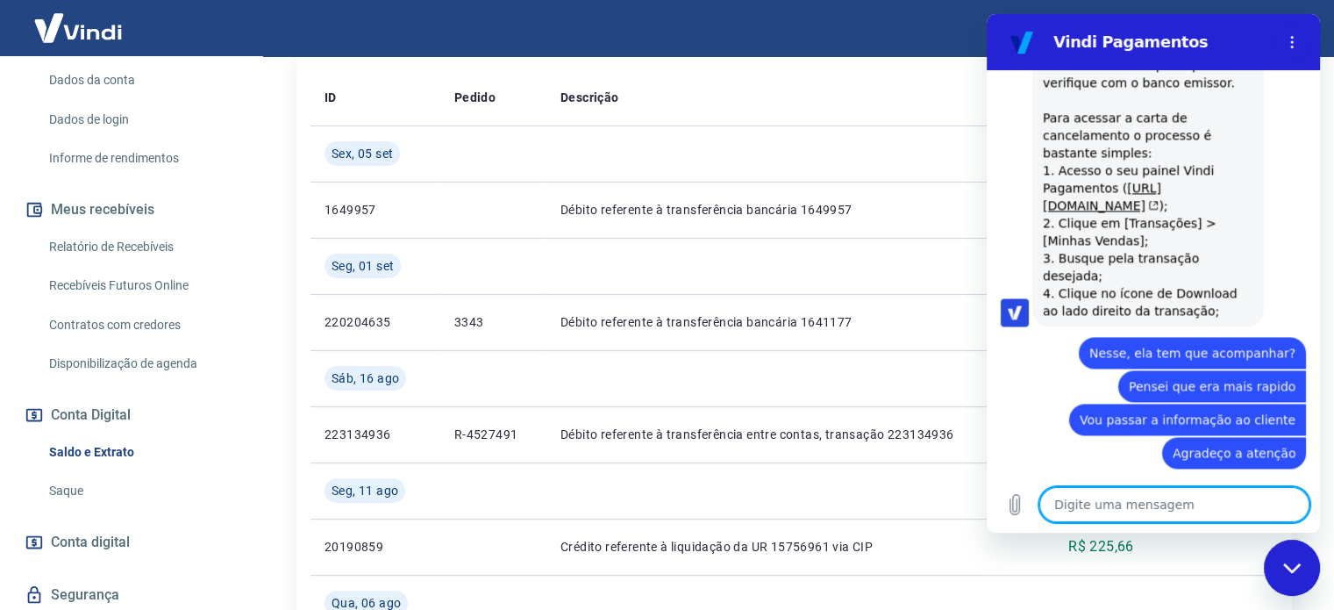
click at [1085, 513] on textarea at bounding box center [1174, 504] width 270 height 35
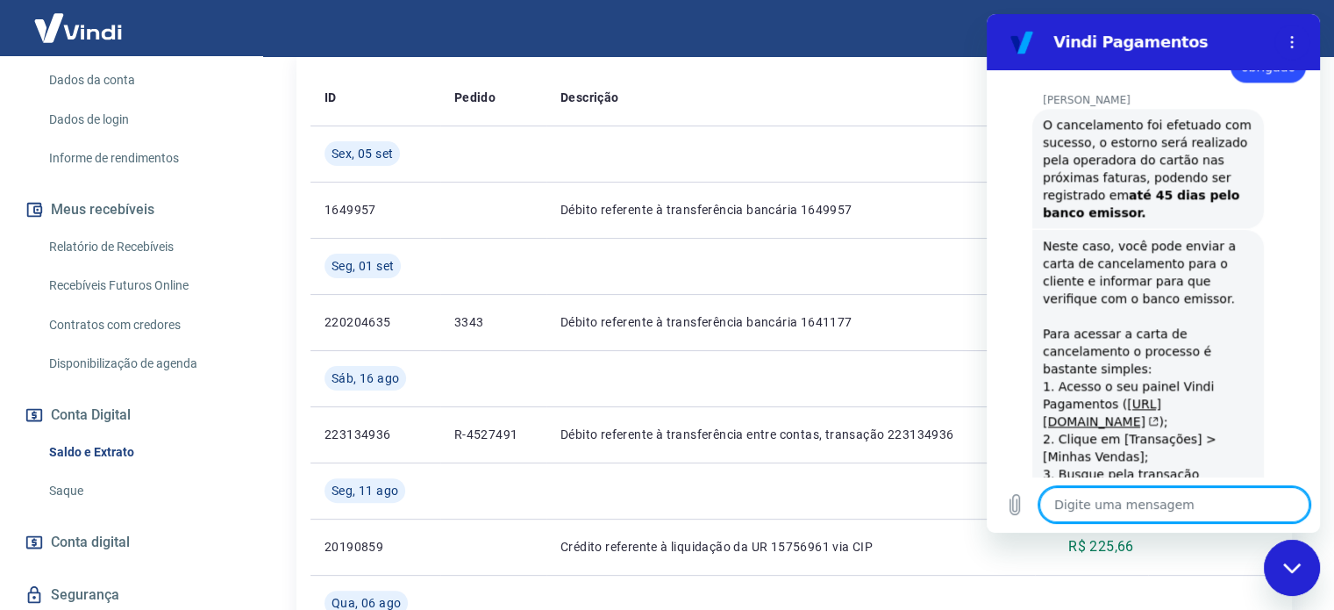
scroll to position [2799, 0]
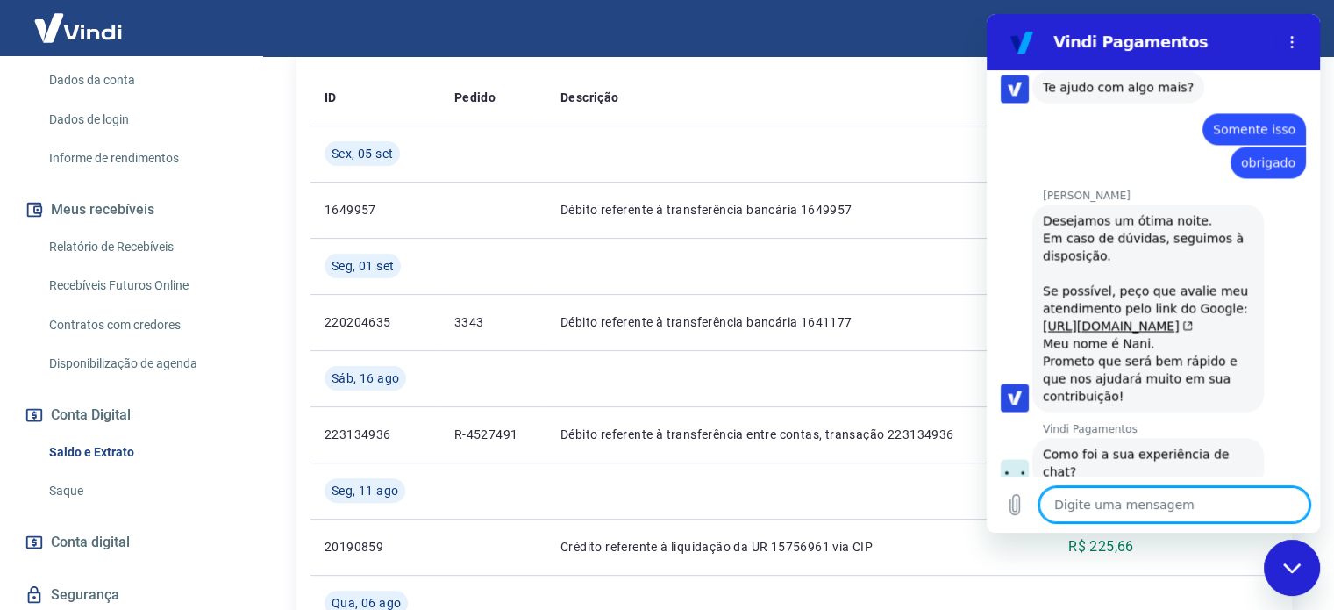
click at [1181, 510] on button "Boa 👍" at bounding box center [1184, 535] width 71 height 51
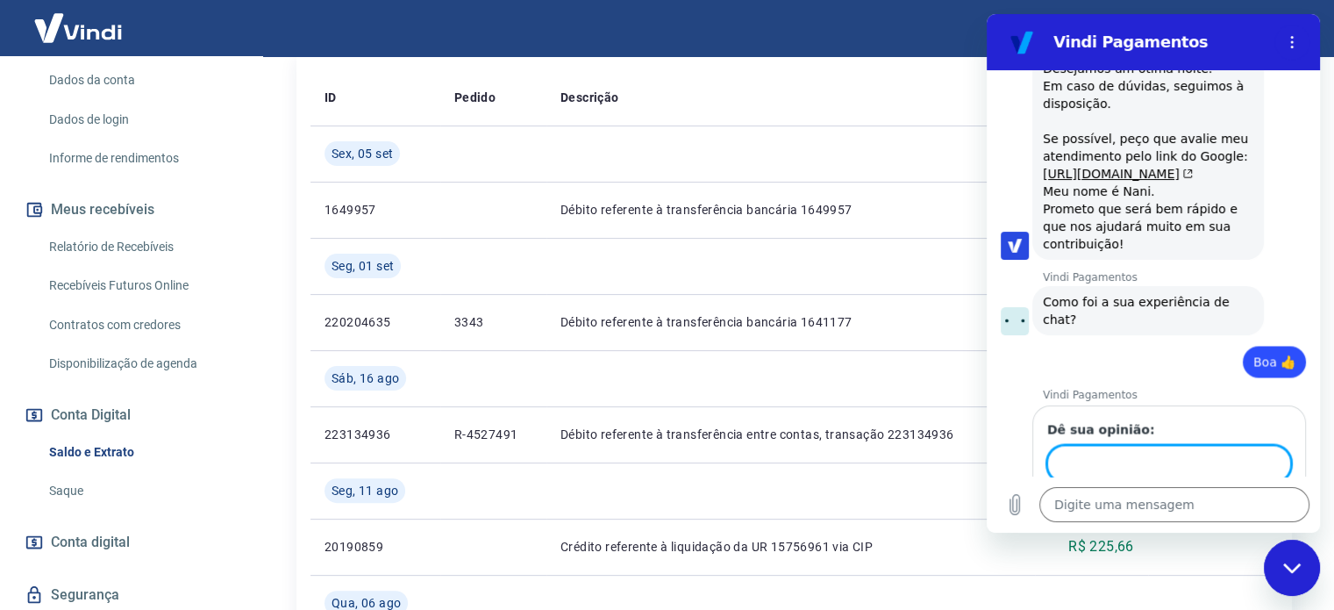
scroll to position [2950, 0]
click at [1223, 496] on button "Enviar" at bounding box center [1257, 513] width 68 height 35
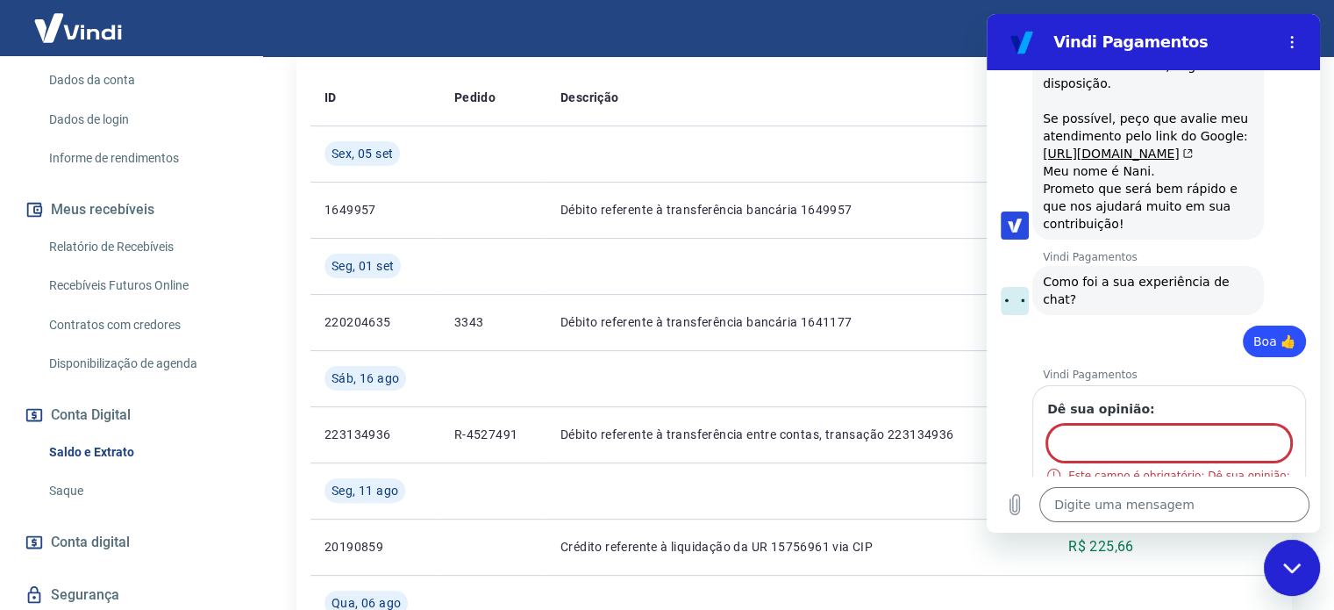
click at [1093, 425] on input "Dê sua opinião:" at bounding box center [1169, 443] width 244 height 37
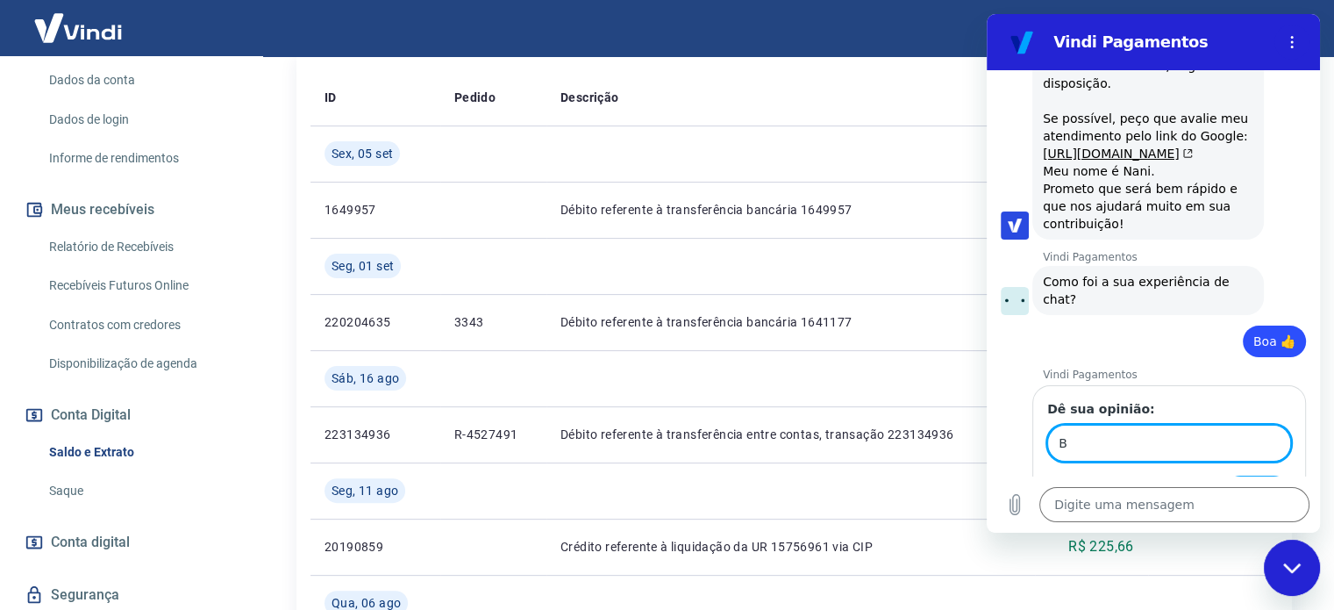
scroll to position [2950, 0]
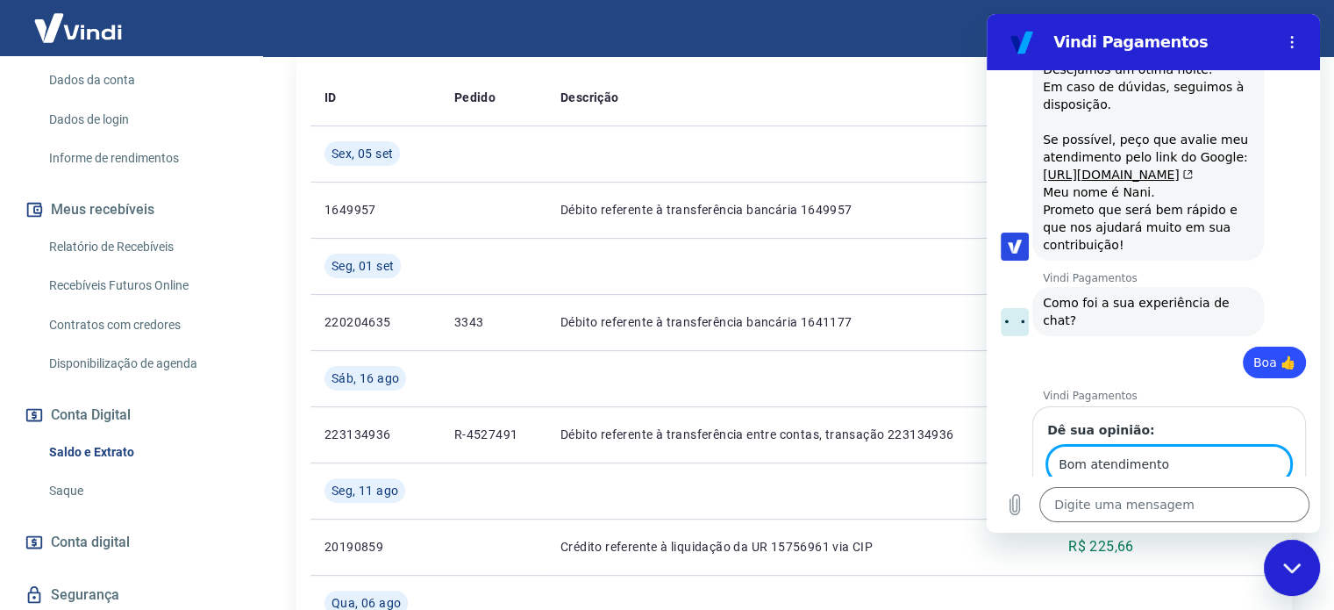
click at [1223, 496] on button "Enviar" at bounding box center [1257, 513] width 68 height 35
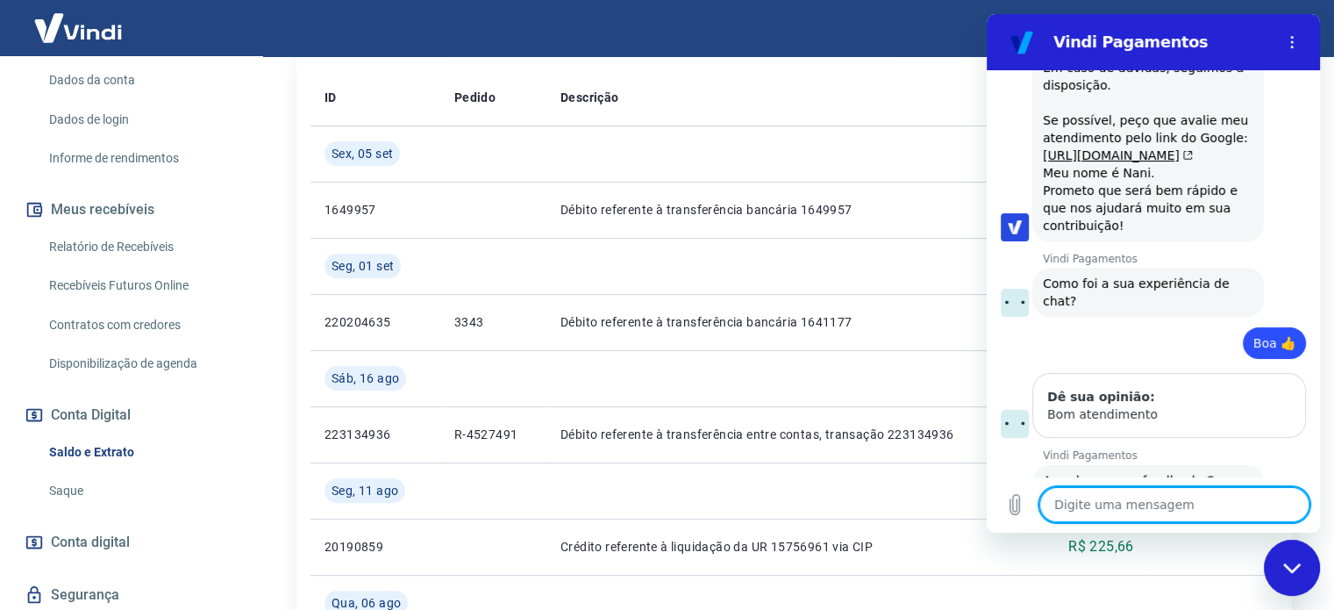
scroll to position [2973, 0]
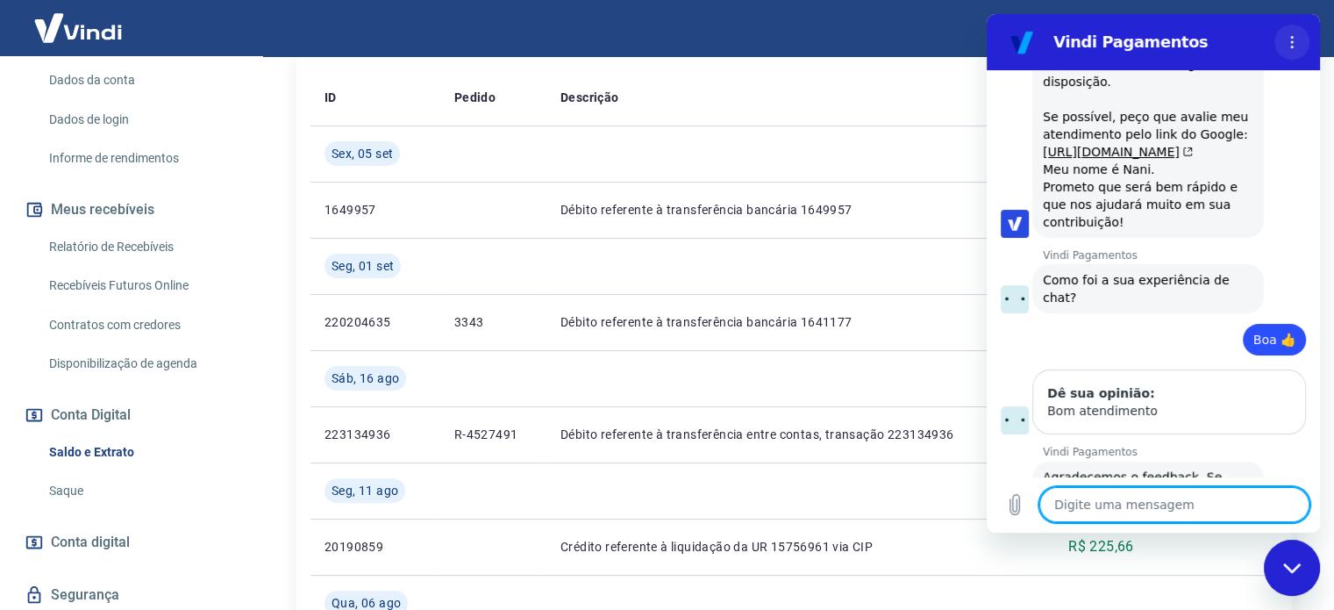
click at [1290, 40] on icon "Menu de opções" at bounding box center [1292, 42] width 14 height 14
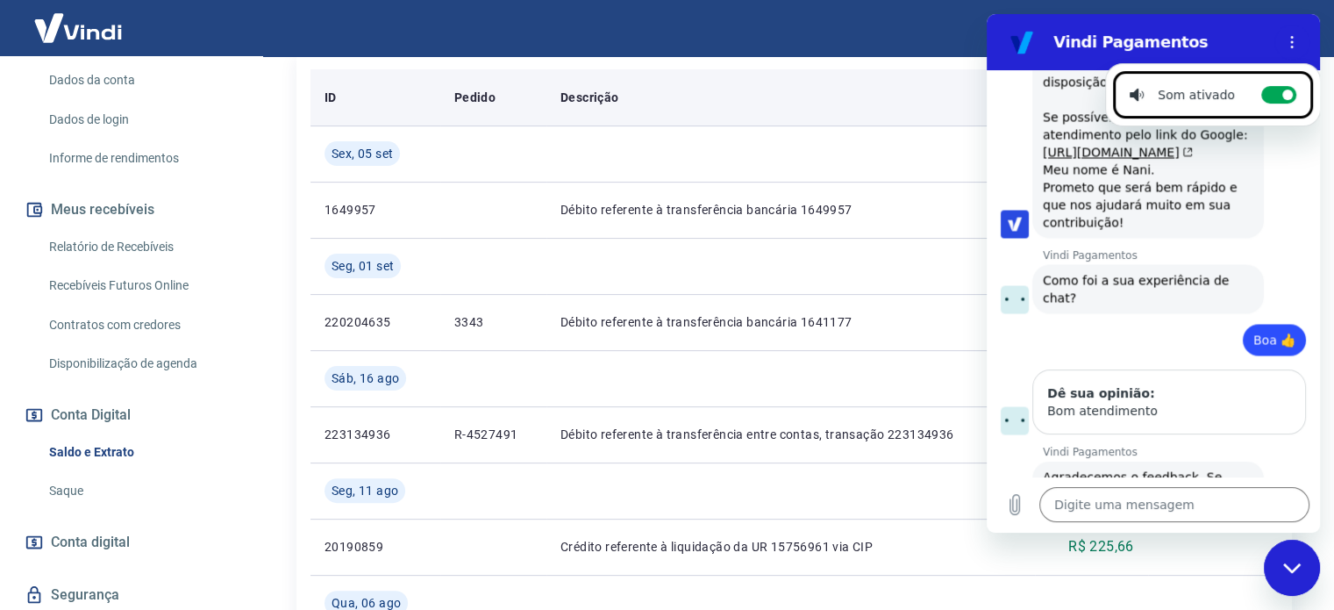
click at [969, 82] on th "Descrição" at bounding box center [790, 97] width 489 height 56
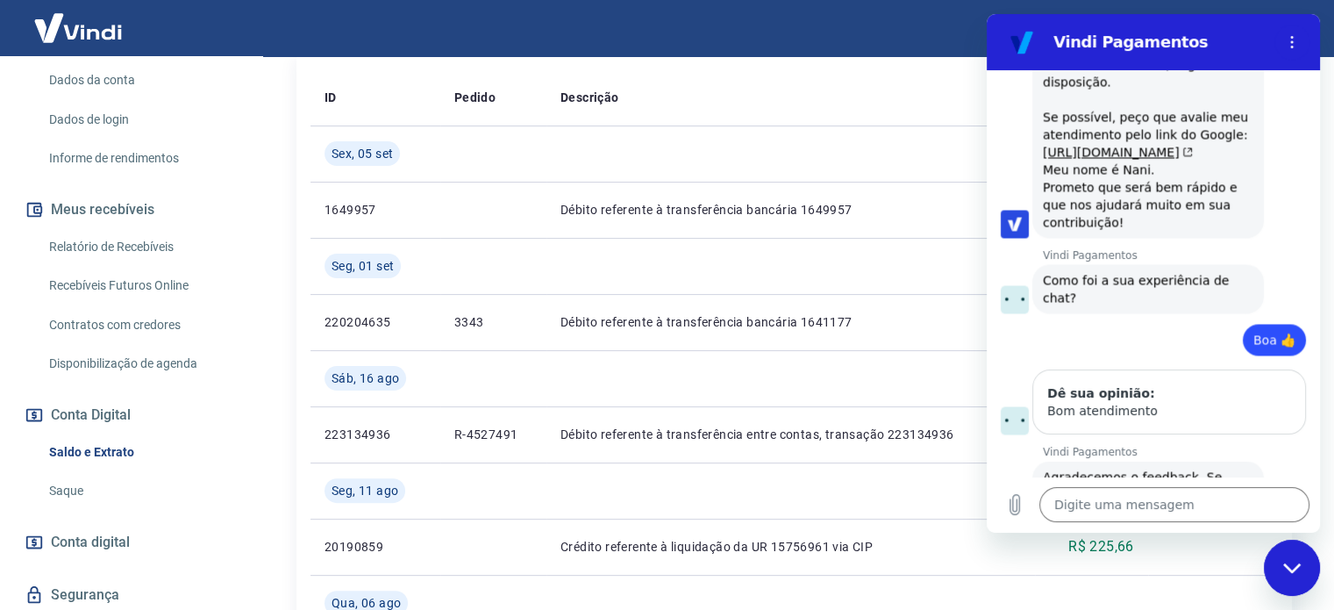
click at [1300, 563] on icon "Fechar janela de mensagens" at bounding box center [1292, 567] width 18 height 11
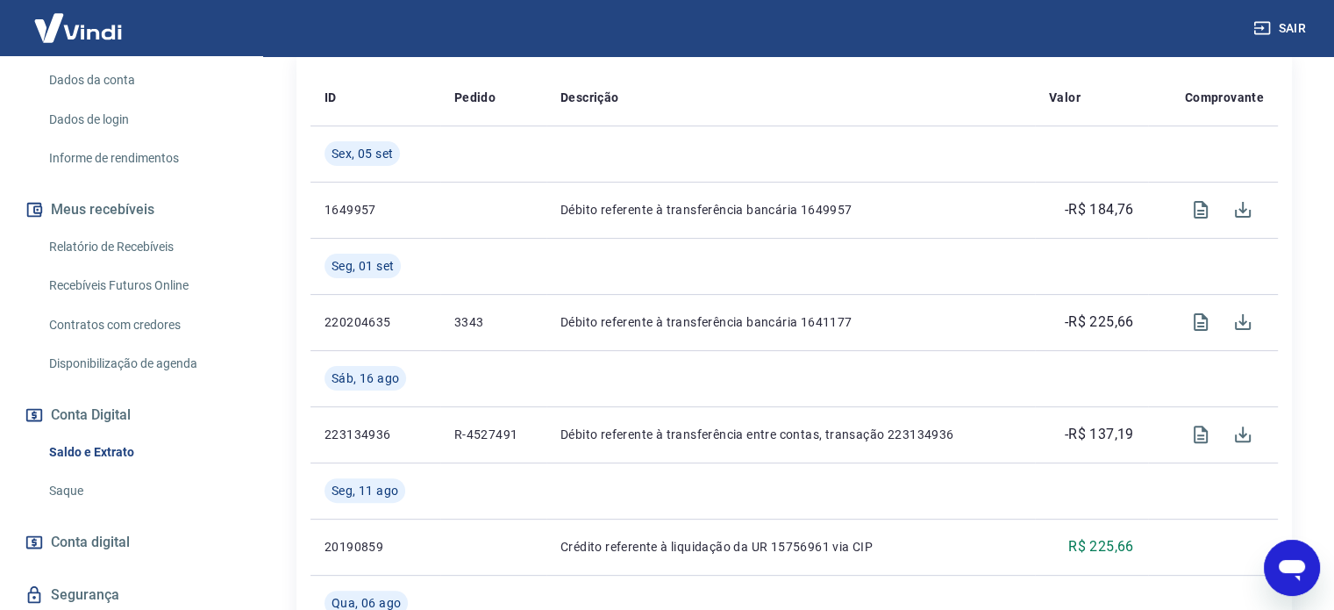
click at [1281, 25] on button "Sair" at bounding box center [1281, 28] width 63 height 32
